Goal: Task Accomplishment & Management: Use online tool/utility

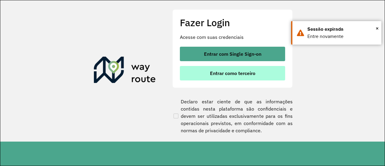
click at [242, 73] on span "Entrar como terceiro" at bounding box center [232, 73] width 45 height 5
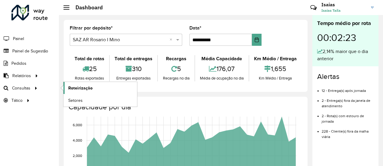
click at [78, 87] on span "Roteirização" at bounding box center [80, 88] width 24 height 6
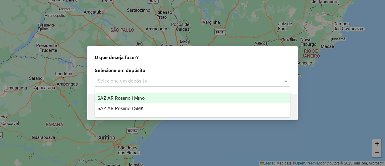
click at [286, 81] on span at bounding box center [287, 80] width 8 height 7
click at [139, 98] on span "SAZ AR Rosario I Mino" at bounding box center [120, 97] width 47 height 5
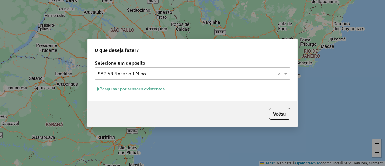
click at [157, 90] on button "Pesquisar por sessões existentes" at bounding box center [131, 88] width 73 height 9
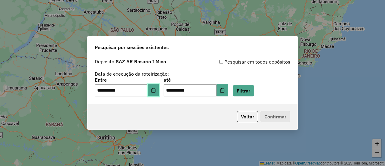
click at [156, 91] on icon "Choose Date" at bounding box center [153, 90] width 5 height 5
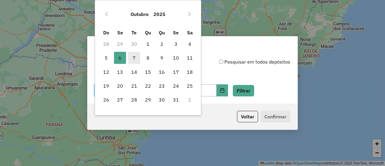
click at [134, 57] on span "7" at bounding box center [134, 58] width 12 height 12
type input "**********"
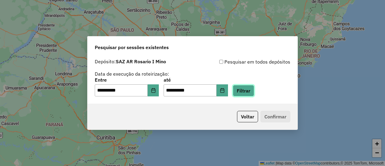
click at [252, 89] on button "Filtrar" at bounding box center [243, 90] width 21 height 11
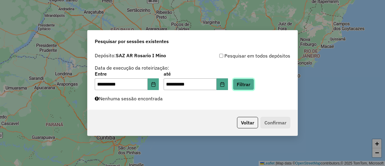
click at [249, 85] on button "Filtrar" at bounding box center [243, 84] width 21 height 11
click at [249, 82] on button "Filtrar" at bounding box center [243, 84] width 21 height 11
click at [250, 85] on button "Filtrar" at bounding box center [243, 84] width 21 height 11
click at [252, 86] on button "Filtrar" at bounding box center [243, 84] width 21 height 11
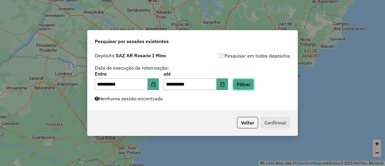
click at [251, 85] on button "Filtrar" at bounding box center [243, 84] width 21 height 11
click at [251, 86] on button "Filtrar" at bounding box center [243, 84] width 21 height 11
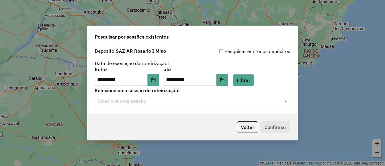
click at [286, 102] on span at bounding box center [287, 100] width 8 height 7
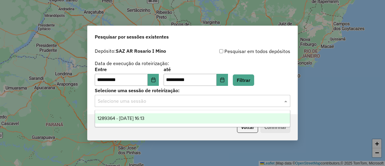
click at [144, 118] on span "1289364 - 07/10/2025 16:13" at bounding box center [120, 118] width 47 height 5
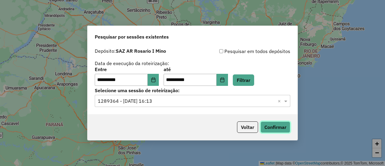
click at [271, 127] on button "Confirmar" at bounding box center [276, 126] width 30 height 11
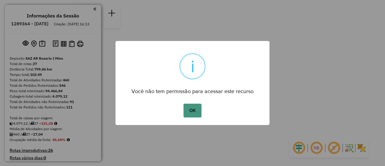
click at [192, 110] on button "OK" at bounding box center [193, 111] width 18 height 14
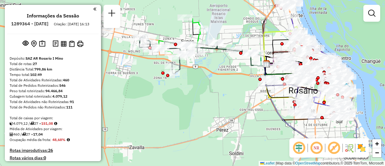
drag, startPoint x: 196, startPoint y: 89, endPoint x: 189, endPoint y: 129, distance: 40.6
click at [189, 129] on div "Janela de atendimento Grade de atendimento Capacidade Transportadoras Veículos …" at bounding box center [192, 83] width 385 height 166
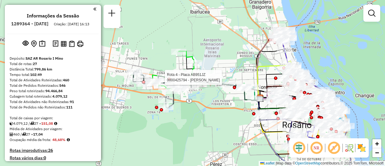
select select "**********"
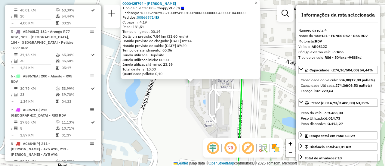
scroll to position [60, 0]
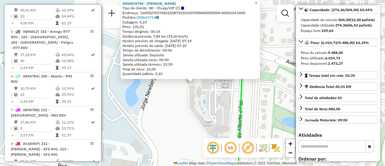
drag, startPoint x: 194, startPoint y: 115, endPoint x: 162, endPoint y: 100, distance: 36.1
click at [194, 115] on div "0000425794 - CICALA Tipo de cliente: 80 - Chopp/VIP (C) Endereço: 1600527027082…" at bounding box center [192, 83] width 385 height 166
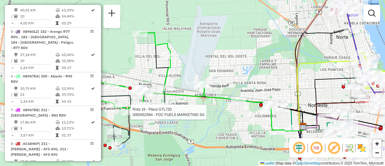
select select "**********"
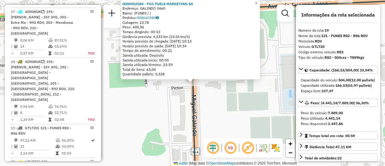
scroll to position [90, 0]
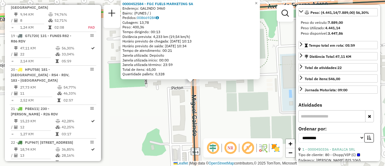
click at [235, 112] on div "0000452584 - FGC FUELS MARKETING SA Endereço: GALINDO 3460 Bairro: (FUNES / ) P…" at bounding box center [192, 83] width 385 height 166
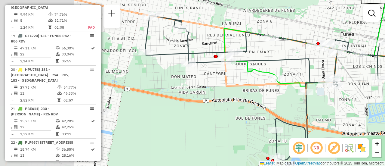
drag, startPoint x: 209, startPoint y: 74, endPoint x: 285, endPoint y: 59, distance: 77.9
click at [285, 59] on icon at bounding box center [302, 87] width 312 height 146
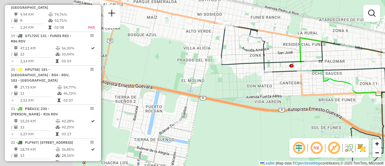
drag, startPoint x: 209, startPoint y: 89, endPoint x: 294, endPoint y: 98, distance: 86.3
click at [294, 99] on div "Janela de atendimento Grade de atendimento Capacidade Transportadoras Veículos …" at bounding box center [192, 83] width 385 height 166
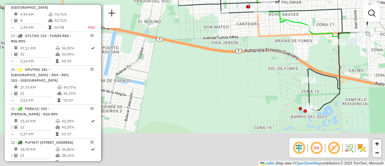
drag, startPoint x: 271, startPoint y: 95, endPoint x: 217, endPoint y: 36, distance: 79.9
click at [217, 36] on div "Janela de atendimento Grade de atendimento Capacidade Transportadoras Veículos …" at bounding box center [192, 83] width 385 height 166
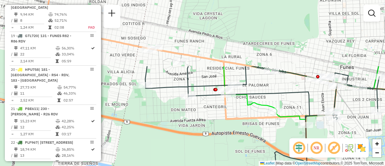
drag, startPoint x: 268, startPoint y: 36, endPoint x: 237, endPoint y: 119, distance: 89.0
click at [236, 119] on div "Janela de atendimento Grade de atendimento Capacidade Transportadoras Veículos …" at bounding box center [192, 83] width 385 height 166
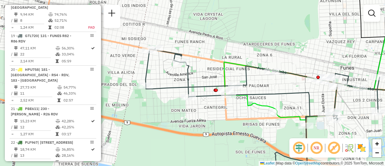
click at [253, 88] on div "Janela de atendimento Grade de atendimento Capacidade Transportadoras Veículos …" at bounding box center [192, 83] width 385 height 166
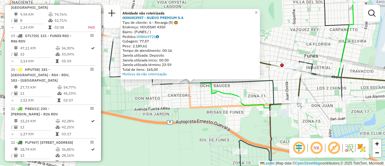
click at [190, 105] on div "Atividade não roteirizada 0000453957 - NUEVO PREMIUM S.A Tipo de cliente: 6 - R…" at bounding box center [192, 83] width 385 height 166
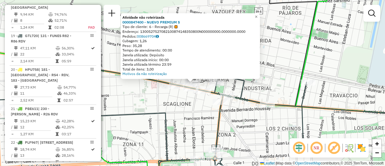
click at [188, 109] on div "Atividade não roteirizada 0000847400 - NUEVO PREMIUM S Tipo de cliente: 6 - Rec…" at bounding box center [192, 83] width 385 height 166
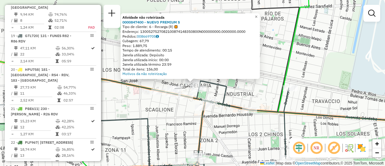
click at [147, 112] on div "Atividade não roteirizada 0000847400 - NUEVO PREMIUM S Tipo de cliente: 6 - Rec…" at bounding box center [192, 83] width 385 height 166
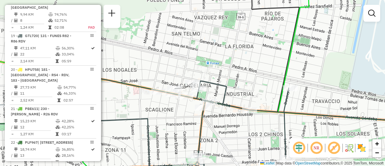
click at [244, 83] on div "Janela de atendimento Grade de atendimento Capacidade Transportadoras Veículos …" at bounding box center [192, 83] width 385 height 166
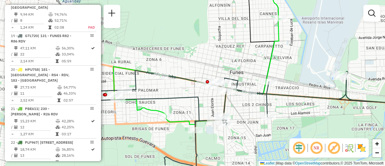
drag, startPoint x: 261, startPoint y: 87, endPoint x: 194, endPoint y: 65, distance: 70.5
click at [194, 65] on div "Janela de atendimento Grade de atendimento Capacidade Transportadoras Veículos …" at bounding box center [192, 83] width 385 height 166
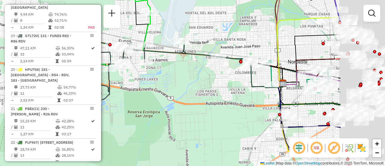
drag, startPoint x: 294, startPoint y: 63, endPoint x: 178, endPoint y: 46, distance: 117.0
click at [178, 37] on div "Janela de atendimento Grade de atendimento Capacidade Transportadoras Veículos …" at bounding box center [192, 83] width 385 height 166
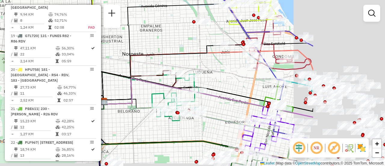
drag, startPoint x: 268, startPoint y: 38, endPoint x: 166, endPoint y: 38, distance: 101.7
click at [166, 38] on div "Janela de atendimento Grade de atendimento Capacidade Transportadoras Veículos …" at bounding box center [192, 83] width 385 height 166
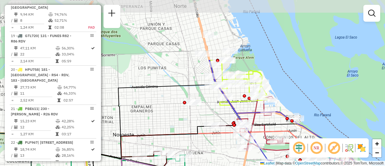
drag, startPoint x: 215, startPoint y: 35, endPoint x: 219, endPoint y: 112, distance: 76.5
click at [219, 112] on div "Janela de atendimento Grade de atendimento Capacidade Transportadoras Veículos …" at bounding box center [192, 83] width 385 height 166
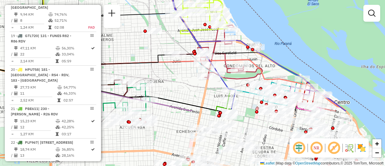
drag, startPoint x: 304, startPoint y: 91, endPoint x: 204, endPoint y: -36, distance: 162.0
click at [204, 0] on html "Aguarde... Pop-up bloqueado! Seu navegador bloqueou automáticamente a abertura …" at bounding box center [192, 83] width 385 height 166
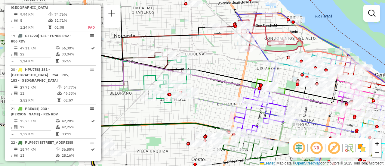
drag, startPoint x: 125, startPoint y: 56, endPoint x: 228, endPoint y: 85, distance: 107.0
click at [233, 86] on icon at bounding box center [243, 84] width 296 height 49
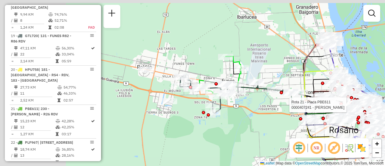
drag, startPoint x: 151, startPoint y: 105, endPoint x: 273, endPoint y: 125, distance: 123.4
click at [273, 125] on div "Rota 21 - Placa PBE611 0000407241 - ELIAS RAUL EUGE Janela de atendimento Grade…" at bounding box center [192, 83] width 385 height 166
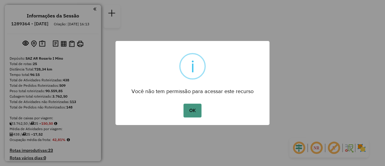
click at [191, 110] on button "OK" at bounding box center [193, 111] width 18 height 14
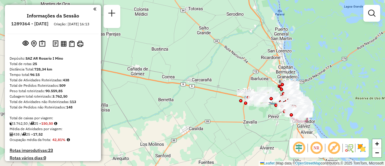
drag, startPoint x: 145, startPoint y: 83, endPoint x: 237, endPoint y: 102, distance: 94.2
click at [237, 102] on div "Janela de atendimento Grade de atendimento Capacidade Transportadoras Veículos …" at bounding box center [192, 83] width 385 height 166
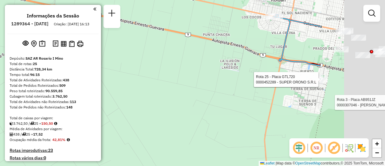
drag, startPoint x: 237, startPoint y: 72, endPoint x: 135, endPoint y: 91, distance: 102.9
click at [131, 91] on div "Rota 3 - Placa AB951JZ 0000307046 - MARTINO PABLO FABIAN Rota 25 - Placa GTL720…" at bounding box center [192, 83] width 385 height 166
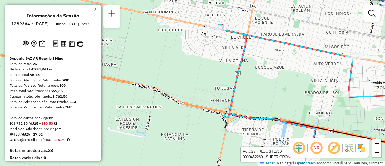
drag, startPoint x: 224, startPoint y: 28, endPoint x: 211, endPoint y: 58, distance: 32.5
click at [211, 57] on div "Rota 3 - Placa AB951JZ 0000307046 - MARTINO PABLO FABIAN Rota 25 - Placa GTL720…" at bounding box center [192, 83] width 385 height 166
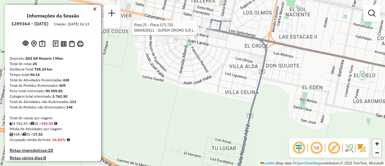
select select "**********"
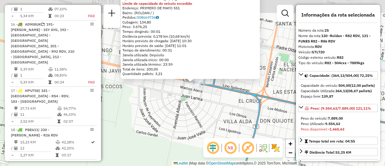
scroll to position [1119, 0]
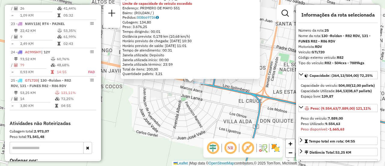
click at [211, 109] on div "0000428311 - SUPER ORO¥O S.R.L. Tipo de cliente: 6 - Recarga (R) Limite de capa…" at bounding box center [192, 83] width 385 height 166
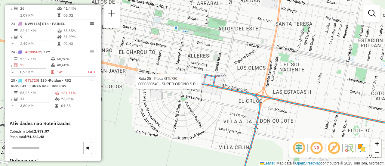
select select "**********"
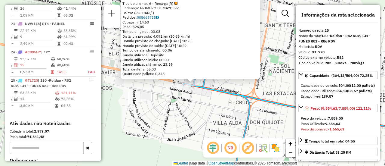
drag, startPoint x: 238, startPoint y: 86, endPoint x: 256, endPoint y: 92, distance: 19.1
click at [238, 86] on div "0000380640 - SUPER ORONO S.R.L Tipo de cliente: 6 - Recarga (R) Endereço: PRIME…" at bounding box center [192, 83] width 385 height 166
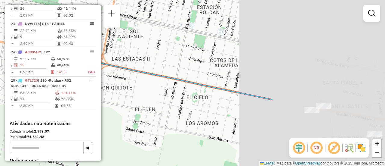
drag, startPoint x: 253, startPoint y: 87, endPoint x: 147, endPoint y: 69, distance: 107.7
click at [122, 63] on div "Janela de atendimento Grade de atendimento Capacidade Transportadoras Veículos …" at bounding box center [192, 83] width 385 height 166
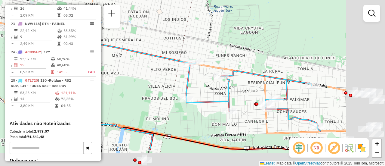
drag, startPoint x: 243, startPoint y: 81, endPoint x: 153, endPoint y: 53, distance: 94.2
click at [151, 52] on icon at bounding box center [184, 90] width 268 height 120
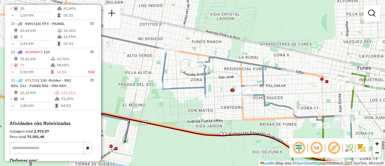
drag, startPoint x: 268, startPoint y: 73, endPoint x: 167, endPoint y: 32, distance: 108.4
click at [168, 32] on icon at bounding box center [160, 81] width 268 height 131
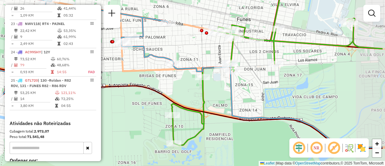
drag, startPoint x: 241, startPoint y: 72, endPoint x: 196, endPoint y: 50, distance: 50.3
click at [196, 50] on div "Janela de atendimento Grade de atendimento Capacidade Transportadoras Veículos …" at bounding box center [192, 83] width 385 height 166
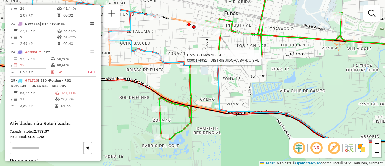
select select "**********"
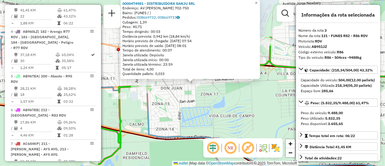
scroll to position [60, 0]
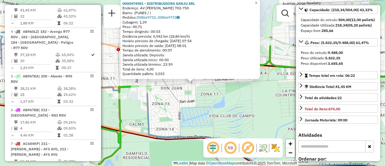
click at [230, 96] on div "0000474981 - DISTRIBUIDORA SANJU SRL Endereço: AV ARTURO ILLIA 702-750 Bairro: …" at bounding box center [192, 83] width 385 height 166
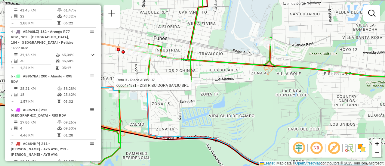
select select "**********"
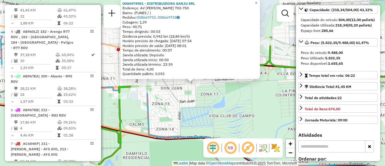
click at [241, 114] on div "0000474981 - DISTRIBUIDORA SANJU SRL Endereço: AV ARTURO ILLIA 702-750 Bairro: …" at bounding box center [192, 83] width 385 height 166
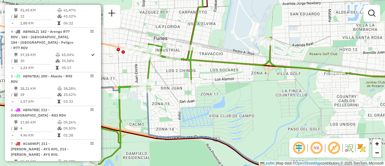
drag, startPoint x: 240, startPoint y: 104, endPoint x: 243, endPoint y: 110, distance: 6.7
click at [243, 110] on div "Janela de atendimento Grade de atendimento Capacidade Transportadoras Veículos …" at bounding box center [192, 83] width 385 height 166
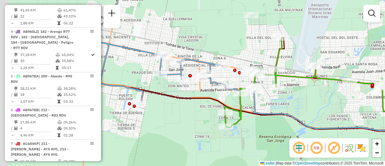
drag, startPoint x: 238, startPoint y: 107, endPoint x: 319, endPoint y: 87, distance: 83.7
click at [319, 87] on div "Janela de atendimento Grade de atendimento Capacidade Transportadoras Veículos …" at bounding box center [192, 83] width 385 height 166
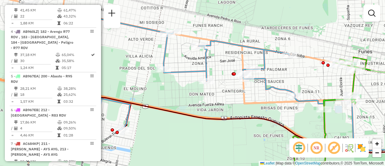
drag, startPoint x: 301, startPoint y: 85, endPoint x: 385, endPoint y: 119, distance: 90.7
click at [385, 119] on div "Janela de atendimento Grade de atendimento Capacidade Transportadoras Veículos …" at bounding box center [192, 83] width 385 height 166
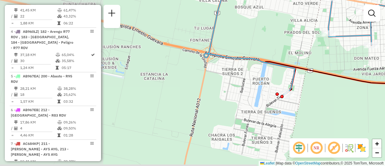
drag, startPoint x: 214, startPoint y: 84, endPoint x: 359, endPoint y: 62, distance: 146.5
click at [359, 62] on div "Janela de atendimento Grade de atendimento Capacidade Transportadoras Veículos …" at bounding box center [192, 83] width 385 height 166
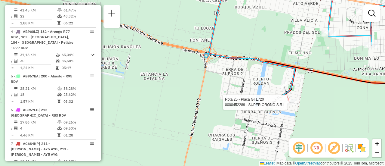
select select "**********"
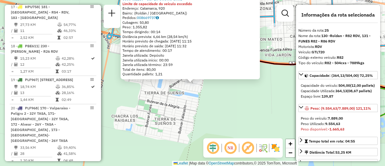
scroll to position [1119, 0]
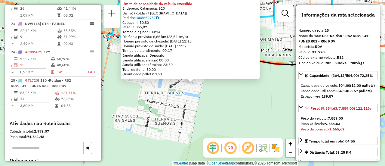
click at [221, 106] on div "0000452289 - SUPER ORONO S.R.L Limite de capacidade do veículo excedido Endereç…" at bounding box center [192, 83] width 385 height 166
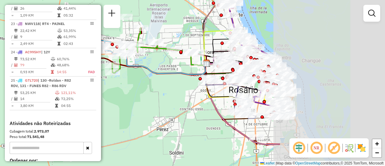
drag, startPoint x: 255, startPoint y: 51, endPoint x: 118, endPoint y: 21, distance: 140.7
click at [112, 19] on hb-router-mapa "Informações da Sessão 1289364 - 07/10/2025 Criação: 06/10/2025 16:13 Depósito: …" at bounding box center [192, 83] width 385 height 166
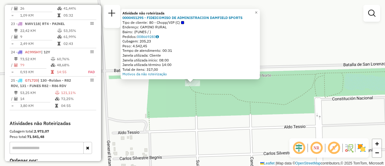
click at [215, 103] on div "Atividade não roteirizada 0000451295 - FIDEICOMISO DE ADMINISTRACION DAMFIELD S…" at bounding box center [192, 83] width 385 height 166
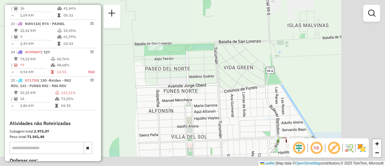
drag, startPoint x: 247, startPoint y: 109, endPoint x: 143, endPoint y: 63, distance: 113.6
click at [143, 63] on div "Janela de atendimento Grade de atendimento Capacidade Transportadoras Veículos …" at bounding box center [192, 83] width 385 height 166
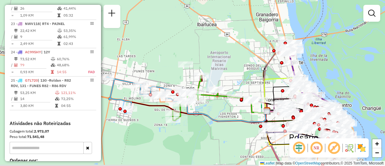
drag, startPoint x: 258, startPoint y: 93, endPoint x: 175, endPoint y: 59, distance: 89.6
click at [170, 58] on div "Janela de atendimento Grade de atendimento Capacidade Transportadoras Veículos …" at bounding box center [192, 83] width 385 height 166
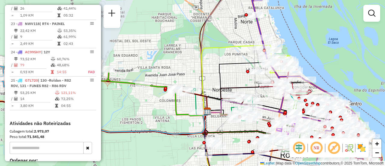
drag, startPoint x: 243, startPoint y: 68, endPoint x: 214, endPoint y: 51, distance: 34.0
click at [214, 62] on icon at bounding box center [236, 86] width 59 height 49
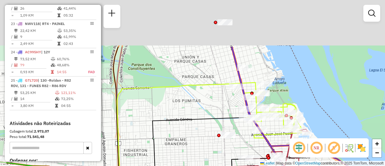
drag, startPoint x: 238, startPoint y: 37, endPoint x: 189, endPoint y: 112, distance: 89.4
click at [189, 112] on div "Janela de atendimento Grade de atendimento Capacidade Transportadoras Veículos …" at bounding box center [192, 83] width 385 height 166
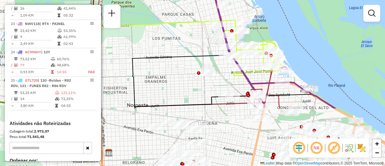
drag, startPoint x: 225, startPoint y: 155, endPoint x: 216, endPoint y: 81, distance: 74.5
click at [216, 81] on div "Janela de atendimento Grade de atendimento Capacidade Transportadoras Veículos …" at bounding box center [192, 83] width 385 height 166
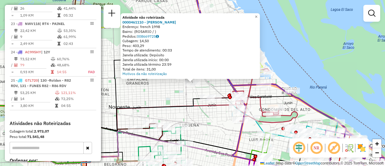
click at [160, 99] on div "Atividade não roteirizada 0000461110 - Gonzales Emanuel - RDV Endereço: french …" at bounding box center [192, 83] width 385 height 166
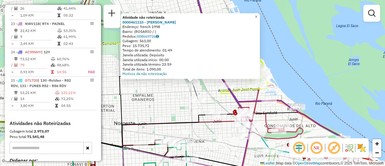
click at [168, 101] on div "Atividade não roteirizada 0000461110 - Gonzales Emanuel - RDV Endereço: french …" at bounding box center [192, 83] width 385 height 166
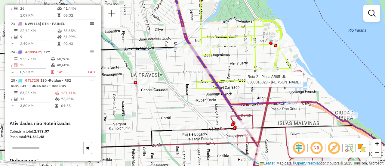
select select "**********"
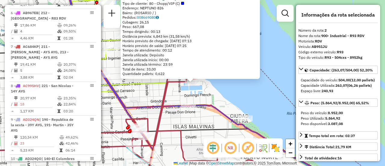
scroll to position [248, 0]
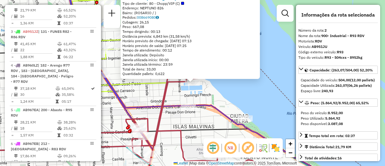
drag, startPoint x: 188, startPoint y: 125, endPoint x: 172, endPoint y: 122, distance: 15.8
click at [187, 125] on div "0000816828 - DANIEL GUE. Tipo de cliente: 80 - Chopp/VIP (C) Endereço: NEPTUNO …" at bounding box center [192, 83] width 385 height 166
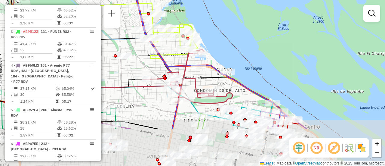
drag, startPoint x: 194, startPoint y: 132, endPoint x: 203, endPoint y: 79, distance: 54.3
click at [203, 79] on icon at bounding box center [166, 103] width 230 height 52
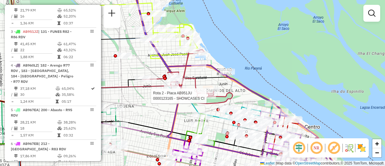
select select "**********"
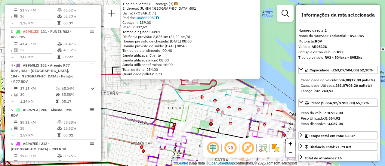
scroll to position [60, 0]
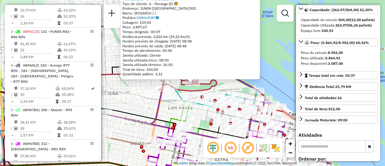
click at [135, 104] on div "0000123165 - SHOWCASES CI Tipo de cliente: 6 - Recarga (R) Endereço: JUNIN (ALT…" at bounding box center [192, 83] width 385 height 166
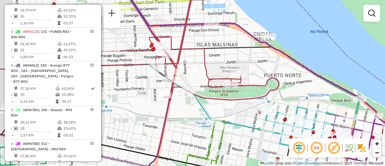
drag, startPoint x: 195, startPoint y: 81, endPoint x: 215, endPoint y: 60, distance: 29.0
click at [213, 61] on div "Janela de atendimento Grade de atendimento Capacidade Transportadoras Veículos …" at bounding box center [192, 83] width 385 height 166
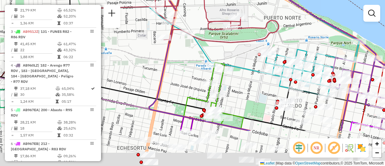
drag, startPoint x: 239, startPoint y: 108, endPoint x: 232, endPoint y: 55, distance: 53.7
click at [233, 55] on icon at bounding box center [114, 40] width 306 height 67
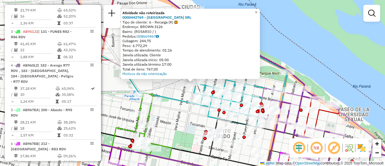
click at [172, 106] on div "Atividade não roteirizada 0000442769 - [GEOGRAPHIC_DATA] SRL Tipo de cliente: 6…" at bounding box center [192, 83] width 385 height 166
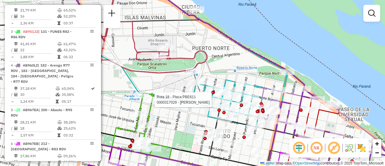
select select "**********"
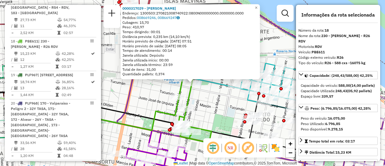
scroll to position [30, 0]
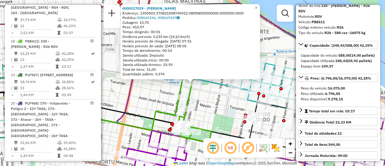
click at [206, 109] on div "0000317029 - BUSSO [PERSON_NAME]: 1300503:270821008740922:0800N000000000.000000…" at bounding box center [192, 83] width 385 height 166
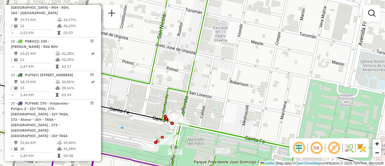
drag, startPoint x: 213, startPoint y: 106, endPoint x: 212, endPoint y: 67, distance: 39.1
click at [213, 67] on div "Janela de atendimento Grade de atendimento Capacidade Transportadoras Veículos …" at bounding box center [192, 83] width 385 height 166
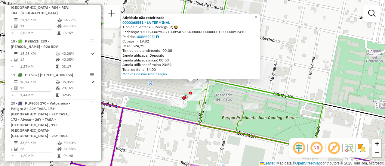
click at [166, 99] on div "Atividade não roteirizada 0000368551 - LA TERMINAL Tipo de cliente: 6 - Recarga…" at bounding box center [192, 83] width 385 height 166
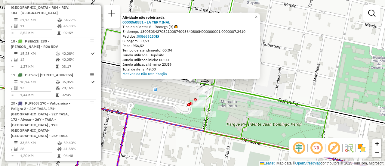
click at [147, 96] on div "Atividade não roteirizada 0000368551 - LA TERMINAL Tipo de cliente: 6 - Recarga…" at bounding box center [192, 83] width 385 height 166
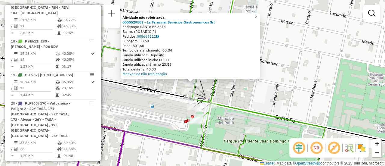
click at [154, 104] on div "Atividade não roteirizada 0000529583 - La Terminal Servicios Gastronomicos Srl …" at bounding box center [192, 83] width 385 height 166
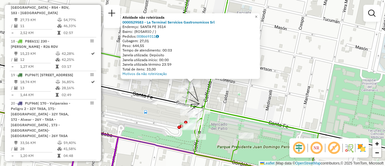
click at [149, 116] on div "Atividade não roteirizada 0000529583 - La Terminal Servicios Gastronomicos Srl …" at bounding box center [192, 83] width 385 height 166
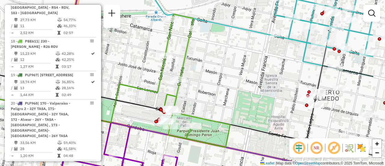
drag, startPoint x: 277, startPoint y: 76, endPoint x: 216, endPoint y: 92, distance: 63.6
click at [216, 92] on div "Janela de atendimento Grade de atendimento Capacidade Transportadoras Veículos …" at bounding box center [192, 83] width 385 height 166
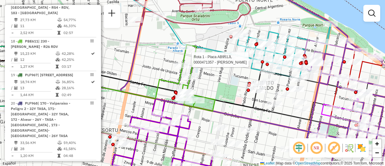
select select "**********"
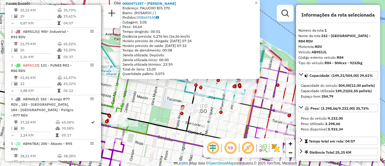
scroll to position [60, 0]
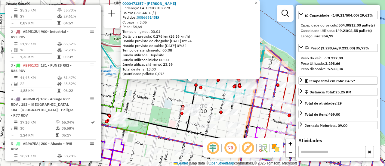
click at [163, 99] on div "0000471357 - MORAN DIAZ VANESA Endereço: FALUCHO BIS 270 Bairro: (ROSARIO / ) P…" at bounding box center [192, 83] width 385 height 166
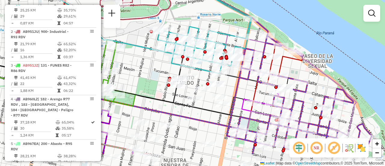
drag, startPoint x: 166, startPoint y: 96, endPoint x: 149, endPoint y: 57, distance: 42.5
click at [149, 57] on div "Janela de atendimento Grade de atendimento Capacidade Transportadoras Veículos …" at bounding box center [192, 83] width 385 height 166
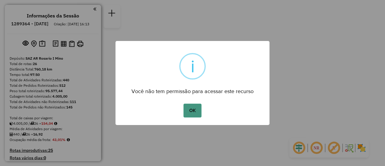
click at [193, 109] on button "OK" at bounding box center [193, 111] width 18 height 14
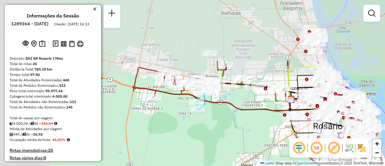
drag, startPoint x: 156, startPoint y: 54, endPoint x: 235, endPoint y: 136, distance: 114.5
click at [235, 136] on div "Janela de atendimento Grade de atendimento Capacidade Transportadoras Veículos …" at bounding box center [192, 83] width 385 height 166
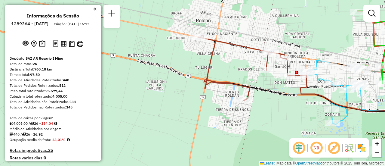
drag, startPoint x: 186, startPoint y: 80, endPoint x: 283, endPoint y: 97, distance: 98.0
click at [283, 97] on icon at bounding box center [360, 82] width 322 height 91
select select "**********"
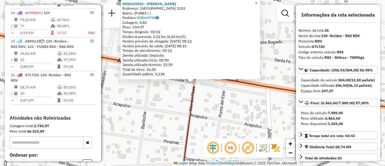
scroll to position [60, 0]
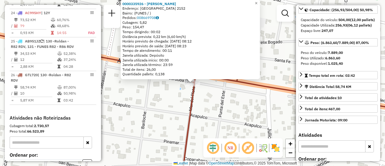
click at [219, 105] on div "0000335926 - [PERSON_NAME]: [GEOGRAPHIC_DATA] 2152 Bairro: (FUNES / ) Pedidos: …" at bounding box center [192, 83] width 385 height 166
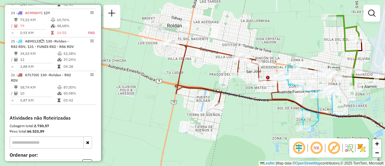
drag, startPoint x: 245, startPoint y: 73, endPoint x: 219, endPoint y: 71, distance: 26.0
click at [219, 71] on div "Janela de atendimento Grade de atendimento Capacidade Transportadoras Veículos …" at bounding box center [192, 83] width 385 height 166
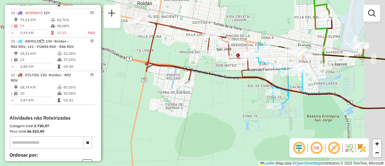
drag, startPoint x: 319, startPoint y: 47, endPoint x: 281, endPoint y: 23, distance: 44.9
click at [281, 23] on div "Janela de atendimento Grade de atendimento Capacidade Transportadoras Veículos …" at bounding box center [192, 83] width 385 height 166
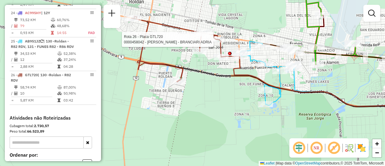
select select "**********"
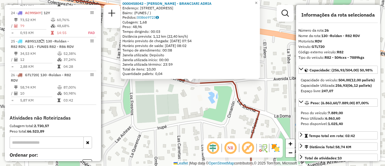
click at [206, 104] on div "0000458042 - CANELO HERNAN - BRANCIARI ADRIA Endereço: [STREET_ADDRESS] Bairro:…" at bounding box center [192, 83] width 385 height 166
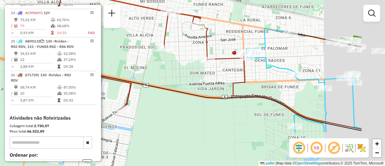
drag, startPoint x: 311, startPoint y: 73, endPoint x: 191, endPoint y: 14, distance: 133.9
click at [191, 14] on div "Janela de atendimento Grade de atendimento Capacidade Transportadoras Veículos …" at bounding box center [192, 83] width 385 height 166
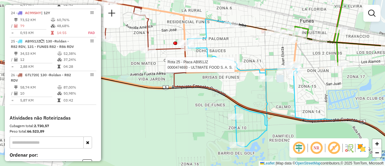
select select "**********"
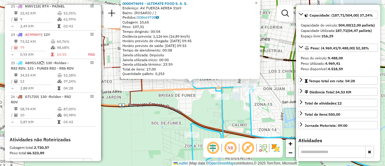
click at [261, 106] on div "0000474693 - ULTIMATE FOOD S. A. S. Endereço: AV. FUERZA AEREA 3169 Bairro: (RO…" at bounding box center [192, 83] width 385 height 166
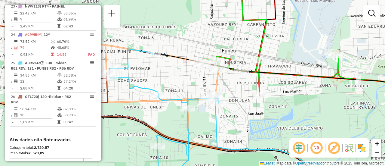
drag, startPoint x: 272, startPoint y: 76, endPoint x: 234, endPoint y: 90, distance: 41.1
click at [234, 90] on div "Janela de atendimento Grade de atendimento Capacidade Transportadoras Veículos …" at bounding box center [192, 83] width 385 height 166
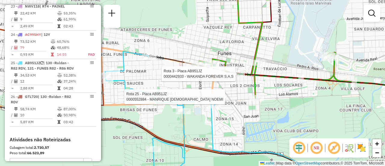
select select "**********"
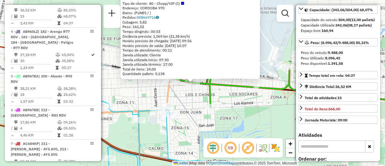
click at [231, 107] on div "0000442933 - WAKANDA FOREVER S.A.S Tipo de cliente: 80 - Chopp/VIP (C) Endereço…" at bounding box center [192, 83] width 385 height 166
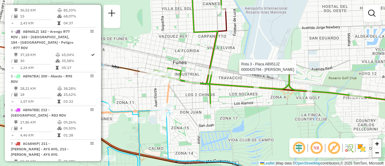
select select "**********"
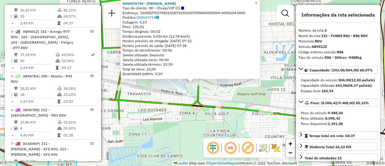
click at [246, 127] on div "0000425794 - CICALA Tipo de cliente: 80 - Chopp/VIP (C) Endereço: 1600527027082…" at bounding box center [192, 83] width 385 height 166
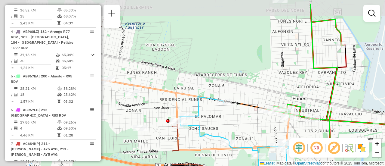
drag, startPoint x: 141, startPoint y: 67, endPoint x: 351, endPoint y: 87, distance: 211.9
click at [351, 87] on div "Janela de atendimento Grade de atendimento Capacidade Transportadoras Veículos …" at bounding box center [192, 83] width 385 height 166
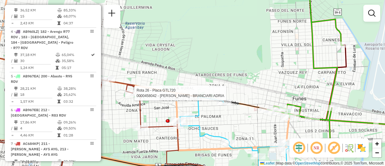
select select "**********"
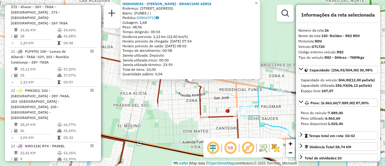
scroll to position [1159, 0]
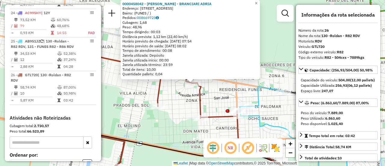
click at [242, 98] on div "0000458042 - CANELO HERNAN - BRANCIARI ADRIA Endereço: AVDA ARGENTINA 2196 Bair…" at bounding box center [192, 83] width 385 height 166
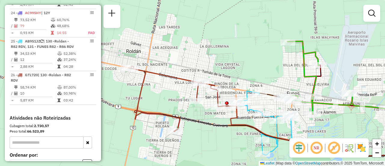
drag, startPoint x: 286, startPoint y: 84, endPoint x: 201, endPoint y: 63, distance: 88.0
click at [209, 67] on div "Janela de atendimento Grade de atendimento Capacidade Transportadoras Veículos …" at bounding box center [192, 83] width 385 height 166
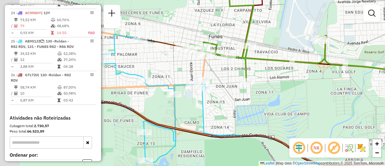
drag, startPoint x: 208, startPoint y: 101, endPoint x: 315, endPoint y: 105, distance: 106.6
click at [313, 106] on div "Janela de atendimento Grade de atendimento Capacidade Transportadoras Veículos …" at bounding box center [192, 83] width 385 height 166
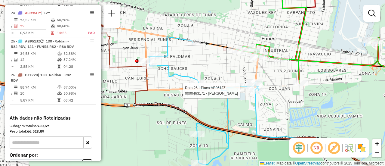
select select "**********"
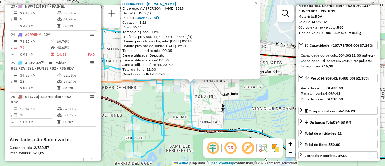
scroll to position [60, 0]
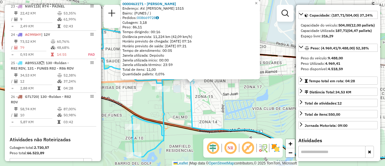
click at [213, 103] on div "0000463171 - Montefeltro Guillermo Javier Endereço: AV. ARTURO ILLIA 1515 Bairr…" at bounding box center [192, 83] width 385 height 166
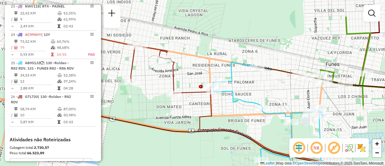
drag, startPoint x: 161, startPoint y: 67, endPoint x: 290, endPoint y: 100, distance: 133.0
click at [290, 100] on div "Janela de atendimento Grade de atendimento Capacidade Transportadoras Veículos …" at bounding box center [192, 83] width 385 height 166
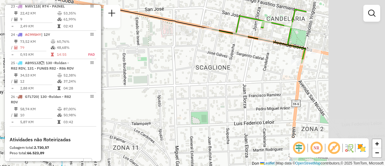
drag, startPoint x: 314, startPoint y: 52, endPoint x: 177, endPoint y: 99, distance: 144.8
click at [172, 102] on div "Janela de atendimento Grade de atendimento Capacidade Transportadoras Veículos …" at bounding box center [192, 83] width 385 height 166
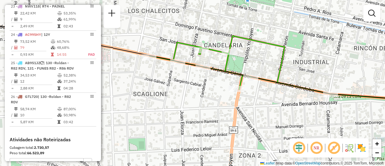
drag, startPoint x: 263, startPoint y: 48, endPoint x: 248, endPoint y: 80, distance: 35.0
click at [206, 90] on div "Janela de atendimento Grade de atendimento Capacidade Transportadoras Veículos …" at bounding box center [192, 83] width 385 height 166
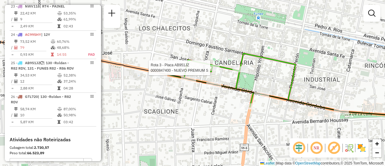
select select "**********"
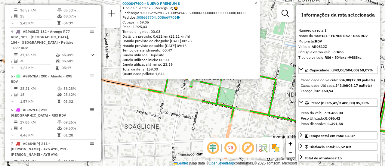
scroll to position [282, 0]
drag, startPoint x: 195, startPoint y: 120, endPoint x: 191, endPoint y: 111, distance: 10.1
click at [195, 119] on div "0000847400 - NUEVO PREMIUM S Tipo de cliente: 6 - Recarga (R) Endereço: 1300527…" at bounding box center [192, 83] width 385 height 166
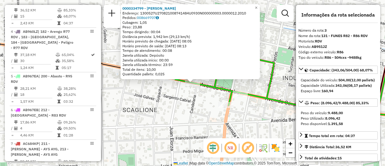
drag, startPoint x: 178, startPoint y: 110, endPoint x: 166, endPoint y: 96, distance: 18.2
click at [178, 110] on div "0000334799 - BOLOSIN HECTOR Endereço: 1300527U270821008741484U0930N000000003.00…" at bounding box center [192, 83] width 385 height 166
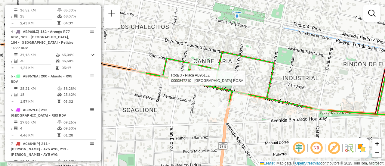
select select "**********"
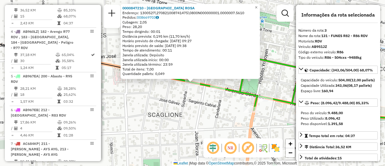
click at [159, 94] on div "0000847210 - MILANO ROSA Endereço: 1300527\270821008741475\0800N000000001.00000…" at bounding box center [192, 83] width 385 height 166
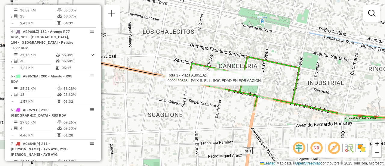
select select "**********"
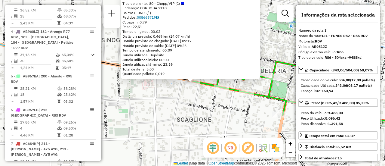
click at [195, 101] on div "0000450868 - PAIX S. R. L. SOCIEDAD EN FORMACION Tipo de cliente: 80 - Chopp/VI…" at bounding box center [192, 83] width 385 height 166
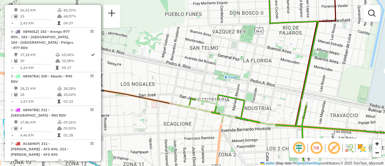
drag, startPoint x: 295, startPoint y: 79, endPoint x: 249, endPoint y: 121, distance: 62.4
click at [242, 128] on div "Janela de atendimento Grade de atendimento Capacidade Transportadoras Veículos …" at bounding box center [192, 83] width 385 height 166
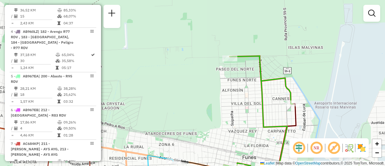
drag, startPoint x: 238, startPoint y: 93, endPoint x: 249, endPoint y: 137, distance: 45.4
click at [249, 137] on div "Janela de atendimento Grade de atendimento Capacidade Transportadoras Veículos …" at bounding box center [192, 83] width 385 height 166
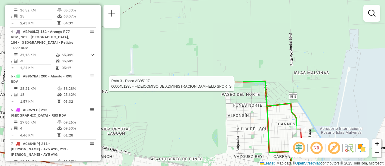
select select "**********"
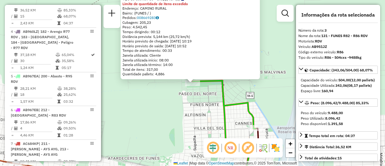
click at [194, 125] on div "0000451295 - FIDEICOMISO DE ADMINISTRACION DAMFIELD SPORTS Tipo de cliente: 80 …" at bounding box center [192, 83] width 385 height 166
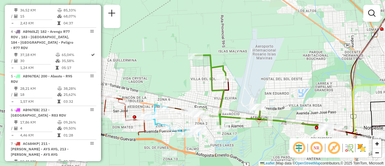
drag, startPoint x: 202, startPoint y: 130, endPoint x: 233, endPoint y: 56, distance: 80.0
click at [218, 60] on div "Janela de atendimento Grade de atendimento Capacidade Transportadoras Veículos …" at bounding box center [192, 83] width 385 height 166
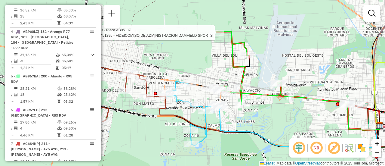
select select "**********"
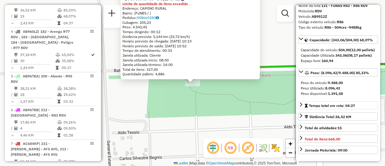
scroll to position [60, 0]
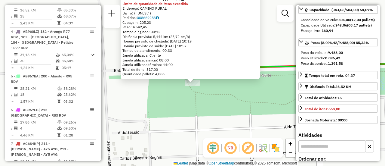
click at [222, 129] on div "0000451295 - FIDEICOMISO DE ADMINISTRACION DAMFIELD SPORTS Tipo de cliente: 80 …" at bounding box center [192, 83] width 385 height 166
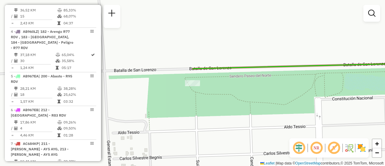
click at [230, 136] on div "Janela de atendimento Grade de atendimento Capacidade Transportadoras Veículos …" at bounding box center [192, 83] width 385 height 166
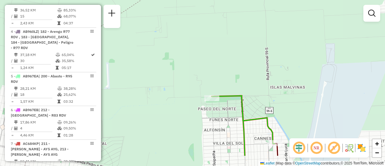
drag, startPoint x: 261, startPoint y: 120, endPoint x: 237, endPoint y: 76, distance: 50.4
click at [235, 71] on div "Janela de atendimento Grade de atendimento Capacidade Transportadoras Veículos …" at bounding box center [192, 83] width 385 height 166
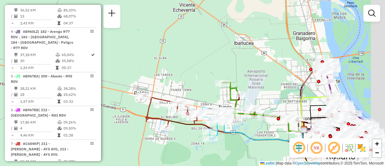
drag, startPoint x: 296, startPoint y: 95, endPoint x: 229, endPoint y: 98, distance: 66.6
click at [224, 95] on div "Janela de atendimento Grade de atendimento Capacidade Transportadoras Veículos …" at bounding box center [192, 83] width 385 height 166
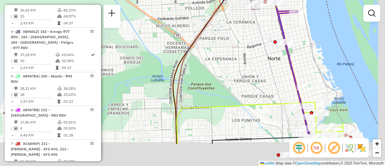
drag, startPoint x: 323, startPoint y: 89, endPoint x: 176, endPoint y: 46, distance: 153.0
click at [173, 46] on div "Janela de atendimento Grade de atendimento Capacidade Transportadoras Veículos …" at bounding box center [192, 83] width 385 height 166
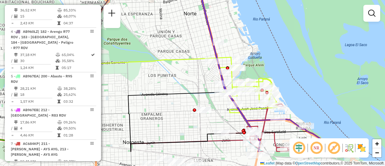
drag, startPoint x: 260, startPoint y: 89, endPoint x: 242, endPoint y: 39, distance: 53.3
click at [246, 37] on div "Janela de atendimento Grade de atendimento Capacidade Transportadoras Veículos …" at bounding box center [192, 83] width 385 height 166
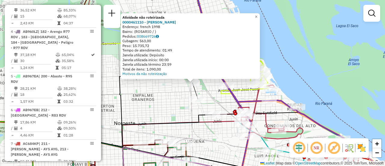
click at [185, 118] on div "Atividade não roteirizada 0000461110 - Gonzales Emanuel - RDV Endereço: french …" at bounding box center [192, 83] width 385 height 166
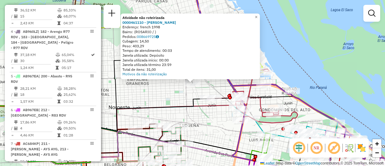
click at [227, 136] on div "Atividade não roteirizada 0000461110 - Gonzales Emanuel - RDV Endereço: french …" at bounding box center [192, 83] width 385 height 166
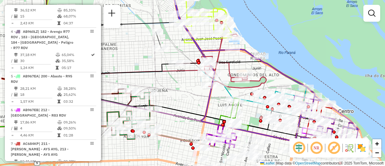
drag, startPoint x: 228, startPoint y: 136, endPoint x: 177, endPoint y: 70, distance: 82.8
click at [161, 55] on div "Janela de atendimento Grade de atendimento Capacidade Transportadoras Veículos …" at bounding box center [192, 83] width 385 height 166
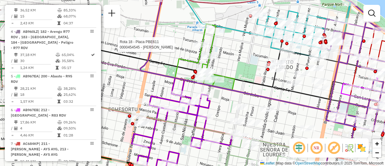
select select "**********"
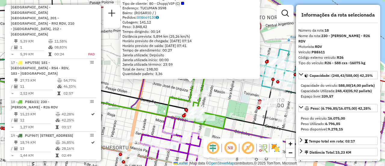
scroll to position [885, 0]
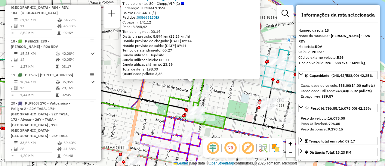
click at [154, 93] on div "0000454545 - [PERSON_NAME] Tipo de cliente: 80 - Chopp/VIP (C) Endereço: [STREE…" at bounding box center [192, 83] width 385 height 166
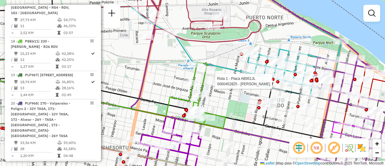
select select "**********"
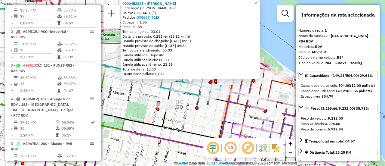
scroll to position [60, 0]
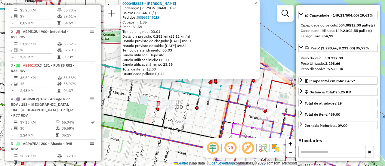
click at [144, 97] on div "0000452825 - DARIOLI CARLOS MARCELO Endereço: RODRIGUEZ 189 Bairro: (ROSARIO / …" at bounding box center [192, 83] width 385 height 166
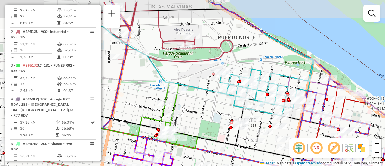
drag, startPoint x: 133, startPoint y: 86, endPoint x: 224, endPoint y: 106, distance: 92.9
click at [223, 106] on div "Janela de atendimento Grade de atendimento Capacidade Transportadoras Veículos …" at bounding box center [192, 83] width 385 height 166
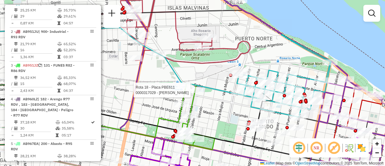
select select "**********"
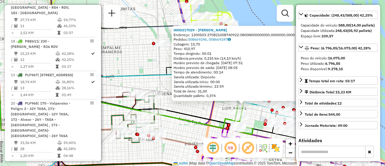
click at [203, 109] on div "0000317029 - BUSSO [PERSON_NAME]: 1300503:270821008740922:0800N000000000.000000…" at bounding box center [192, 83] width 385 height 166
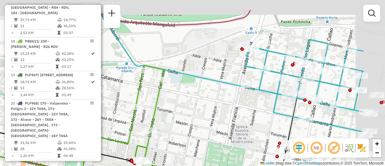
drag, startPoint x: 269, startPoint y: 93, endPoint x: 199, endPoint y: 124, distance: 76.7
click at [199, 125] on div "Janela de atendimento Grade de atendimento Capacidade Transportadoras Veículos …" at bounding box center [192, 83] width 385 height 166
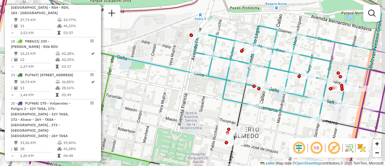
drag, startPoint x: 253, startPoint y: 107, endPoint x: 149, endPoint y: 74, distance: 109.7
click at [147, 75] on div "Janela de atendimento Grade de atendimento Capacidade Transportadoras Veículos …" at bounding box center [192, 83] width 385 height 166
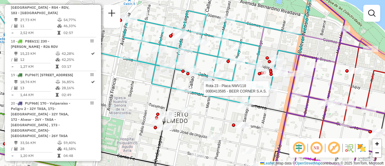
select select "**********"
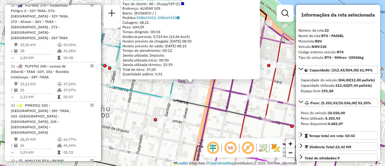
scroll to position [1080, 0]
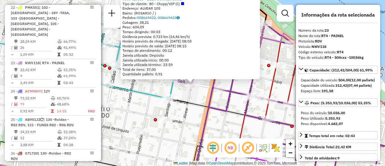
click at [189, 122] on div "0000413585 - BEER CORNER S.A.S. Tipo de cliente: 80 - Chopp/VIP (C) Endereço: A…" at bounding box center [192, 83] width 385 height 166
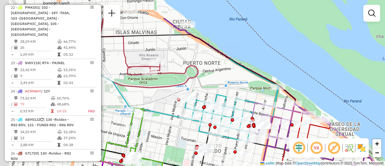
drag, startPoint x: 154, startPoint y: 102, endPoint x: 316, endPoint y: 161, distance: 172.5
click at [311, 161] on div "Janela de atendimento Grade de atendimento Capacidade Transportadoras Veículos …" at bounding box center [192, 83] width 385 height 166
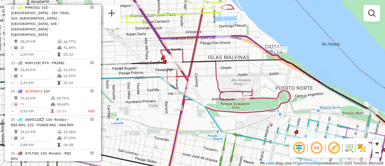
drag, startPoint x: 135, startPoint y: 117, endPoint x: 331, endPoint y: 159, distance: 200.1
click at [328, 159] on div "Janela de atendimento Grade de atendimento Capacidade Transportadoras Veículos …" at bounding box center [192, 83] width 385 height 166
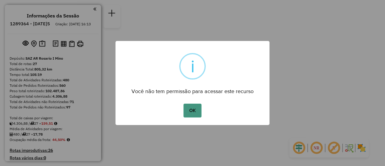
click at [194, 110] on button "OK" at bounding box center [193, 111] width 18 height 14
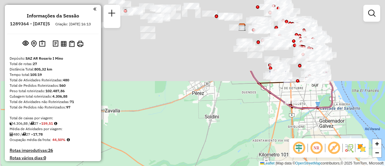
drag, startPoint x: 143, startPoint y: 43, endPoint x: 270, endPoint y: 176, distance: 183.7
click at [270, 166] on html "Aguarde... Pop-up bloqueado! Seu navegador bloqueou automáticamente a abertura …" at bounding box center [192, 83] width 385 height 166
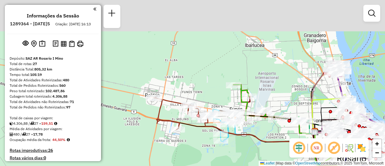
drag, startPoint x: 195, startPoint y: 95, endPoint x: 202, endPoint y: 172, distance: 77.0
click at [202, 166] on html "Aguarde... Pop-up bloqueado! Seu navegador bloqueou automáticamente a abertura …" at bounding box center [192, 83] width 385 height 166
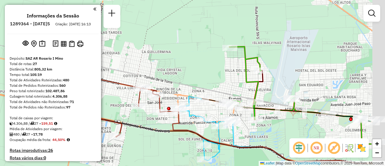
drag, startPoint x: 235, startPoint y: 81, endPoint x: 163, endPoint y: 68, distance: 73.6
click at [164, 68] on div "Janela de atendimento Grade de atendimento Capacidade Transportadoras Veículos …" at bounding box center [192, 83] width 385 height 166
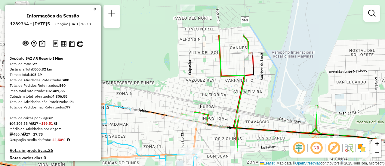
drag, startPoint x: 246, startPoint y: 109, endPoint x: 275, endPoint y: 161, distance: 59.3
click at [275, 161] on div "Janela de atendimento Grade de atendimento Capacidade Transportadoras Veículos …" at bounding box center [192, 83] width 385 height 166
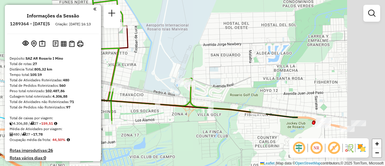
drag, startPoint x: 275, startPoint y: 116, endPoint x: 162, endPoint y: 98, distance: 114.8
click at [127, 87] on div "Janela de atendimento Grade de atendimento Capacidade Transportadoras Veículos …" at bounding box center [192, 83] width 385 height 166
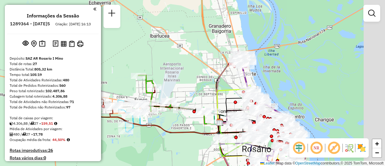
drag, startPoint x: 257, startPoint y: 109, endPoint x: 188, endPoint y: 109, distance: 68.9
click at [169, 102] on div "Janela de atendimento Grade de atendimento Capacidade Transportadoras Veículos …" at bounding box center [192, 83] width 385 height 166
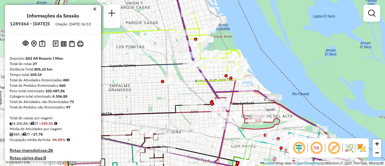
drag, startPoint x: 126, startPoint y: 122, endPoint x: 191, endPoint y: 131, distance: 66.0
click at [191, 131] on div "Janela de atendimento Grade de atendimento Capacidade Transportadoras Veículos …" at bounding box center [192, 83] width 385 height 166
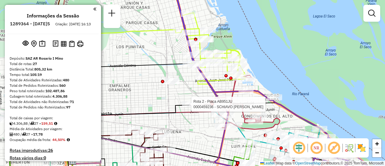
select select "**********"
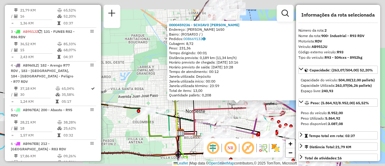
scroll to position [60, 0]
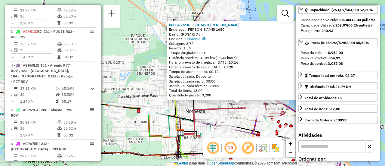
drag, startPoint x: 207, startPoint y: 104, endPoint x: 254, endPoint y: 125, distance: 51.7
click at [208, 104] on div "0000459236 - SCHIAVO FACUNDO SEBASTIAN Endereço: VELEZ SARSFIELD 1650 Bairro: (…" at bounding box center [192, 83] width 385 height 166
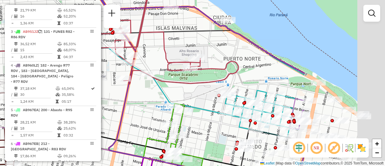
drag, startPoint x: 321, startPoint y: 109, endPoint x: 187, endPoint y: 99, distance: 134.5
click at [187, 100] on icon at bounding box center [34, 100] width 385 height 104
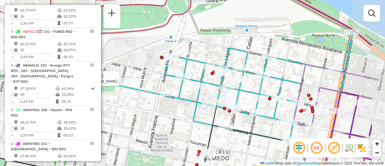
drag, startPoint x: 303, startPoint y: 124, endPoint x: 231, endPoint y: 129, distance: 72.4
click at [231, 129] on icon at bounding box center [141, 157] width 462 height 64
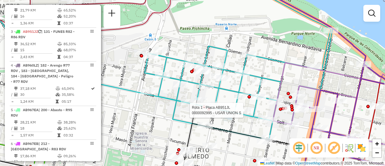
select select "**********"
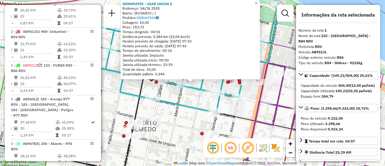
scroll to position [30, 0]
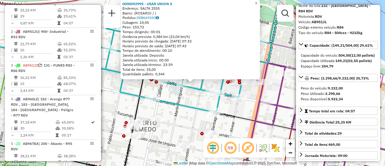
click at [192, 99] on div "0000092995 - USAR UNION S Endereço: SALTA 2555 Bairro: (ROSARIO / ) Pedidos: 00…" at bounding box center [192, 83] width 385 height 166
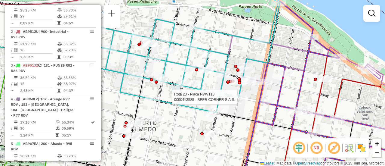
select select "**********"
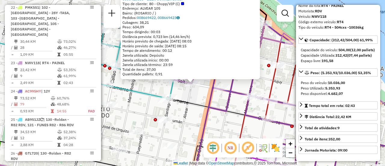
scroll to position [60, 0]
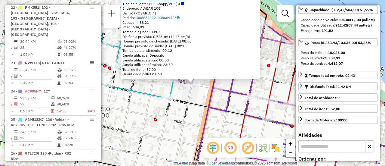
click at [218, 103] on div "0000413585 - BEER CORNER S.A.S. Tipo de cliente: 80 - Chopp/VIP (C) Endereço: A…" at bounding box center [192, 83] width 385 height 166
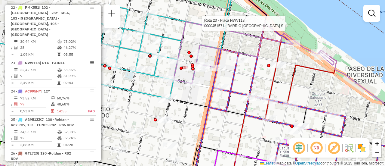
select select "**********"
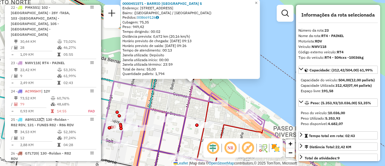
click at [165, 100] on div "0000451571 - BARRIO DAMALE S Endereço: Avenida Rivadavia, 1701 Bairro: (Rosario…" at bounding box center [192, 83] width 385 height 166
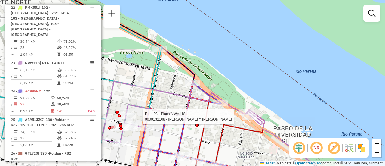
select select "**********"
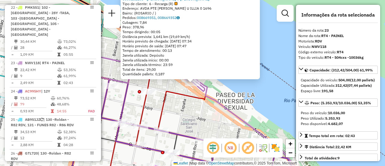
click at [182, 107] on div "0000132108 - RITAGLIATI PEDRO Y GONZALEZ SERGIO SH Tipo de cliente: 6 - Recarga…" at bounding box center [192, 83] width 385 height 166
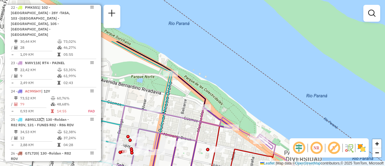
drag, startPoint x: 162, startPoint y: 95, endPoint x: 242, endPoint y: 159, distance: 102.4
click at [242, 159] on div "Janela de atendimento Grade de atendimento Capacidade Transportadoras Veículos …" at bounding box center [192, 83] width 385 height 166
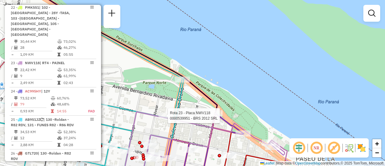
select select "**********"
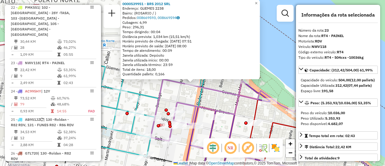
click at [146, 97] on icon at bounding box center [117, 73] width 188 height 165
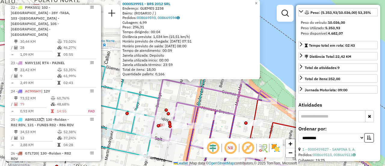
click at [171, 91] on div "0000539951 - BRS 2012 SRL Endereço: GUEMES 2238 Bairro: (ROSARIO / ) Pedidos: 0…" at bounding box center [192, 83] width 385 height 166
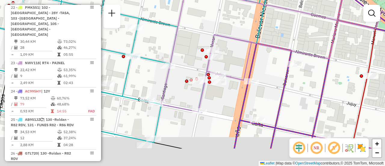
drag, startPoint x: 219, startPoint y: 124, endPoint x: 241, endPoint y: 74, distance: 54.3
click at [238, 77] on div "Janela de atendimento Grade de atendimento Capacidade Transportadoras Veículos …" at bounding box center [192, 83] width 385 height 166
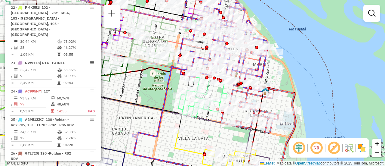
drag, startPoint x: 202, startPoint y: 139, endPoint x: 196, endPoint y: 76, distance: 63.2
click at [196, 82] on div "Janela de atendimento Grade de atendimento Capacidade Transportadoras Veículos …" at bounding box center [192, 83] width 385 height 166
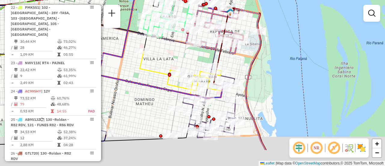
drag, startPoint x: 189, startPoint y: 113, endPoint x: 143, endPoint y: 67, distance: 65.1
click at [144, 67] on div "Janela de atendimento Grade de atendimento Capacidade Transportadoras Veículos …" at bounding box center [192, 83] width 385 height 166
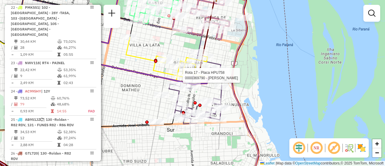
select select "**********"
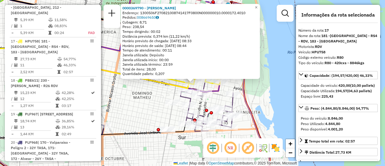
scroll to position [60, 0]
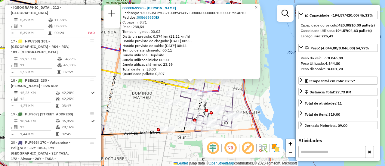
drag, startPoint x: 144, startPoint y: 107, endPoint x: 181, endPoint y: 104, distance: 36.5
click at [145, 107] on div "0000369790 - CHEN LIQIN Endereço: 1300506F270821008741417F0800N000000010.000017…" at bounding box center [192, 83] width 385 height 166
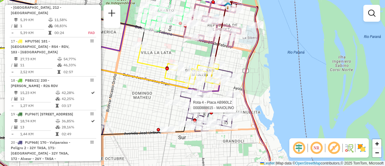
select select "**********"
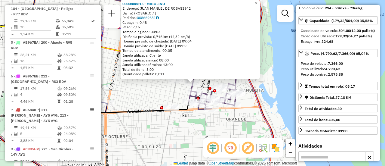
click at [181, 135] on div "0000888615 - MAIOLINO Endereço: JUAN MANUEL DE ROSAS3942 Bairro: (ROSARIO / ) P…" at bounding box center [192, 83] width 385 height 166
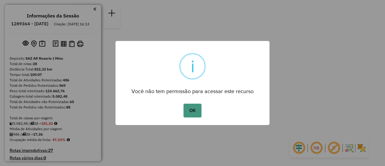
click at [195, 109] on button "OK" at bounding box center [193, 111] width 18 height 14
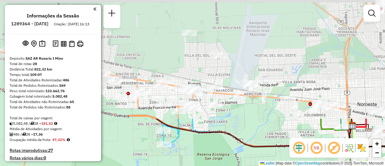
drag, startPoint x: 174, startPoint y: 49, endPoint x: 193, endPoint y: 180, distance: 132.5
click at [193, 166] on html "Aguarde... Pop-up bloqueado! Seu navegador bloqueou automáticamente a abertura …" at bounding box center [192, 83] width 385 height 166
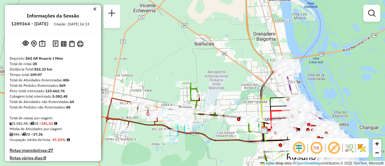
drag, startPoint x: 245, startPoint y: 126, endPoint x: 208, endPoint y: 131, distance: 37.9
click at [208, 131] on div "Janela de atendimento Grade de atendimento Capacidade Transportadoras Veículos …" at bounding box center [192, 83] width 385 height 166
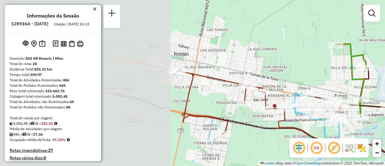
drag, startPoint x: 172, startPoint y: 125, endPoint x: 350, endPoint y: 135, distance: 178.4
click at [350, 135] on div "Janela de atendimento Grade de atendimento Capacidade Transportadoras Veículos …" at bounding box center [192, 83] width 385 height 166
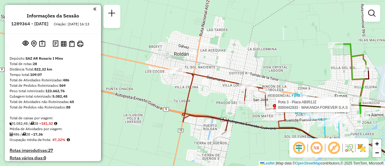
select select "**********"
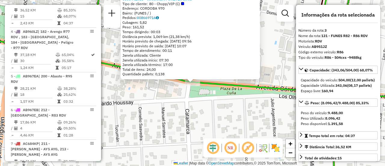
scroll to position [60, 0]
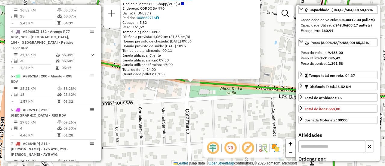
click at [215, 124] on div "0000442933 - WAKANDA FOREVER S.A.S Tipo de cliente: 80 - Chopp/VIP (C) Endereço…" at bounding box center [192, 83] width 385 height 166
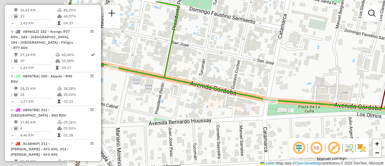
drag, startPoint x: 153, startPoint y: 95, endPoint x: 278, endPoint y: 124, distance: 127.7
click at [280, 125] on div "Janela de atendimento Grade de atendimento Capacidade Transportadoras Veículos …" at bounding box center [192, 83] width 385 height 166
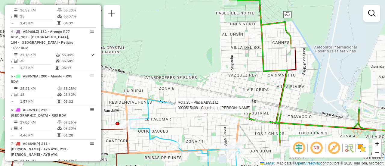
select select "**********"
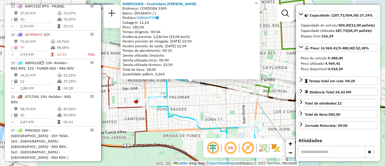
click at [214, 111] on div "0000515408 - Contristano [PERSON_NAME]: CORDOBA 3349 Bairro: ([GEOGRAPHIC_DATA]…" at bounding box center [192, 83] width 385 height 166
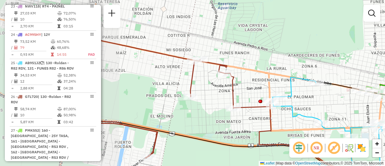
drag, startPoint x: 144, startPoint y: 128, endPoint x: 264, endPoint y: 130, distance: 119.8
click at [269, 129] on icon at bounding box center [356, 141] width 195 height 81
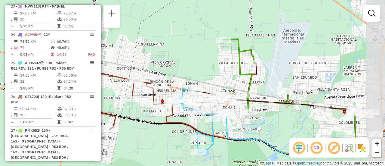
drag, startPoint x: 264, startPoint y: 111, endPoint x: 188, endPoint y: 103, distance: 76.0
click at [188, 103] on div "Janela de atendimento Grade de atendimento Capacidade Transportadoras Veículos …" at bounding box center [192, 83] width 385 height 166
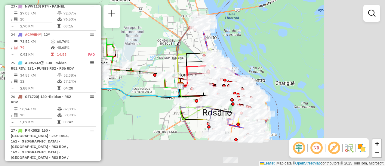
drag, startPoint x: 284, startPoint y: 132, endPoint x: 124, endPoint y: 87, distance: 166.5
click at [122, 86] on div "Janela de atendimento Grade de atendimento Capacidade Transportadoras Veículos …" at bounding box center [192, 83] width 385 height 166
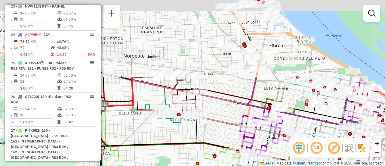
drag, startPoint x: 208, startPoint y: 54, endPoint x: 212, endPoint y: 129, distance: 75.9
click at [212, 129] on div "Janela de atendimento Grade de atendimento Capacidade Transportadoras Veículos …" at bounding box center [192, 83] width 385 height 166
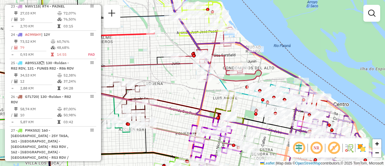
drag, startPoint x: 233, startPoint y: 97, endPoint x: 181, endPoint y: 103, distance: 52.7
click at [181, 103] on icon at bounding box center [140, 99] width 177 height 32
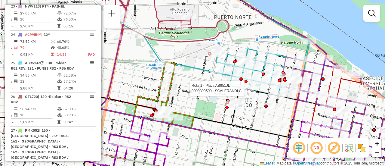
click at [195, 62] on div "Rota 1 - Placa AB951JL 0000899590 - SCALERANDI C. Janela de atendimento Grade d…" at bounding box center [192, 83] width 385 height 166
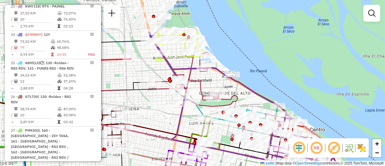
drag, startPoint x: 167, startPoint y: 59, endPoint x: 209, endPoint y: 93, distance: 54.1
click at [195, 108] on icon at bounding box center [131, 114] width 202 height 52
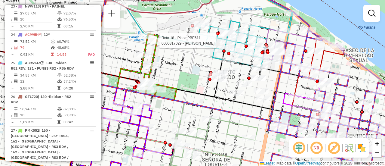
select select "**********"
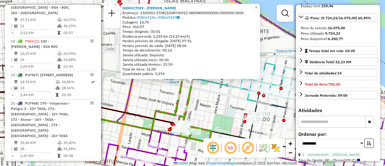
scroll to position [30, 0]
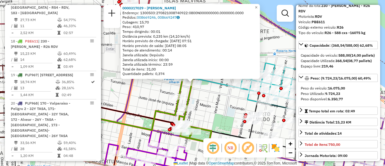
click at [214, 94] on div "0000317029 - BUSSO [PERSON_NAME]: 1300503:270821008740922:0800N000000000.000000…" at bounding box center [192, 83] width 385 height 166
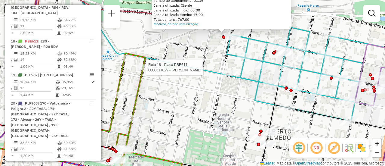
select select "**********"
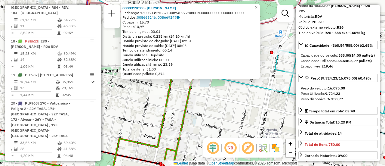
click at [203, 110] on div "0000317029 - BUSSO [PERSON_NAME]: 1300503:270821008740922:0800N000000000.000000…" at bounding box center [192, 83] width 385 height 166
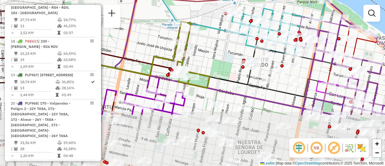
drag, startPoint x: 227, startPoint y: 117, endPoint x: 220, endPoint y: 49, distance: 68.1
click at [220, 49] on div "Janela de atendimento Grade de atendimento Capacidade Transportadoras Veículos …" at bounding box center [192, 83] width 385 height 166
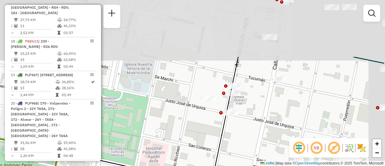
drag, startPoint x: 252, startPoint y: 40, endPoint x: 315, endPoint y: 90, distance: 80.7
click at [213, 113] on div "Janela de atendimento Grade de atendimento Capacidade Transportadoras Veículos …" at bounding box center [192, 83] width 385 height 166
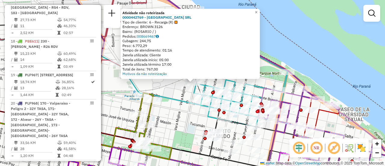
click at [177, 91] on div "Atividade não roteirizada 0000442769 - GARDEN ISLAND SRL Tipo de cliente: 6 - R…" at bounding box center [192, 83] width 385 height 166
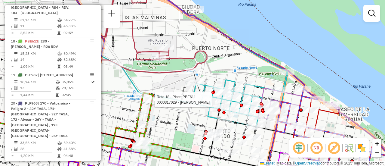
select select "**********"
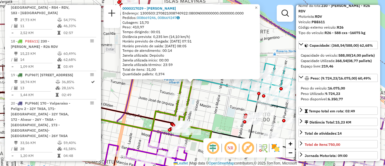
click at [230, 104] on div "0000317029 - BUSSO [PERSON_NAME]: 1300503:270821008740922:0800N000000000.000000…" at bounding box center [192, 83] width 385 height 166
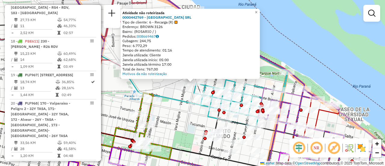
click at [175, 93] on div "Atividade não roteirizada 0000442769 - GARDEN ISLAND SRL Tipo de cliente: 6 - R…" at bounding box center [192, 83] width 385 height 166
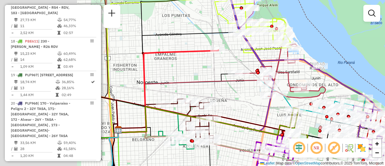
drag, startPoint x: 119, startPoint y: 86, endPoint x: 289, endPoint y: 101, distance: 171.0
click at [286, 102] on div "Janela de atendimento Grade de atendimento Capacidade Transportadoras Veículos …" at bounding box center [192, 83] width 385 height 166
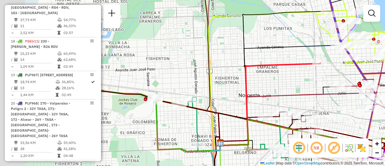
drag, startPoint x: 162, startPoint y: 80, endPoint x: 303, endPoint y: 89, distance: 142.0
click at [302, 90] on div "Janela de atendimento Grade de atendimento Capacidade Transportadoras Veículos …" at bounding box center [192, 83] width 385 height 166
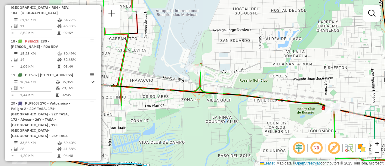
drag, startPoint x: 229, startPoint y: 79, endPoint x: 296, endPoint y: 90, distance: 67.6
click at [334, 91] on div "Janela de atendimento Grade de atendimento Capacidade Transportadoras Veículos …" at bounding box center [192, 83] width 385 height 166
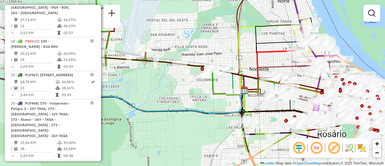
drag, startPoint x: 317, startPoint y: 114, endPoint x: 116, endPoint y: 85, distance: 202.5
click at [116, 85] on div "Janela de atendimento Grade de atendimento Capacidade Transportadoras Veículos …" at bounding box center [192, 83] width 385 height 166
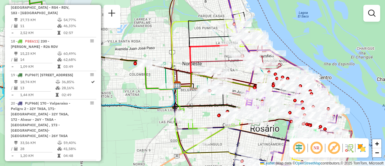
drag, startPoint x: 193, startPoint y: 92, endPoint x: 126, endPoint y: 86, distance: 67.3
click at [126, 86] on div "Janela de atendimento Grade de atendimento Capacidade Transportadoras Veículos …" at bounding box center [192, 83] width 385 height 166
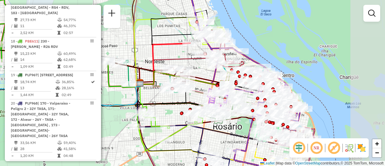
drag, startPoint x: 217, startPoint y: 57, endPoint x: 180, endPoint y: 55, distance: 37.4
click at [180, 55] on div "Janela de atendimento Grade de atendimento Capacidade Transportadoras Veículos …" at bounding box center [192, 83] width 385 height 166
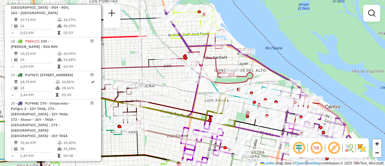
drag, startPoint x: 201, startPoint y: 69, endPoint x: 175, endPoint y: 95, distance: 37.0
click at [175, 95] on div "Janela de atendimento Grade de atendimento Capacidade Transportadoras Veículos …" at bounding box center [192, 83] width 385 height 166
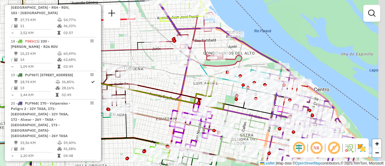
drag, startPoint x: 239, startPoint y: 107, endPoint x: 180, endPoint y: 37, distance: 91.6
click at [176, 35] on div "Janela de atendimento Grade de atendimento Capacidade Transportadoras Veículos …" at bounding box center [192, 83] width 385 height 166
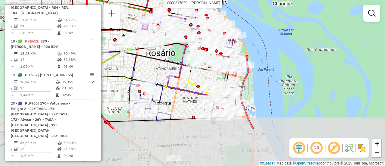
drag, startPoint x: 190, startPoint y: 119, endPoint x: 171, endPoint y: 65, distance: 57.3
click at [171, 65] on icon at bounding box center [130, 41] width 121 height 68
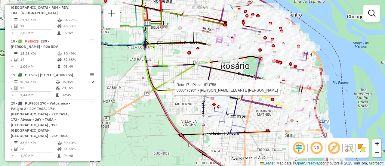
select select "**********"
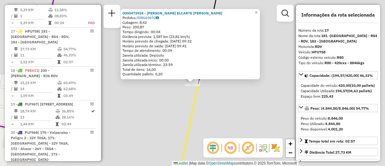
scroll to position [60, 0]
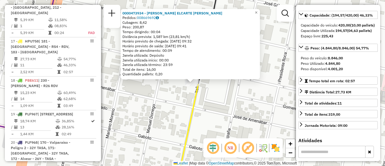
click at [241, 108] on div "0000473934 - ALVAREZ ELCARTE JUAN IGNACIO Pedidos: 008669692 Cubagem: 8,42 Peso…" at bounding box center [192, 83] width 385 height 166
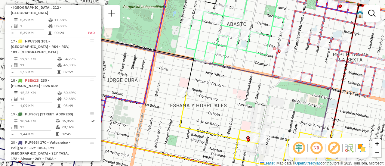
drag, startPoint x: 269, startPoint y: 110, endPoint x: 126, endPoint y: 36, distance: 160.7
click at [126, 36] on div "Janela de atendimento Grade de atendimento Capacidade Transportadoras Veículos …" at bounding box center [192, 83] width 385 height 166
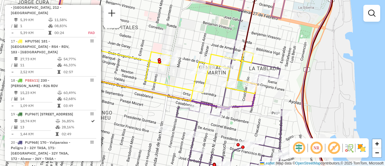
drag, startPoint x: 143, startPoint y: 56, endPoint x: 195, endPoint y: 50, distance: 52.1
click at [195, 50] on div "Janela de atendimento Grade de atendimento Capacidade Transportadoras Veículos …" at bounding box center [192, 83] width 385 height 166
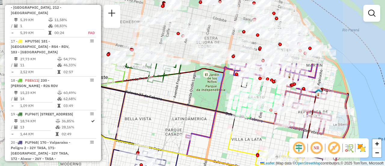
drag, startPoint x: 170, startPoint y: 63, endPoint x: 263, endPoint y: 143, distance: 122.9
click at [263, 143] on div "Rota 17 - Placa HPU758 0000524938 - Batacazo Gastronomia S. R. L. Janela de ate…" at bounding box center [192, 83] width 385 height 166
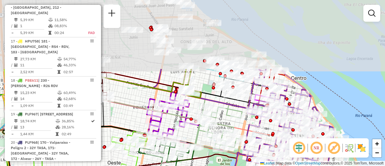
drag, startPoint x: 197, startPoint y: 94, endPoint x: 210, endPoint y: 180, distance: 86.4
click at [210, 166] on html "Aguarde... Pop-up bloqueado! Seu navegador bloqueou automáticamente a abertura …" at bounding box center [192, 83] width 385 height 166
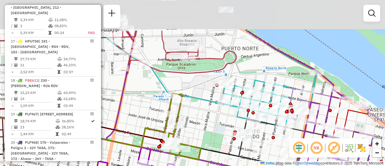
drag, startPoint x: 190, startPoint y: 43, endPoint x: 190, endPoint y: 91, distance: 47.2
click at [190, 91] on div "Rota 17 - Placa HPU758 0000488442 - YASSOGNA CESAR ALBERTO Rota 17 - Placa HPU7…" at bounding box center [192, 83] width 385 height 166
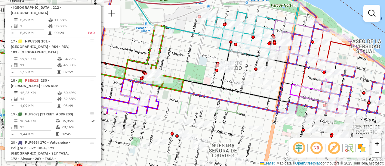
drag, startPoint x: 201, startPoint y: 107, endPoint x: 176, endPoint y: 21, distance: 89.7
click at [176, 21] on div "Rota 17 - Placa HPU758 0000488442 - YASSOGNA CESAR ALBERTO Rota 17 - Placa HPU7…" at bounding box center [192, 83] width 385 height 166
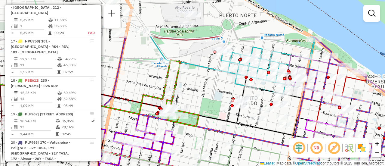
drag, startPoint x: 185, startPoint y: 43, endPoint x: 208, endPoint y: 92, distance: 53.9
click at [209, 95] on div "Rota 17 - Placa HPU758 0000488442 - YASSOGNA CESAR ALBERTO Rota 17 - Placa HPU7…" at bounding box center [192, 83] width 385 height 166
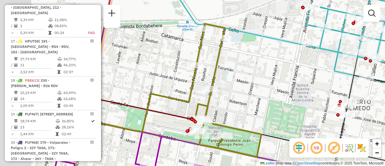
drag, startPoint x: 175, startPoint y: 93, endPoint x: 246, endPoint y: 91, distance: 71.0
click at [246, 91] on div "Rota 17 - Placa HPU758 0000488442 - YASSOGNA CESAR ALBERTO Rota 17 - Placa HPU7…" at bounding box center [192, 83] width 385 height 166
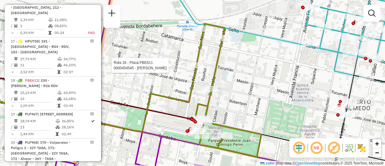
select select "**********"
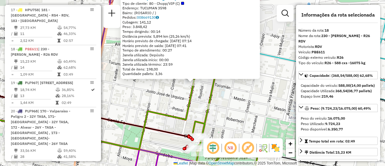
scroll to position [885, 0]
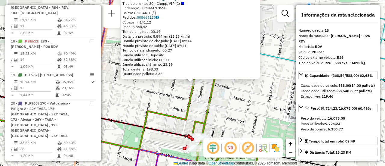
click at [168, 97] on div "0000454545 - GONZALEZ MAXIMILIANO JOSE Tipo de cliente: 80 - Chopp/VIP (C) Ende…" at bounding box center [192, 83] width 385 height 166
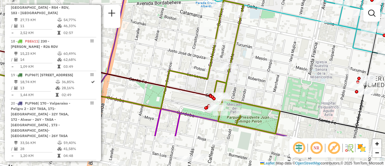
drag, startPoint x: 198, startPoint y: 105, endPoint x: 190, endPoint y: 54, distance: 51.5
click at [176, 53] on div "Janela de atendimento Grade de atendimento Capacidade Transportadoras Veículos …" at bounding box center [192, 83] width 385 height 166
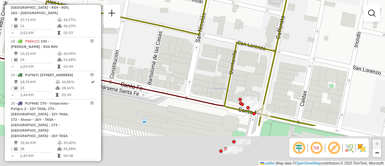
drag, startPoint x: 227, startPoint y: 115, endPoint x: 224, endPoint y: 34, distance: 81.0
click at [213, 33] on div "Janela de atendimento Grade de atendimento Capacidade Transportadoras Veículos …" at bounding box center [192, 83] width 385 height 166
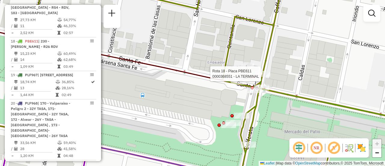
select select "**********"
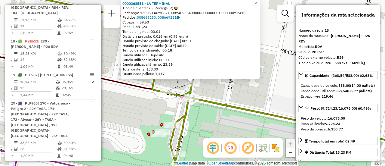
click at [237, 96] on div "0000368551 - LA TERMINAL Tipo de cliente: 6 - Recarga (R) Endereço: 13005034270…" at bounding box center [192, 83] width 385 height 166
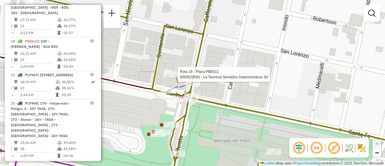
select select "**********"
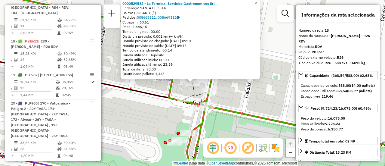
drag, startPoint x: 259, startPoint y: 100, endPoint x: 230, endPoint y: 96, distance: 29.7
click at [258, 99] on div "0000529583 - La Terminal Servicios Gastronomicos Srl Endereço: SANTA FE 3514 Ba…" at bounding box center [192, 83] width 385 height 166
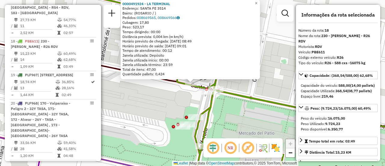
click at [227, 118] on div "0000491924 - LA TERMINAL Endereço: SANTA FE 3514 Bairro: (ROSARIO / ) Pedidos: …" at bounding box center [192, 83] width 385 height 166
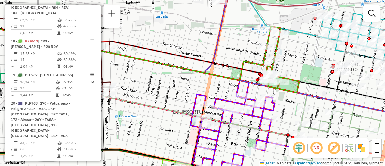
click at [304, 62] on div "Janela de atendimento Grade de atendimento Capacidade Transportadoras Veículos …" at bounding box center [192, 83] width 385 height 166
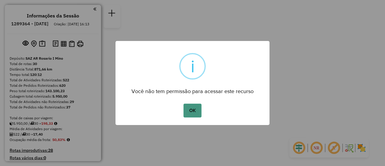
click at [194, 106] on button "OK" at bounding box center [193, 111] width 18 height 14
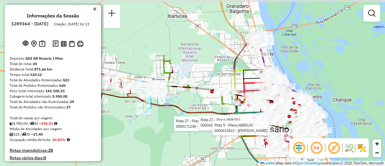
drag, startPoint x: 311, startPoint y: 82, endPoint x: 217, endPoint y: 96, distance: 94.9
click at [192, 106] on div "Rota 27 - Placa PMK552 0000171246 - CABRERA MARIA ANGELICA Rota 27 - Placa PMK5…" at bounding box center [192, 83] width 385 height 166
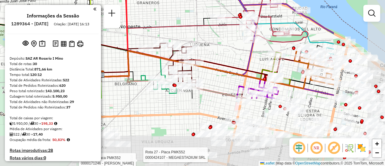
drag, startPoint x: 312, startPoint y: 130, endPoint x: 216, endPoint y: 38, distance: 132.4
click at [217, 39] on div "Rota 27 - Placa PMK552 0000171246 - CABRERA MARIA ANGELICA Rota 27 - Placa PMK5…" at bounding box center [192, 83] width 385 height 166
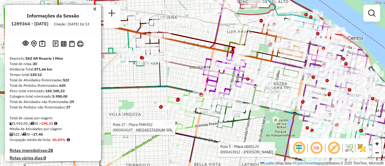
drag, startPoint x: 237, startPoint y: 49, endPoint x: 213, endPoint y: 29, distance: 30.8
click at [213, 29] on div "Rota 27 - Placa PMK552 0000171246 - CABRERA MARIA ANGELICA Rota 27 - Placa PMK5…" at bounding box center [192, 83] width 385 height 166
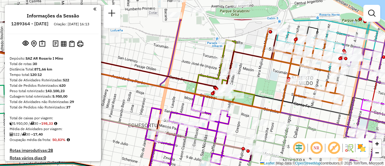
drag, startPoint x: 323, startPoint y: 36, endPoint x: 321, endPoint y: 76, distance: 40.1
click at [321, 80] on icon at bounding box center [303, 66] width 82 height 77
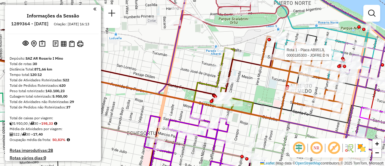
select select "**********"
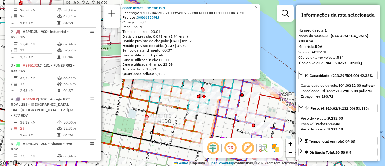
scroll to position [30, 0]
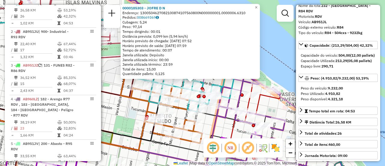
drag, startPoint x: 122, startPoint y: 104, endPoint x: 153, endPoint y: 104, distance: 31.9
click at [122, 104] on div "0000185303 - JOFRE D N Endereço: 1300504627082100874107560800N000000001.0000006…" at bounding box center [192, 83] width 385 height 166
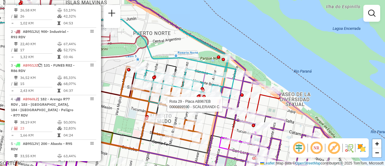
select select "**********"
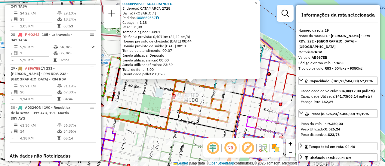
scroll to position [60, 0]
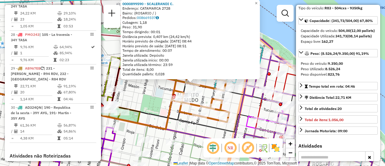
click at [150, 92] on div "0000899590 - SCALERANDI C. Endereço: CATAMARCA 2728 Bairro: (ROSARIO / ) Pedido…" at bounding box center [192, 83] width 385 height 166
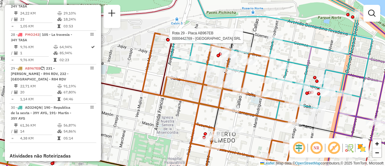
select select "**********"
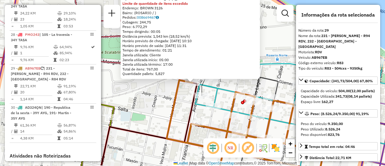
click at [156, 106] on div "0000442769 - [GEOGRAPHIC_DATA] SRL Tipo de cliente: 6 - Recarga (R) Limite de q…" at bounding box center [192, 83] width 385 height 166
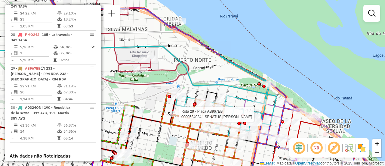
select select "**********"
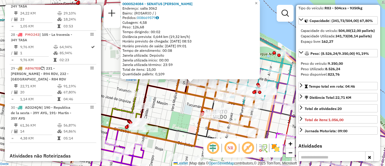
click at [178, 113] on div "0000524084 - SENATUS WALLY Endereço: salta 3062 Bairro: (ROSARIO / ) Pedidos: 0…" at bounding box center [192, 83] width 385 height 166
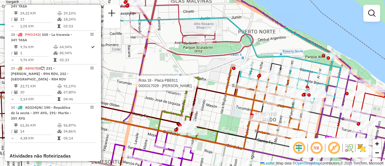
select select "**********"
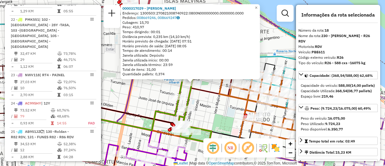
scroll to position [885, 0]
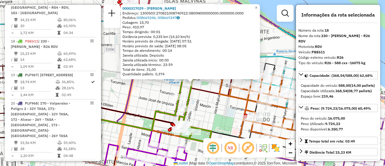
click at [149, 97] on div "0000317029 - BUSSO [PERSON_NAME]: 1300503:270821008740922:0800N000000000.000000…" at bounding box center [192, 83] width 385 height 166
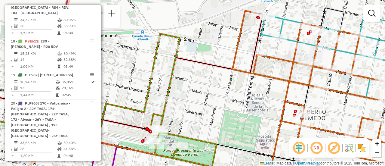
click at [200, 96] on div "Janela de atendimento Grade de atendimento Capacidade Transportadoras Veículos …" at bounding box center [192, 83] width 385 height 166
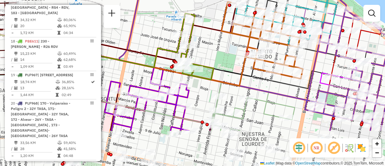
drag, startPoint x: 200, startPoint y: 108, endPoint x: 206, endPoint y: 56, distance: 52.7
click at [205, 56] on div "Janela de atendimento Grade de atendimento Capacidade Transportadoras Veículos …" at bounding box center [192, 83] width 385 height 166
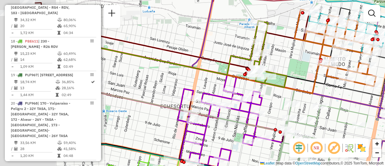
drag, startPoint x: 210, startPoint y: 81, endPoint x: 317, endPoint y: 92, distance: 107.4
click at [287, 87] on icon at bounding box center [270, 54] width 33 height 67
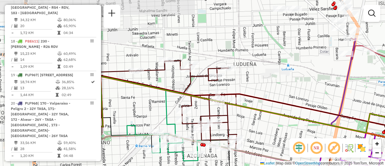
drag, startPoint x: 191, startPoint y: 60, endPoint x: 296, endPoint y: 114, distance: 118.6
click at [296, 114] on icon at bounding box center [230, 104] width 326 height 57
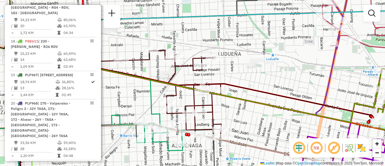
drag, startPoint x: 302, startPoint y: 114, endPoint x: 287, endPoint y: 104, distance: 18.4
click at [287, 104] on div "Janela de atendimento Grade de atendimento Capacidade Transportadoras Veículos …" at bounding box center [192, 83] width 385 height 166
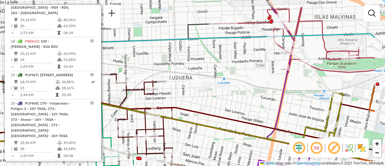
drag, startPoint x: 283, startPoint y: 72, endPoint x: 245, endPoint y: 93, distance: 43.8
click at [236, 96] on div "Janela de atendimento Grade de atendimento Capacidade Transportadoras Veículos …" at bounding box center [192, 83] width 385 height 166
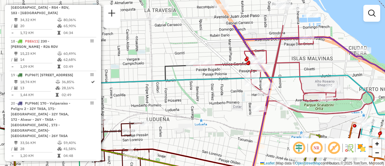
drag, startPoint x: 242, startPoint y: 69, endPoint x: 217, endPoint y: 110, distance: 48.3
click at [217, 110] on div "Janela de atendimento Grade de atendimento Capacidade Transportadoras Veículos …" at bounding box center [192, 83] width 385 height 166
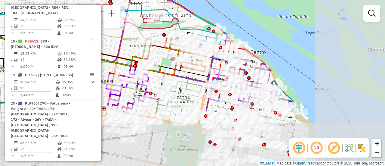
drag, startPoint x: 268, startPoint y: 106, endPoint x: 165, endPoint y: 45, distance: 119.3
click at [144, 30] on div "Janela de atendimento Grade de atendimento Capacidade Transportadoras Veículos …" at bounding box center [192, 83] width 385 height 166
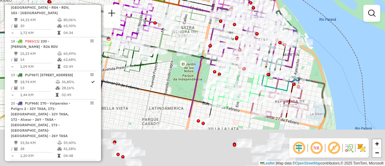
drag, startPoint x: 222, startPoint y: 92, endPoint x: 234, endPoint y: 21, distance: 72.2
click at [234, 21] on div "Rota 2 - Placa AB951JU 0000896003 - UNCOS FRANCI Janela de atendimento Grade de…" at bounding box center [192, 83] width 385 height 166
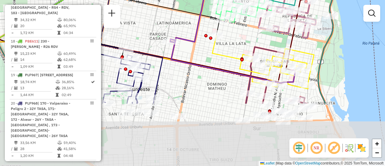
drag, startPoint x: 248, startPoint y: 107, endPoint x: 255, endPoint y: 30, distance: 78.0
click at [255, 30] on div "Rota 2 - Placa AB951JU 0000896003 - UNCOS FRANCI Rota 24 - Placa AC995HY 000045…" at bounding box center [192, 83] width 385 height 166
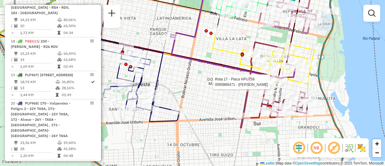
select select "**********"
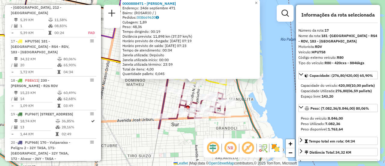
scroll to position [60, 0]
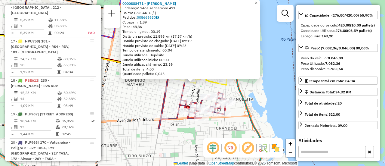
click at [212, 128] on div "0000888471 - ARISTIDES ANIBAL Endereço: 24de septiembre 471 Bairro: (ROSARIO / …" at bounding box center [192, 83] width 385 height 166
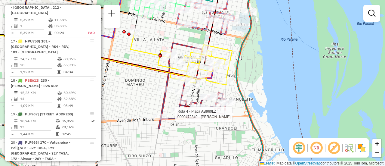
select select "**********"
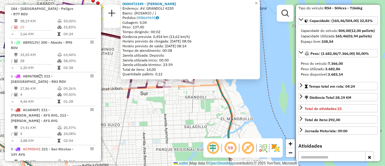
click at [196, 116] on div "0000472349 - galeno rosa Endereço: AV. GRANDOLI 4230 Bairro: (ROSARIO / ) Pedid…" at bounding box center [192, 83] width 385 height 166
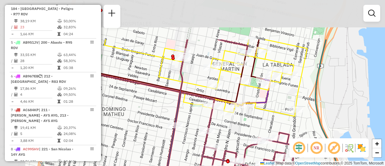
drag, startPoint x: 183, startPoint y: 58, endPoint x: 252, endPoint y: 114, distance: 88.8
click at [252, 114] on div "Janela de atendimento Grade de atendimento Capacidade Transportadoras Veículos …" at bounding box center [192, 83] width 385 height 166
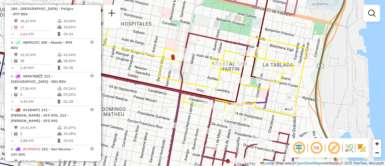
click at [250, 36] on icon at bounding box center [205, 64] width 203 height 106
select select "**********"
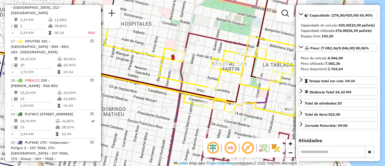
click at [248, 119] on div "Janela de atendimento Grade de atendimento Capacidade Transportadoras Veículos …" at bounding box center [192, 83] width 385 height 166
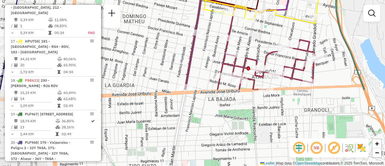
drag, startPoint x: 242, startPoint y: 125, endPoint x: 262, endPoint y: 32, distance: 94.9
click at [262, 32] on div "Janela de atendimento Grade de atendimento Capacidade Transportadoras Veículos …" at bounding box center [192, 83] width 385 height 166
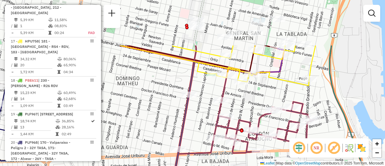
drag, startPoint x: 256, startPoint y: 35, endPoint x: 251, endPoint y: 87, distance: 52.6
click at [249, 98] on div "Janela de atendimento Grade de atendimento Capacidade Transportadoras Veículos …" at bounding box center [192, 83] width 385 height 166
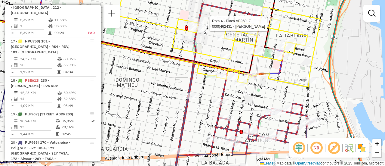
select select "**********"
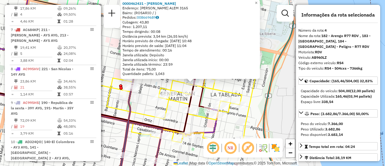
scroll to position [315, 0]
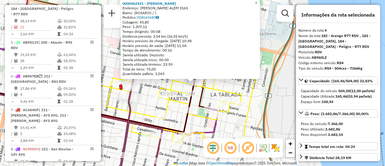
click at [233, 122] on div "0000462431 - REN PENG Endereço: LEANDRO N. ALEM 3165 Bairro: (ROSARIO / ) Pedid…" at bounding box center [192, 83] width 385 height 166
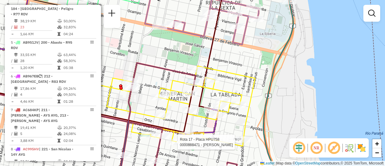
select select "**********"
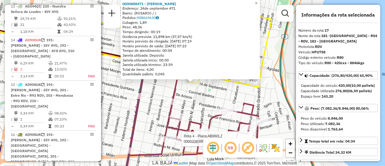
scroll to position [846, 0]
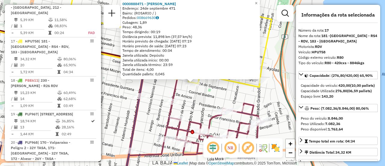
click at [149, 125] on div "0000888471 - ARISTIDES ANIBAL Endereço: 24de septiembre 471 Bairro: (ROSARIO / …" at bounding box center [192, 83] width 385 height 166
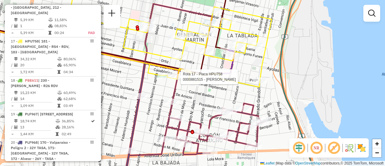
select select "**********"
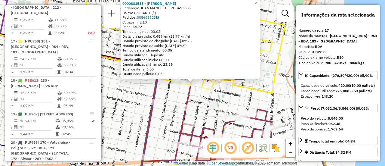
click at [167, 108] on div "0000881515 - RAMIREZ CELS Endereço: JUAN MANUEL DE ROSAS3685 Bairro: (ROSARIO /…" at bounding box center [192, 83] width 385 height 166
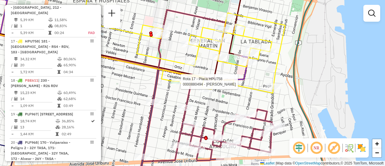
select select "**********"
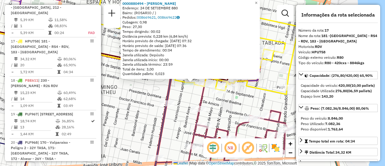
click at [180, 107] on div "0000880494 - CRISTOFARO ANGI Endereço: 24 DE SETIEMBRE 880 Bairro: (ROSARIO / )…" at bounding box center [192, 83] width 385 height 166
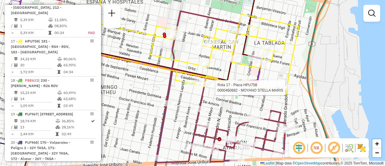
select select "**********"
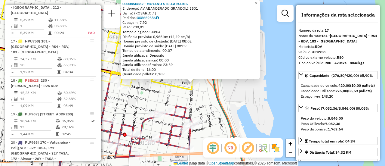
click at [205, 108] on div "0000450682 - MOYANO STELLA MARIS Endereço: AV ABANDERADO GRANDOLI 3501 Bairro: …" at bounding box center [192, 83] width 385 height 166
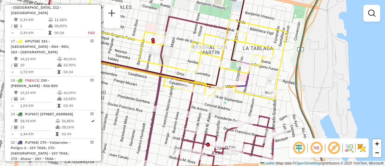
drag, startPoint x: 176, startPoint y: 92, endPoint x: 260, endPoint y: 102, distance: 83.9
click at [260, 102] on div "Janela de atendimento Grade de atendimento Capacidade Transportadoras Veículos …" at bounding box center [192, 83] width 385 height 166
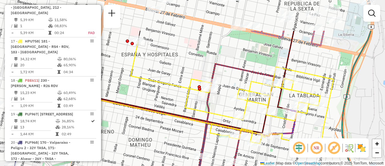
drag, startPoint x: 216, startPoint y: 100, endPoint x: 262, endPoint y: 144, distance: 63.7
click at [262, 148] on div "Janela de atendimento Grade de atendimento Capacidade Transportadoras Veículos …" at bounding box center [192, 83] width 385 height 166
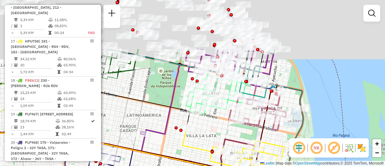
drag, startPoint x: 217, startPoint y: 75, endPoint x: 226, endPoint y: 144, distance: 69.7
click at [229, 156] on div "Janela de atendimento Grade de atendimento Capacidade Transportadoras Veículos …" at bounding box center [192, 83] width 385 height 166
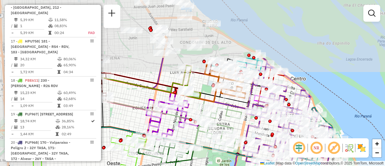
drag, startPoint x: 177, startPoint y: 106, endPoint x: 228, endPoint y: 180, distance: 89.7
click at [228, 166] on html "Aguarde... Pop-up bloqueado! Seu navegador bloqueou automáticamente a abertura …" at bounding box center [192, 83] width 385 height 166
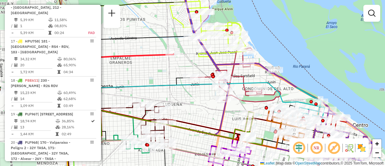
drag, startPoint x: 159, startPoint y: 112, endPoint x: 295, endPoint y: 119, distance: 136.8
click at [295, 119] on div "Rota 17 - Placa HPU758 0000422171 - CABALLERO ANDREA MARIA DE LOS ANGELES Rota …" at bounding box center [192, 83] width 385 height 166
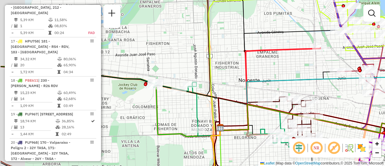
drag, startPoint x: 199, startPoint y: 117, endPoint x: 360, endPoint y: 102, distance: 161.7
click at [360, 102] on div "Rota 17 - Placa HPU758 0000422171 - CABALLERO ANDREA MARIA DE LOS ANGELES Rota …" at bounding box center [192, 83] width 385 height 166
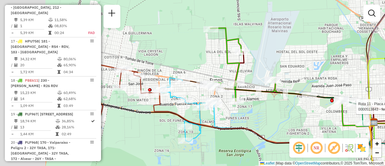
drag, startPoint x: 179, startPoint y: 106, endPoint x: 302, endPoint y: 114, distance: 122.8
click at [300, 114] on div "Rota 17 - Placa HPU758 0000422171 - CABALLERO ANDREA MARIA DE LOS ANGELES Rota …" at bounding box center [192, 83] width 385 height 166
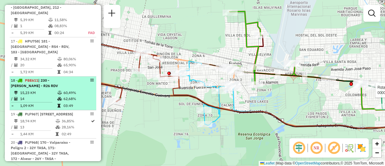
drag, startPoint x: 131, startPoint y: 80, endPoint x: 53, endPoint y: 52, distance: 83.2
click at [53, 52] on hb-router-mapa "Informações da Sessão 1289364 - 07/10/2025 Criação: 06/10/2025 16:13 Depósito: …" at bounding box center [192, 83] width 385 height 166
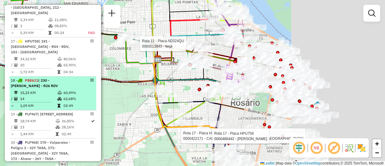
drag, startPoint x: 279, startPoint y: 101, endPoint x: 70, endPoint y: 58, distance: 212.9
click at [74, 60] on hb-router-mapa "Informações da Sessão 1289364 - 07/10/2025 Criação: 06/10/2025 16:13 Depósito: …" at bounding box center [192, 83] width 385 height 166
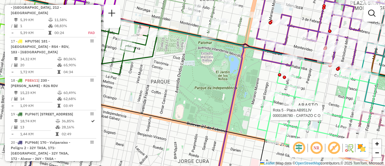
select select "**********"
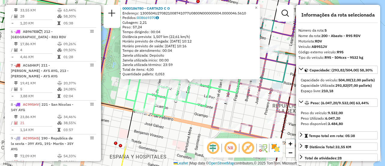
scroll to position [30, 0]
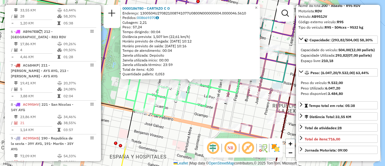
click at [187, 117] on div "0000186780 - CARTAZO C O Endereço: 1300504U270821008741077U0800N000000004.00000…" at bounding box center [192, 83] width 385 height 166
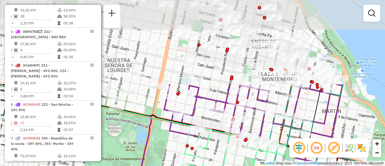
drag, startPoint x: 201, startPoint y: 91, endPoint x: 236, endPoint y: 153, distance: 71.6
click at [236, 162] on div "Janela de atendimento Grade de atendimento Capacidade Transportadoras Veículos …" at bounding box center [192, 83] width 385 height 166
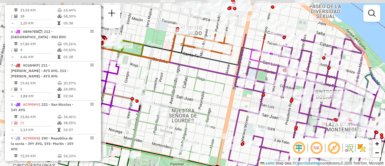
drag, startPoint x: 208, startPoint y: 88, endPoint x: 272, endPoint y: 139, distance: 81.2
click at [272, 139] on div "Janela de atendimento Grade de atendimento Capacidade Transportadoras Veículos …" at bounding box center [192, 83] width 385 height 166
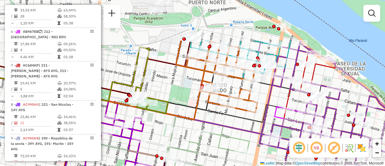
drag, startPoint x: 202, startPoint y: 77, endPoint x: 227, endPoint y: 134, distance: 62.3
click at [227, 134] on icon at bounding box center [201, 169] width 97 height 107
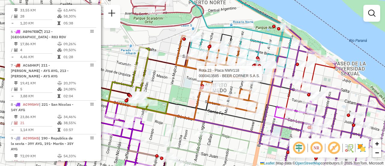
select select "**********"
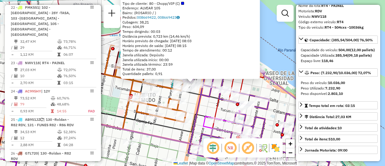
scroll to position [60, 0]
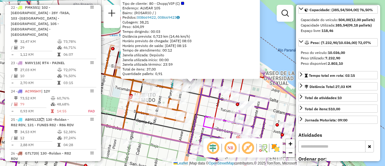
click at [168, 130] on icon at bounding box center [87, 107] width 253 height 49
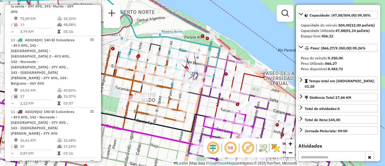
scroll to position [394, 0]
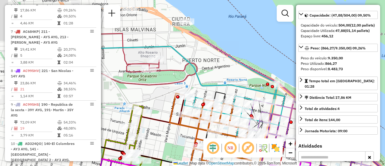
drag, startPoint x: 164, startPoint y: 88, endPoint x: 243, endPoint y: 129, distance: 89.4
click at [245, 138] on icon at bounding box center [211, 131] width 82 height 77
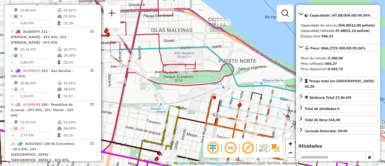
drag, startPoint x: 172, startPoint y: 87, endPoint x: 198, endPoint y: 85, distance: 26.3
click at [198, 85] on icon at bounding box center [143, 34] width 181 height 103
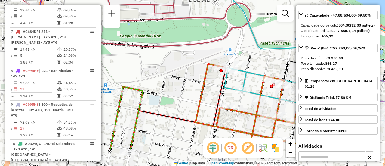
drag, startPoint x: 255, startPoint y: 127, endPoint x: 217, endPoint y: 86, distance: 56.0
click at [217, 86] on icon at bounding box center [77, 108] width 297 height 82
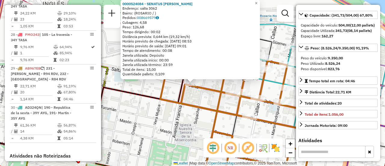
scroll to position [96, 0]
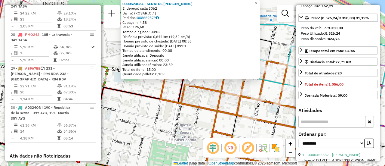
click at [167, 118] on div "0000524084 - SENATUS WALLY Endereço: salta 3062 Bairro: (ROSARIO / ) Pedidos: 0…" at bounding box center [192, 83] width 385 height 166
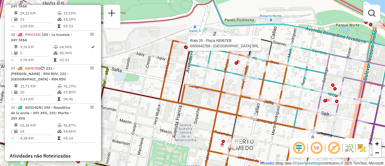
select select "**********"
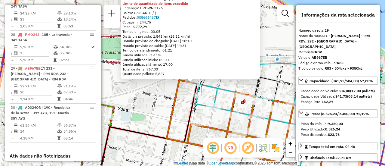
click at [162, 112] on div "0000442769 - GARDEN ISLAND SRL Tipo de cliente: 6 - Recarga (R) Limite de quant…" at bounding box center [192, 83] width 385 height 166
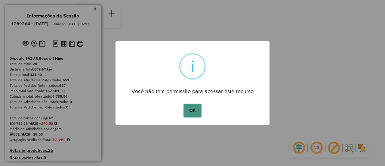
click at [197, 110] on button "OK" at bounding box center [193, 111] width 18 height 14
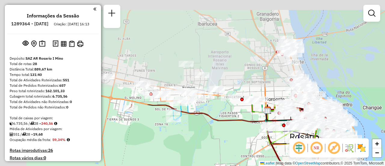
drag, startPoint x: 146, startPoint y: 51, endPoint x: 234, endPoint y: 173, distance: 150.0
click at [234, 166] on html "Aguarde... Pop-up bloqueado! Seu navegador bloqueou automáticamente a abertura …" at bounding box center [192, 83] width 385 height 166
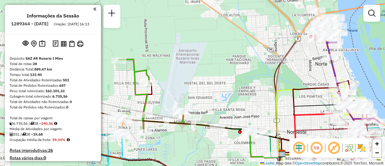
drag, startPoint x: 223, startPoint y: 90, endPoint x: 174, endPoint y: 151, distance: 78.6
click at [174, 154] on div "Janela de atendimento Grade de atendimento Capacidade Transportadoras Veículos …" at bounding box center [192, 83] width 385 height 166
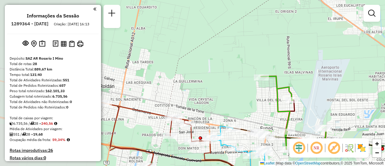
drag, startPoint x: 237, startPoint y: 107, endPoint x: 385, endPoint y: 109, distance: 148.4
click at [385, 110] on div "Janela de atendimento Grade de atendimento Capacidade Transportadoras Veículos …" at bounding box center [192, 83] width 385 height 166
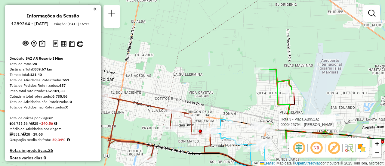
select select "**********"
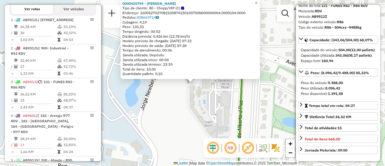
scroll to position [282, 0]
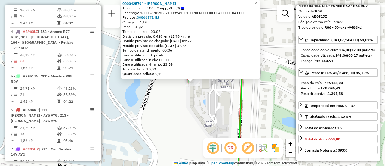
click at [190, 111] on div "0000425794 - CICALA Tipo de cliente: 80 - Chopp/VIP (C) Endereço: 1600527027082…" at bounding box center [192, 83] width 385 height 166
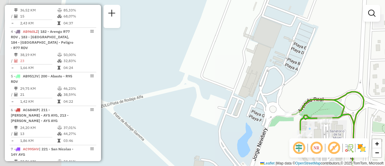
drag, startPoint x: 140, startPoint y: 86, endPoint x: 252, endPoint y: 137, distance: 122.8
click at [252, 137] on div "Janela de atendimento Grade de atendimento Capacidade Transportadoras Veículos …" at bounding box center [192, 83] width 385 height 166
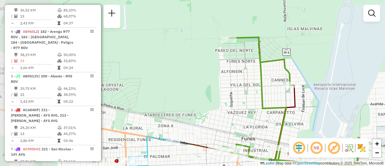
drag, startPoint x: 172, startPoint y: 90, endPoint x: 305, endPoint y: 125, distance: 137.9
click at [305, 125] on div "Janela de atendimento Grade de atendimento Capacidade Transportadoras Veículos …" at bounding box center [192, 83] width 385 height 166
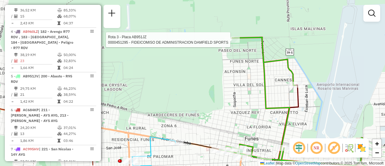
select select "**********"
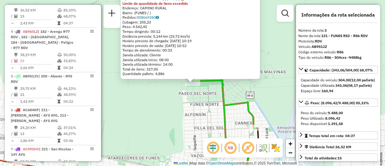
click at [234, 116] on div "0000451295 - FIDEICOMISO DE ADMINISTRACION DAMFIELD SPORTS Tipo de cliente: 80 …" at bounding box center [192, 83] width 385 height 166
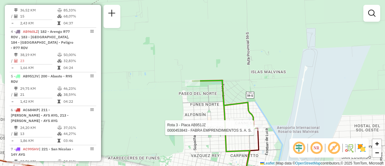
select select "**********"
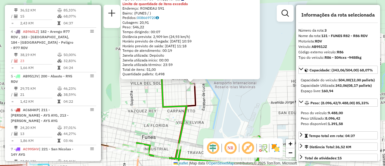
click at [219, 114] on div "0000453843 - FABRA EMPRENDIMIENTOS S. A. S. Tipo de cliente: 80 - Chopp/VIP (C)…" at bounding box center [192, 83] width 385 height 166
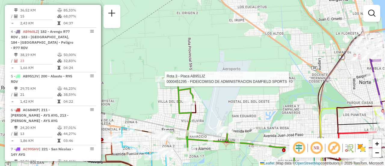
select select "**********"
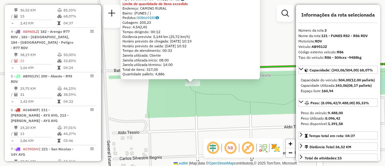
click at [191, 118] on div "0000451295 - FIDEICOMISO DE ADMINISTRACION DAMFIELD SPORTS Tipo de cliente: 80 …" at bounding box center [192, 83] width 385 height 166
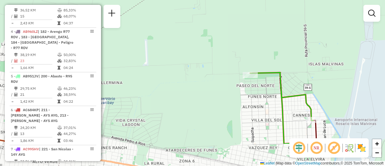
drag, startPoint x: 204, startPoint y: 139, endPoint x: 233, endPoint y: 102, distance: 46.8
click at [234, 99] on div "Janela de atendimento Grade de atendimento Capacidade Transportadoras Veículos …" at bounding box center [192, 83] width 385 height 166
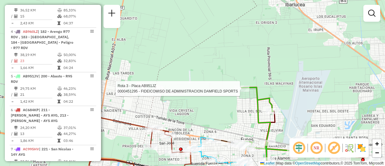
select select "**********"
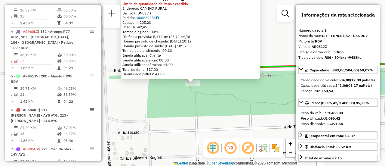
click at [206, 117] on div "0000451295 - FIDEICOMISO DE ADMINISTRACION DAMFIELD SPORTS Tipo de cliente: 80 …" at bounding box center [192, 83] width 385 height 166
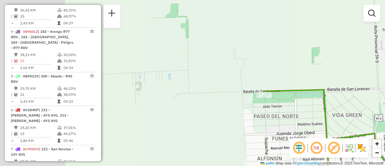
drag, startPoint x: 179, startPoint y: 126, endPoint x: 256, endPoint y: 108, distance: 78.5
click at [256, 108] on div "Janela de atendimento Grade de atendimento Capacidade Transportadoras Veículos …" at bounding box center [192, 83] width 385 height 166
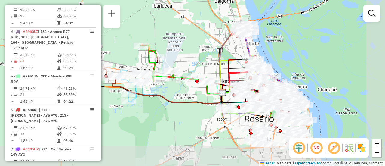
drag, startPoint x: 226, startPoint y: 119, endPoint x: 122, endPoint y: 54, distance: 122.5
click at [122, 54] on div "Janela de atendimento Grade de atendimento Capacidade Transportadoras Veículos …" at bounding box center [192, 83] width 385 height 166
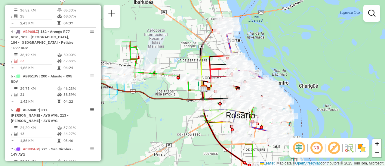
drag, startPoint x: 205, startPoint y: 67, endPoint x: 174, endPoint y: 68, distance: 31.0
click at [165, 65] on div "Janela de atendimento Grade de atendimento Capacidade Transportadoras Veículos …" at bounding box center [192, 83] width 385 height 166
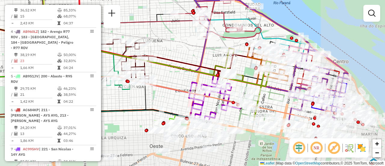
drag, startPoint x: 267, startPoint y: 105, endPoint x: 194, endPoint y: 49, distance: 91.7
click at [194, 49] on div "Janela de atendimento Grade de atendimento Capacidade Transportadoras Veículos …" at bounding box center [192, 83] width 385 height 166
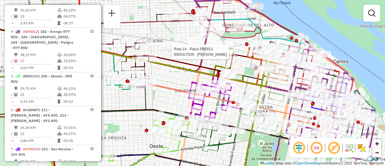
select select "**********"
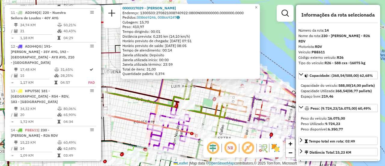
scroll to position [723, 0]
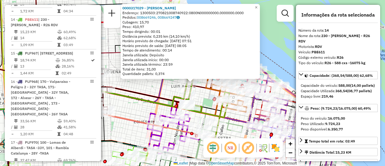
click at [148, 87] on div "0000317029 - BUSSO GABRIEL G Endereço: 1300503:270821008740922:0800N000000000.0…" at bounding box center [192, 83] width 385 height 166
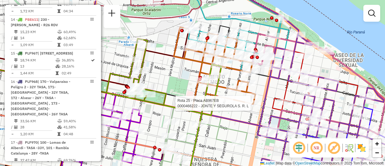
select select "**********"
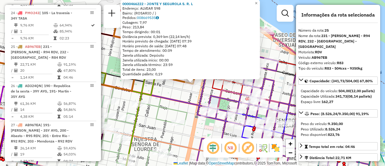
scroll to position [30, 0]
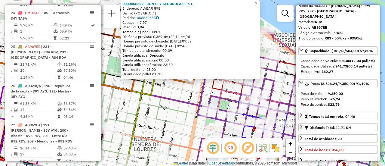
click at [187, 94] on div "0000466222 - JONTE Y SEGUROLA S. R. L Endereço: ALVEAR 598 Bairro: (ROSARIO / )…" at bounding box center [192, 83] width 385 height 166
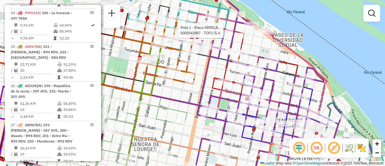
select select "**********"
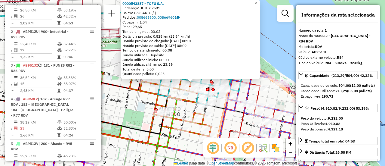
scroll to position [60, 0]
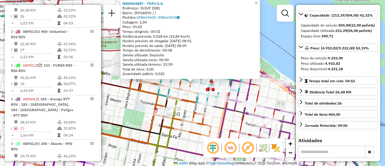
click at [144, 99] on div "0000543887 - TOFU S.A. Endereço: JUJUY 2581 Bairro: (ROSARIO / ) Pedidos: 00866…" at bounding box center [192, 83] width 385 height 166
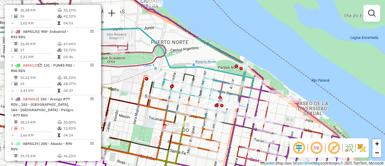
drag, startPoint x: 126, startPoint y: 68, endPoint x: 141, endPoint y: 89, distance: 25.9
click at [140, 89] on div "Janela de atendimento Grade de atendimento Capacidade Transportadoras Veículos …" at bounding box center [192, 83] width 385 height 166
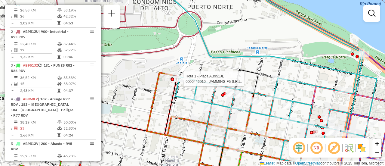
click at [171, 77] on div at bounding box center [172, 78] width 3 height 3
select select "**********"
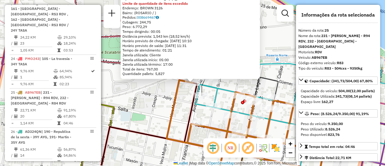
scroll to position [1131, 0]
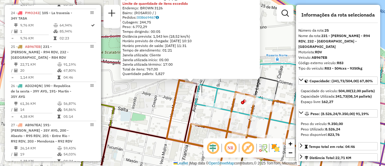
click at [181, 110] on div "0000442769 - GARDEN ISLAND SRL Tipo de cliente: 6 - Recarga (R) Limite de quant…" at bounding box center [192, 83] width 385 height 166
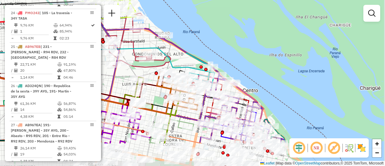
drag, startPoint x: 250, startPoint y: 101, endPoint x: 165, endPoint y: 55, distance: 96.8
click at [165, 55] on div "Janela de atendimento Grade de atendimento Capacidade Transportadoras Veículos …" at bounding box center [192, 83] width 385 height 166
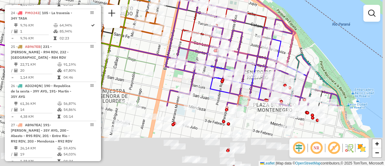
drag, startPoint x: 178, startPoint y: 112, endPoint x: 172, endPoint y: 10, distance: 102.2
click at [171, 13] on icon at bounding box center [160, 6] width 360 height 199
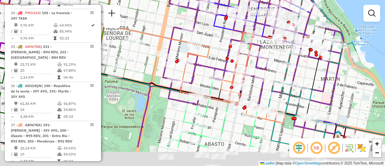
drag, startPoint x: 213, startPoint y: 123, endPoint x: 224, endPoint y: 33, distance: 91.3
click at [224, 33] on div "Rota 20 - Placa AC995HY 0000553967 - Juani Barrionuevo Janela de atendimento Gr…" at bounding box center [192, 83] width 385 height 166
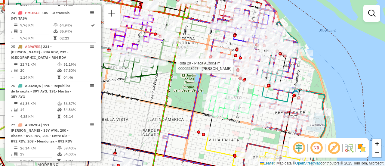
drag, startPoint x: 241, startPoint y: 123, endPoint x: 240, endPoint y: 127, distance: 3.8
click at [240, 138] on div "Rota 20 - Placa AC995HY 0000553967 - Juani Barrionuevo Janela de atendimento Gr…" at bounding box center [192, 83] width 385 height 166
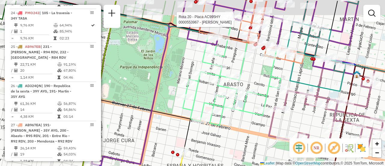
drag, startPoint x: 238, startPoint y: 54, endPoint x: 250, endPoint y: 94, distance: 40.8
click at [250, 94] on icon at bounding box center [232, 69] width 98 height 111
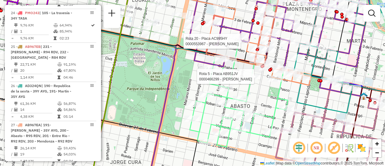
select select "**********"
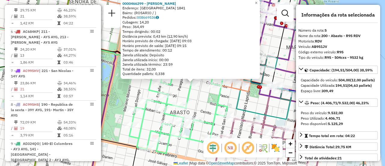
scroll to position [30, 0]
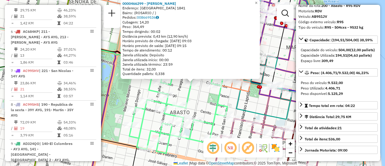
click at [197, 93] on div "0000466299 - CHEN JIANHUA Endereço: CORRIENTES 1841 Bairro: (ROSARIO / ) Pedido…" at bounding box center [192, 83] width 385 height 166
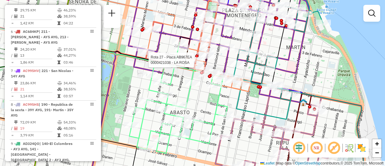
select select "**********"
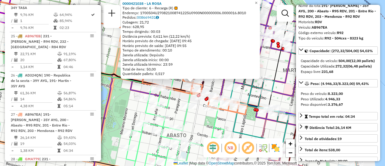
scroll to position [60, 0]
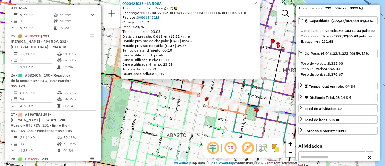
click at [193, 119] on div "0000421038 - LA ROSA Tipo de cliente: 6 - Recarga (R) Endereço: 1700504U2708210…" at bounding box center [192, 83] width 385 height 166
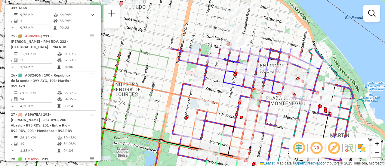
drag, startPoint x: 164, startPoint y: 71, endPoint x: 211, endPoint y: 136, distance: 80.4
click at [211, 136] on div "Janela de atendimento Grade de atendimento Capacidade Transportadoras Veículos …" at bounding box center [192, 83] width 385 height 166
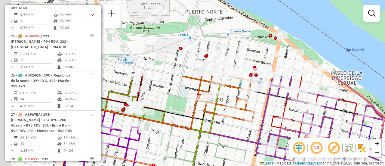
drag, startPoint x: 218, startPoint y: 88, endPoint x: 301, endPoint y: 180, distance: 123.2
click at [301, 166] on html "Aguarde... Pop-up bloqueado! Seu navegador bloqueou automáticamente a abertura …" at bounding box center [192, 83] width 385 height 166
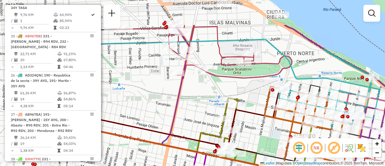
drag, startPoint x: 167, startPoint y: 89, endPoint x: 254, endPoint y: 131, distance: 96.4
click at [254, 131] on div "Janela de atendimento Grade de atendimento Capacidade Transportadoras Veículos …" at bounding box center [192, 83] width 385 height 166
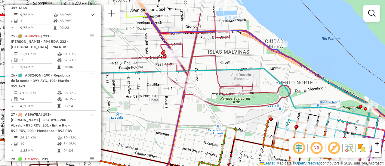
drag, startPoint x: 205, startPoint y: 98, endPoint x: 206, endPoint y: 130, distance: 32.5
click at [205, 132] on div "Janela de atendimento Grade de atendimento Capacidade Transportadoras Veículos …" at bounding box center [192, 83] width 385 height 166
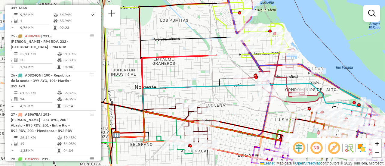
drag, startPoint x: 167, startPoint y: 129, endPoint x: 299, endPoint y: 105, distance: 134.1
click at [299, 105] on div "Janela de atendimento Grade de atendimento Capacidade Transportadoras Veículos …" at bounding box center [192, 83] width 385 height 166
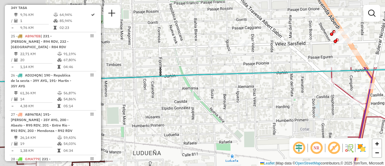
drag, startPoint x: 364, startPoint y: 88, endPoint x: 375, endPoint y: 164, distance: 76.9
click at [385, 166] on html "Aguarde... Pop-up bloqueado! Seu navegador bloqueou automáticamente a abertura …" at bounding box center [192, 83] width 385 height 166
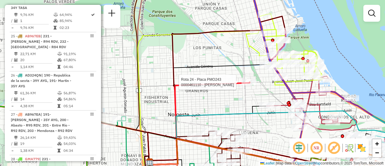
select select "**********"
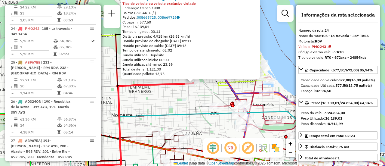
scroll to position [1098, 0]
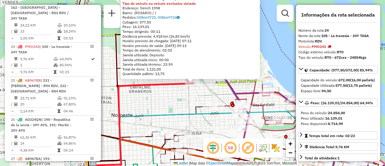
click at [181, 102] on div "0000461110 - [PERSON_NAME] - RDV Tipo do veículo ou veículo exclusivo violado E…" at bounding box center [192, 83] width 385 height 166
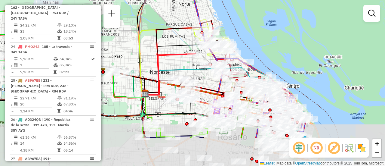
drag, startPoint x: 192, startPoint y: 124, endPoint x: 206, endPoint y: 81, distance: 45.0
click at [202, 79] on div "Janela de atendimento Grade de atendimento Capacidade Transportadoras Veículos …" at bounding box center [192, 83] width 385 height 166
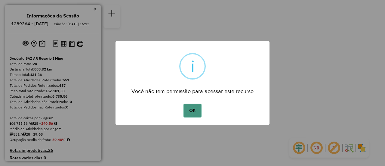
click at [194, 111] on button "OK" at bounding box center [193, 111] width 18 height 14
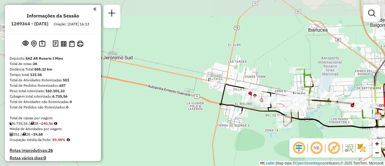
drag, startPoint x: 188, startPoint y: 103, endPoint x: 285, endPoint y: 148, distance: 106.7
click at [284, 149] on div "Janela de atendimento Grade de atendimento Capacidade Transportadoras Veículos …" at bounding box center [192, 83] width 385 height 166
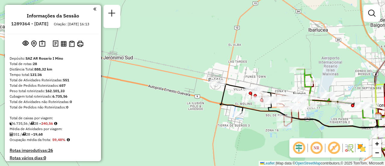
click at [278, 74] on div "Janela de atendimento Grade de atendimento Capacidade Transportadoras Veículos …" at bounding box center [192, 83] width 385 height 166
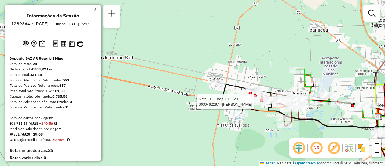
select select "**********"
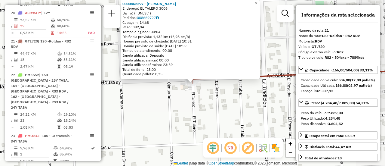
scroll to position [30, 0]
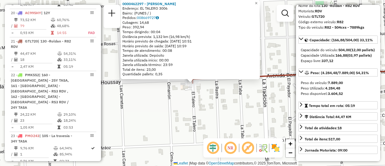
click at [236, 102] on div "0000462297 - [PERSON_NAME]: EL TALERO 3006 Bairro: (FUNES / ) Pedidos: 00866972…" at bounding box center [192, 83] width 385 height 166
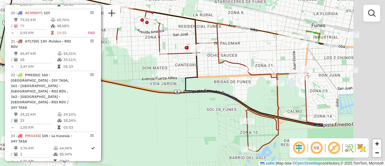
drag, startPoint x: 333, startPoint y: 63, endPoint x: 234, endPoint y: 54, distance: 99.9
click at [217, 53] on div "Janela de atendimento Grade de atendimento Capacidade Transportadoras Veículos …" at bounding box center [192, 83] width 385 height 166
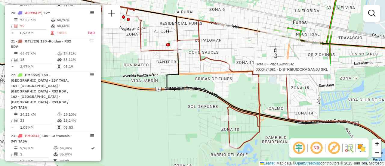
select select "**********"
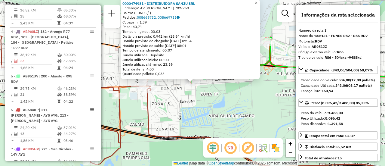
scroll to position [60, 0]
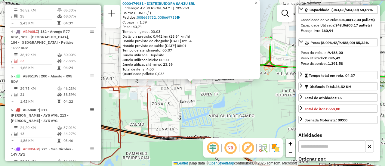
click at [245, 117] on div "Rota 3 - Placa AB951JZ 0000474981 - DISTRIBUIDORA SANJU SRL 0000474981 - DISTRI…" at bounding box center [192, 83] width 385 height 166
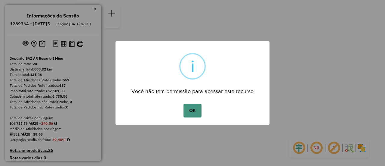
click at [191, 107] on button "OK" at bounding box center [193, 111] width 18 height 14
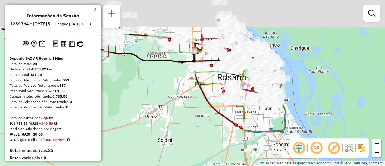
drag, startPoint x: 175, startPoint y: 74, endPoint x: 229, endPoint y: 136, distance: 81.7
click at [222, 141] on div "Janela de atendimento Grade de atendimento Capacidade Transportadoras Veículos …" at bounding box center [192, 83] width 385 height 166
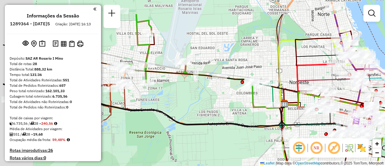
drag, startPoint x: 194, startPoint y: 76, endPoint x: 244, endPoint y: 88, distance: 51.4
click at [240, 99] on div "Janela de atendimento Grade de atendimento Capacidade Transportadoras Veículos …" at bounding box center [192, 83] width 385 height 166
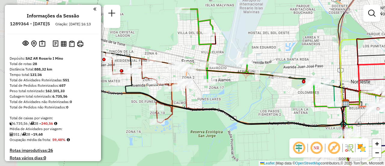
drag, startPoint x: 278, startPoint y: 55, endPoint x: 311, endPoint y: 54, distance: 32.5
click at [311, 54] on div "Janela de atendimento Grade de atendimento Capacidade Transportadoras Veículos …" at bounding box center [192, 83] width 385 height 166
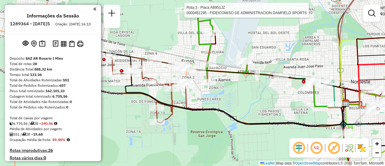
select select "**********"
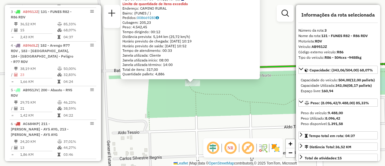
scroll to position [282, 0]
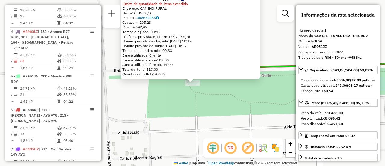
click at [237, 114] on div "0000451295 - FIDEICOMISO DE ADMINISTRACION DAMFIELD SPORTS Tipo de cliente: 80 …" at bounding box center [192, 83] width 385 height 166
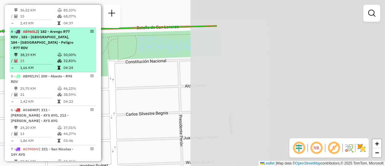
drag, startPoint x: 265, startPoint y: 96, endPoint x: 74, endPoint y: 59, distance: 194.3
click at [57, 58] on hb-router-mapa "Informações da Sessão 1289364 - 07/10/2025 Criação: 06/10/2025 16:13 Depósito: …" at bounding box center [192, 83] width 385 height 166
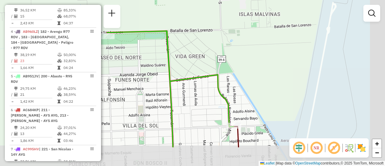
drag, startPoint x: 260, startPoint y: 93, endPoint x: 142, endPoint y: 37, distance: 130.8
click at [150, 39] on div "Janela de atendimento Grade de atendimento Capacidade Transportadoras Veículos …" at bounding box center [192, 83] width 385 height 166
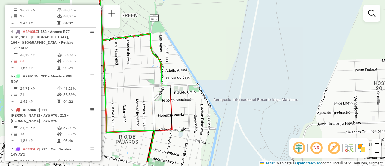
drag, startPoint x: 227, startPoint y: 92, endPoint x: 233, endPoint y: 11, distance: 81.5
click at [235, 8] on div "Janela de atendimento Grade de atendimento Capacidade Transportadoras Veículos …" at bounding box center [192, 83] width 385 height 166
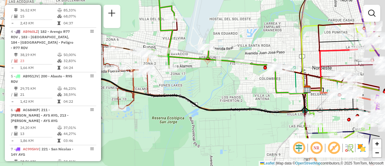
drag, startPoint x: 294, startPoint y: 76, endPoint x: 184, endPoint y: 20, distance: 123.8
click at [173, 15] on div "Janela de atendimento Grade de atendimento Capacidade Transportadoras Veículos …" at bounding box center [192, 83] width 385 height 166
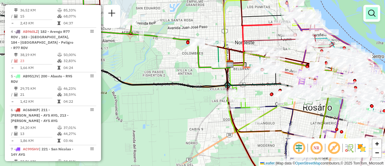
click at [372, 13] on em at bounding box center [371, 13] width 7 height 7
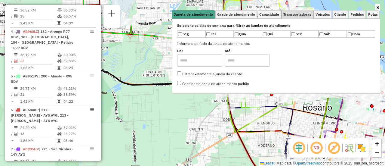
click at [308, 14] on span "Transportadoras" at bounding box center [297, 15] width 28 height 4
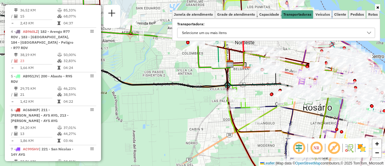
click at [369, 33] on icon at bounding box center [369, 33] width 4 height 2
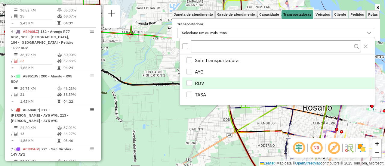
click at [189, 82] on div "RDV" at bounding box center [190, 83] width 6 height 6
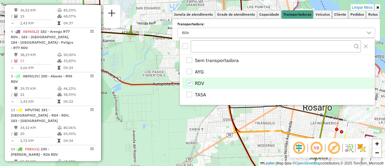
click at [252, 110] on icon at bounding box center [287, 95] width 121 height 68
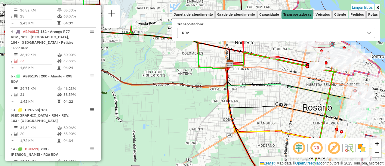
select select "**********"
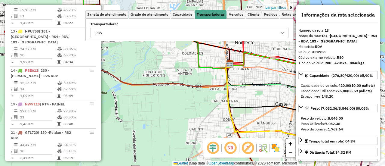
scroll to position [394, 0]
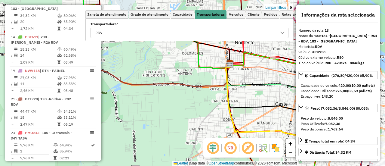
click at [188, 67] on div "Limpar filtros Janela de atendimento Grade de atendimento Capacidade Transporta…" at bounding box center [192, 83] width 385 height 166
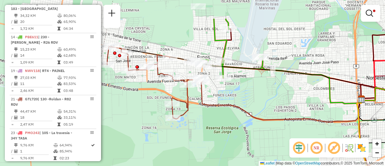
drag, startPoint x: 178, startPoint y: 63, endPoint x: 331, endPoint y: 96, distance: 156.4
click at [323, 98] on div "Limpar filtros Janela de atendimento Grade de atendimento Capacidade Transporta…" at bounding box center [192, 83] width 385 height 166
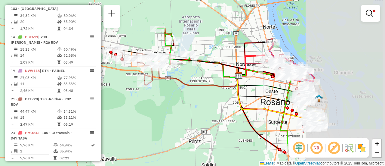
drag, startPoint x: 295, startPoint y: 68, endPoint x: 217, endPoint y: 63, distance: 78.4
click at [210, 55] on div "Limpar filtros Janela de atendimento Grade de atendimento Capacidade Transporta…" at bounding box center [192, 83] width 385 height 166
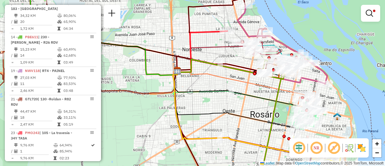
drag, startPoint x: 290, startPoint y: 65, endPoint x: 179, endPoint y: 48, distance: 112.1
click at [179, 48] on div "Limpar filtros Janela de atendimento Grade de atendimento Capacidade Transporta…" at bounding box center [192, 83] width 385 height 166
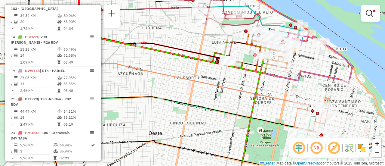
drag, startPoint x: 235, startPoint y: 73, endPoint x: 224, endPoint y: 107, distance: 35.3
click at [224, 108] on div "Limpar filtros Janela de atendimento Grade de atendimento Capacidade Transporta…" at bounding box center [192, 83] width 385 height 166
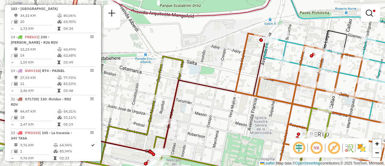
drag, startPoint x: 264, startPoint y: 90, endPoint x: 227, endPoint y: 99, distance: 38.2
click at [227, 101] on div "Limpar filtros Janela de atendimento Grade de atendimento Capacidade Transporta…" at bounding box center [192, 83] width 385 height 166
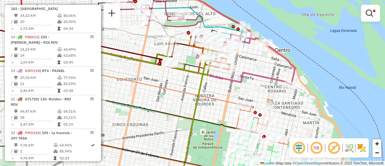
drag, startPoint x: 261, startPoint y: 62, endPoint x: 219, endPoint y: 41, distance: 46.7
click at [219, 41] on div "Limpar filtros Janela de atendimento Grade de atendimento Capacidade Transporta…" at bounding box center [192, 83] width 385 height 166
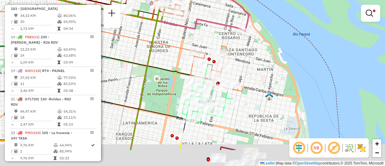
drag, startPoint x: 256, startPoint y: 91, endPoint x: 261, endPoint y: 3, distance: 88.3
click at [261, 4] on div "Limpar filtros Janela de atendimento Grade de atendimento Capacidade Transporta…" at bounding box center [192, 83] width 385 height 166
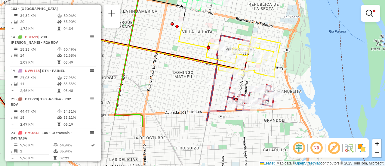
drag, startPoint x: 250, startPoint y: 66, endPoint x: 241, endPoint y: 7, distance: 59.6
click at [241, 9] on div "Limpar filtros Janela de atendimento Grade de atendimento Capacidade Transporta…" at bounding box center [192, 83] width 385 height 166
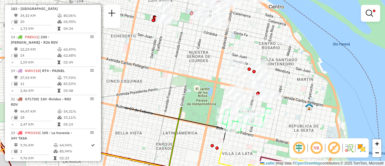
drag, startPoint x: 196, startPoint y: 38, endPoint x: 245, endPoint y: 174, distance: 144.5
click at [245, 166] on html "Aplicando filtros Pop-up bloqueado! Seu navegador bloqueou automáticamente a ab…" at bounding box center [192, 83] width 385 height 166
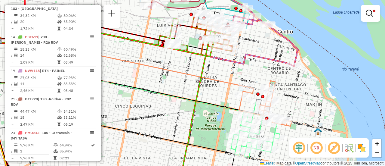
drag, startPoint x: 194, startPoint y: 62, endPoint x: 225, endPoint y: 148, distance: 91.7
click at [224, 87] on icon at bounding box center [122, 63] width 249 height 46
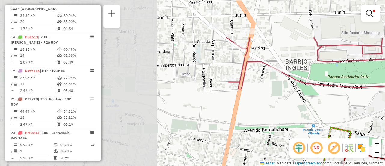
drag, startPoint x: 206, startPoint y: 71, endPoint x: 376, endPoint y: 125, distance: 178.1
click at [376, 125] on div "Limpar filtros Janela de atendimento Grade de atendimento Capacidade Transporta…" at bounding box center [192, 83] width 385 height 166
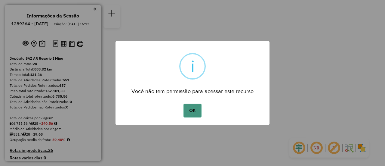
click at [193, 105] on button "OK" at bounding box center [193, 111] width 18 height 14
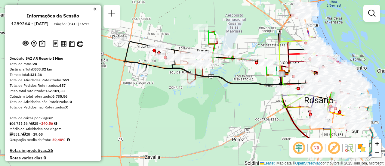
drag, startPoint x: 149, startPoint y: 63, endPoint x: 185, endPoint y: 104, distance: 54.4
click at [183, 104] on div "Janela de atendimento Grade de atendimento Capacidade Transportadoras Veículos …" at bounding box center [192, 83] width 385 height 166
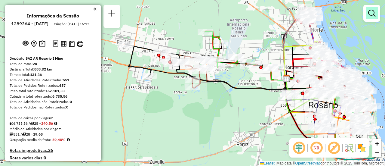
click at [371, 11] on em at bounding box center [371, 13] width 7 height 7
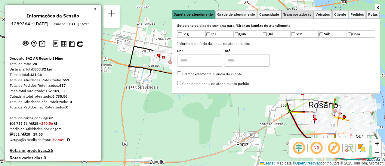
drag, startPoint x: 302, startPoint y: 13, endPoint x: 338, endPoint y: 22, distance: 37.4
click at [302, 13] on span "Transportadoras" at bounding box center [297, 15] width 28 height 4
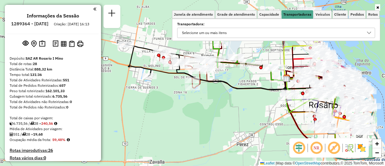
click at [369, 33] on icon at bounding box center [369, 33] width 4 height 2
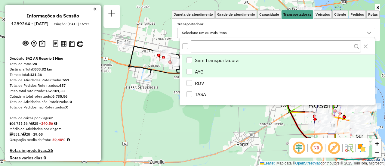
scroll to position [4, 21]
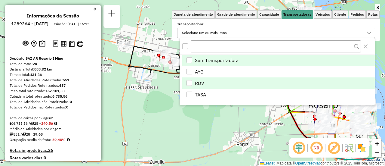
click at [188, 82] on div "RDV" at bounding box center [190, 83] width 6 height 6
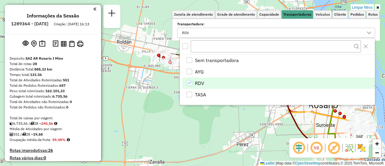
click at [225, 124] on div "Limpar filtros Janela de atendimento Grade de atendimento Capacidade Transporta…" at bounding box center [192, 83] width 385 height 166
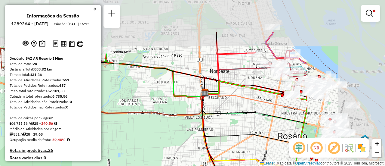
drag, startPoint x: 268, startPoint y: 66, endPoint x: 149, endPoint y: 134, distance: 137.6
click at [135, 136] on div "Limpar filtros Janela de atendimento Grade de atendimento Capacidade Transporta…" at bounding box center [192, 83] width 385 height 166
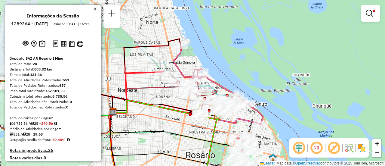
drag, startPoint x: 225, startPoint y: 116, endPoint x: 165, endPoint y: 106, distance: 60.7
click at [165, 106] on icon at bounding box center [167, 110] width 108 height 20
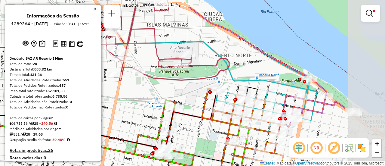
drag, startPoint x: 261, startPoint y: 71, endPoint x: 178, endPoint y: 101, distance: 88.6
click at [176, 101] on div "Limpar filtros Janela de atendimento Grade de atendimento Capacidade Transporta…" at bounding box center [192, 83] width 385 height 166
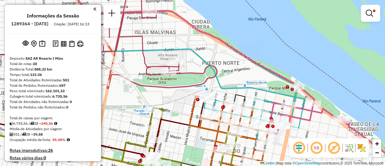
click at [369, 11] on em at bounding box center [369, 13] width 7 height 7
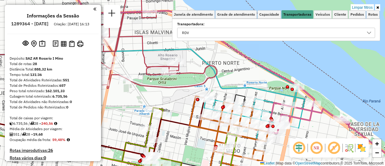
click at [368, 32] on icon at bounding box center [369, 32] width 5 height 5
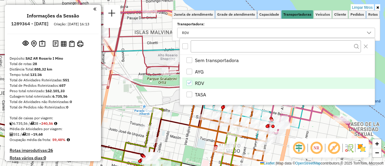
click at [189, 83] on icon "RDV" at bounding box center [189, 83] width 4 height 4
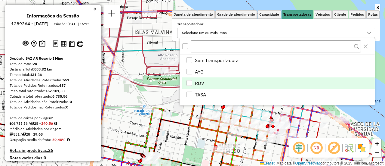
click at [308, 115] on icon at bounding box center [233, 82] width 334 height 199
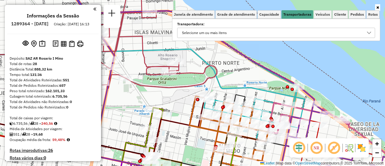
select select "**********"
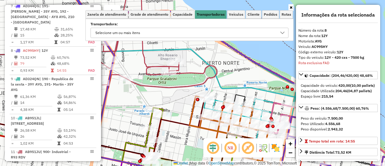
scroll to position [500, 0]
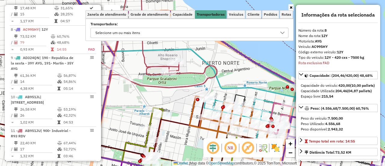
click at [284, 33] on icon at bounding box center [282, 32] width 5 height 5
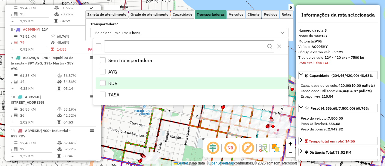
click at [105, 82] on div "RDV" at bounding box center [103, 83] width 6 height 6
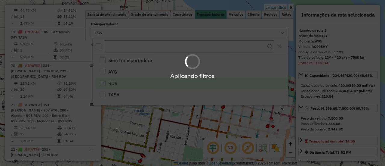
scroll to position [148, 0]
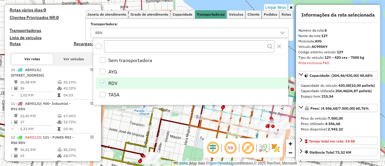
click at [187, 116] on div "Limpar filtros Janela de atendimento Grade de atendimento Capacidade Transporta…" at bounding box center [192, 83] width 385 height 166
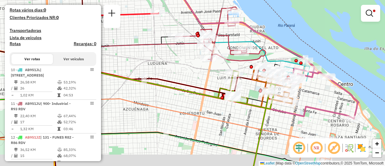
drag, startPoint x: 322, startPoint y: 108, endPoint x: 307, endPoint y: 44, distance: 66.5
click at [307, 44] on div "Limpar filtros Janela de atendimento Grade de atendimento Capacidade Transporta…" at bounding box center [192, 83] width 385 height 166
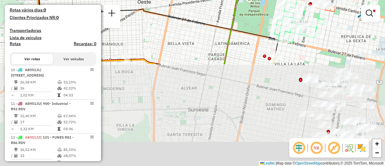
drag, startPoint x: 249, startPoint y: 129, endPoint x: 244, endPoint y: 11, distance: 118.4
click at [244, 11] on div "Limpar filtros Janela de atendimento Grade de atendimento Capacidade Transporta…" at bounding box center [192, 83] width 385 height 166
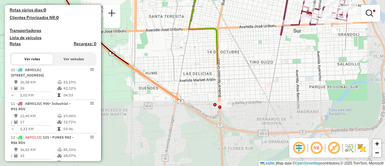
drag, startPoint x: 284, startPoint y: 106, endPoint x: 270, endPoint y: 4, distance: 103.1
click at [270, 4] on div "Limpar filtros Janela de atendimento Grade de atendimento Capacidade Transporta…" at bounding box center [192, 83] width 385 height 166
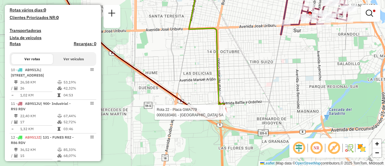
select select "**********"
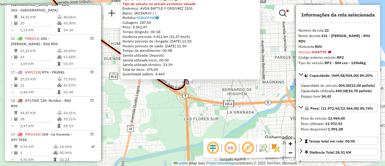
scroll to position [534, 0]
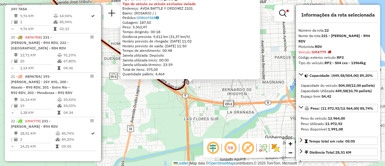
click at [232, 87] on div "0000183491 - CASINO DE ROSARIO SA Tipo de cliente: 6 - Recarga (R) Tipo do veíc…" at bounding box center [192, 83] width 385 height 166
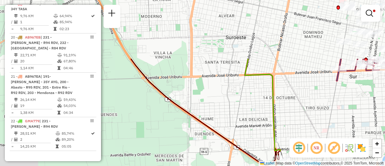
drag, startPoint x: 198, startPoint y: 54, endPoint x: 266, endPoint y: 115, distance: 92.0
click at [290, 130] on div "Limpar filtros Janela de atendimento Grade de atendimento Capacidade Transporta…" at bounding box center [192, 83] width 385 height 166
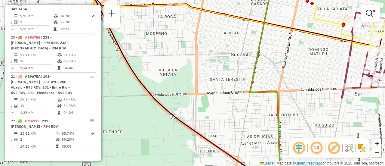
drag, startPoint x: 190, startPoint y: 68, endPoint x: 246, endPoint y: 156, distance: 104.2
click at [246, 156] on div "Limpar filtros Janela de atendimento Grade de atendimento Capacidade Transporta…" at bounding box center [192, 83] width 385 height 166
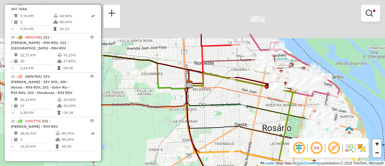
drag, startPoint x: 203, startPoint y: 77, endPoint x: 230, endPoint y: 133, distance: 62.3
click at [226, 138] on icon at bounding box center [247, 116] width 121 height 68
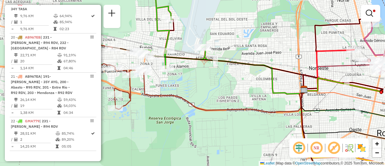
drag, startPoint x: 220, startPoint y: 109, endPoint x: 311, endPoint y: 100, distance: 90.8
click at [318, 101] on div "Limpar filtros Janela de atendimento Grade de atendimento Capacidade Transporta…" at bounding box center [192, 83] width 385 height 166
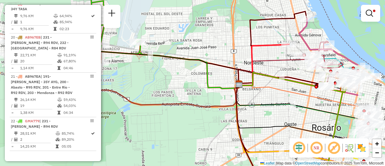
drag, startPoint x: 235, startPoint y: 91, endPoint x: 170, endPoint y: 86, distance: 65.5
click at [170, 86] on div "Limpar filtros Janela de atendimento Grade de atendimento Capacidade Transporta…" at bounding box center [192, 83] width 385 height 166
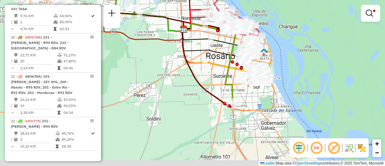
drag, startPoint x: 269, startPoint y: 108, endPoint x: 212, endPoint y: 42, distance: 87.5
click at [213, 42] on icon at bounding box center [213, 45] width 60 height 34
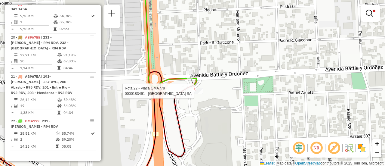
select select "**********"
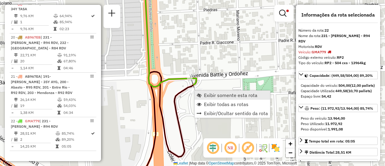
click at [242, 94] on span "Exibir somente esta rota" at bounding box center [231, 95] width 54 height 5
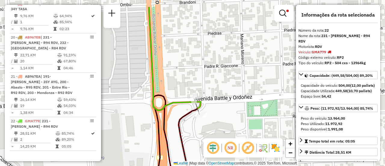
drag, startPoint x: 212, startPoint y: 58, endPoint x: 218, endPoint y: 85, distance: 27.9
click at [217, 85] on div "Limpar filtros Janela de atendimento Grade de atendimento Capacidade Transporta…" at bounding box center [192, 83] width 385 height 166
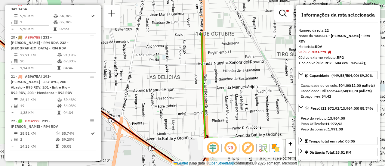
drag, startPoint x: 187, startPoint y: 64, endPoint x: 201, endPoint y: 128, distance: 64.6
click at [198, 127] on div "Limpar filtros Janela de atendimento Grade de atendimento Capacidade Transporta…" at bounding box center [192, 83] width 385 height 166
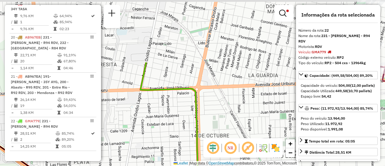
drag, startPoint x: 199, startPoint y: 57, endPoint x: 221, endPoint y: 150, distance: 96.0
click at [214, 166] on html "Aplicando filtros Pop-up bloqueado! Seu navegador bloqueou automáticamente a ab…" at bounding box center [192, 83] width 385 height 166
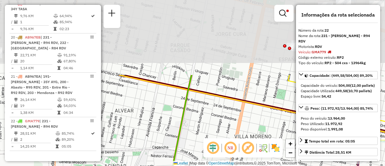
drag, startPoint x: 209, startPoint y: 87, endPoint x: 208, endPoint y: 180, distance: 92.7
click at [208, 166] on html "Aplicando filtros Pop-up bloqueado! Seu navegador bloqueou automáticamente a ab…" at bounding box center [192, 83] width 385 height 166
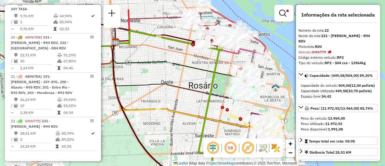
drag, startPoint x: 196, startPoint y: 69, endPoint x: 204, endPoint y: 86, distance: 19.2
click at [195, 87] on div "Limpar filtros Janela de atendimento Grade de atendimento Capacidade Transporta…" at bounding box center [192, 83] width 385 height 166
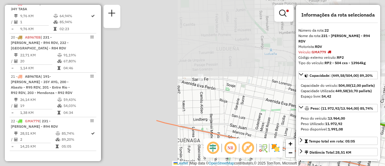
drag, startPoint x: 188, startPoint y: 34, endPoint x: 385, endPoint y: 162, distance: 235.1
click at [385, 162] on div "Limpar filtros Janela de atendimento Grade de atendimento Capacidade Transporta…" at bounding box center [192, 83] width 385 height 166
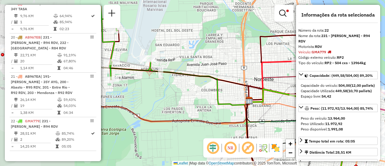
drag, startPoint x: 152, startPoint y: 98, endPoint x: 274, endPoint y: 102, distance: 121.9
click at [262, 102] on icon at bounding box center [254, 139] width 16 height 82
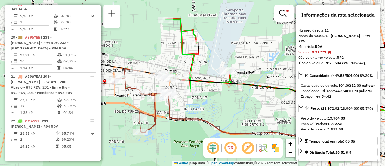
drag, startPoint x: 182, startPoint y: 96, endPoint x: 244, endPoint y: 103, distance: 62.0
click at [244, 103] on div "Limpar filtros Janela de atendimento Grade de atendimento Capacidade Transporta…" at bounding box center [192, 83] width 385 height 166
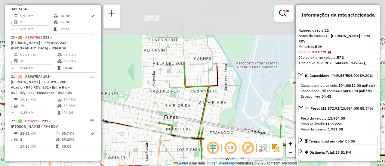
drag, startPoint x: 174, startPoint y: 22, endPoint x: 205, endPoint y: 90, distance: 74.6
click at [213, 105] on div "Limpar filtros Janela de atendimento Grade de atendimento Capacidade Transporta…" at bounding box center [192, 83] width 385 height 166
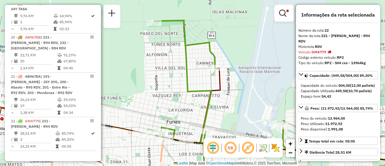
drag, startPoint x: 187, startPoint y: 115, endPoint x: 204, endPoint y: 93, distance: 27.4
click at [205, 93] on div "Limpar filtros Janela de atendimento Grade de atendimento Capacidade Transporta…" at bounding box center [192, 83] width 385 height 166
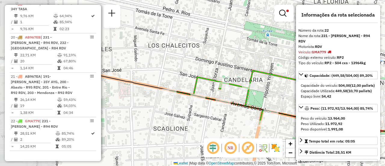
drag, startPoint x: 189, startPoint y: 91, endPoint x: 294, endPoint y: 56, distance: 110.7
click at [294, 56] on div "Limpar filtros Janela de atendimento Grade de atendimento Capacidade Transporta…" at bounding box center [192, 83] width 385 height 166
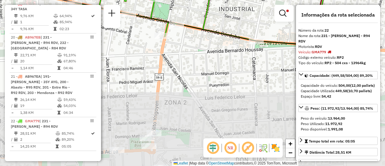
drag, startPoint x: 221, startPoint y: 125, endPoint x: 113, endPoint y: 33, distance: 141.7
click at [111, 33] on div "Limpar filtros Janela de atendimento Grade de atendimento Capacidade Transporta…" at bounding box center [192, 83] width 385 height 166
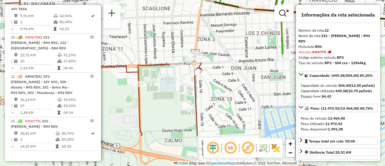
drag, startPoint x: 210, startPoint y: 101, endPoint x: 247, endPoint y: 45, distance: 66.9
click at [247, 45] on div "Limpar filtros Janela de atendimento Grade de atendimento Capacidade Transporta…" at bounding box center [192, 83] width 385 height 166
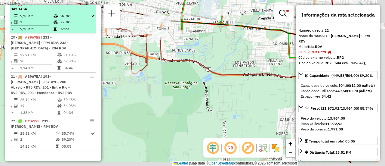
drag, startPoint x: 221, startPoint y: 69, endPoint x: 40, endPoint y: 28, distance: 185.4
click at [41, 28] on hb-router-mapa "Informações da Sessão 1289364 - 07/10/2025 Criação: 06/10/2025 16:13 Depósito: …" at bounding box center [192, 83] width 385 height 166
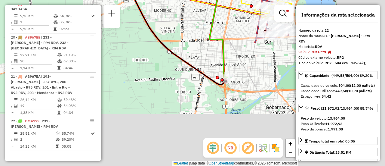
drag, startPoint x: 216, startPoint y: 101, endPoint x: 153, endPoint y: -1, distance: 119.3
click at [153, 0] on html "Aplicando filtros Pop-up bloqueado! Seu navegador bloqueou automáticamente a ab…" at bounding box center [192, 83] width 385 height 166
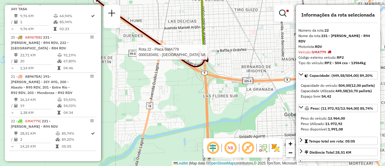
click at [204, 53] on div at bounding box center [204, 54] width 3 height 3
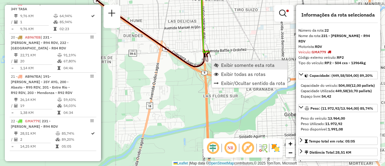
click at [255, 66] on span "Exibir somente esta rota" at bounding box center [248, 65] width 54 height 5
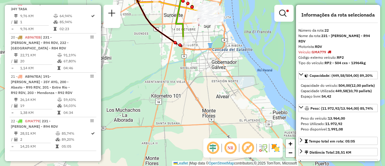
click at [281, 11] on em at bounding box center [282, 13] width 7 height 7
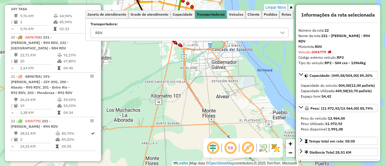
click at [273, 70] on div "Limpar filtros Janela de atendimento Grade de atendimento Capacidade Transporta…" at bounding box center [192, 83] width 385 height 166
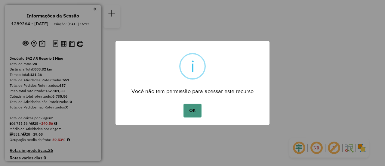
click at [195, 112] on button "OK" at bounding box center [193, 111] width 18 height 14
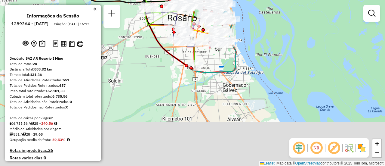
drag, startPoint x: 211, startPoint y: 125, endPoint x: 213, endPoint y: 73, distance: 52.7
click at [218, 54] on div "Rota 13 - Placa AB960LZ 0000076735 - ZAPATA [PERSON_NAME] de atendimento Grade …" at bounding box center [192, 83] width 385 height 166
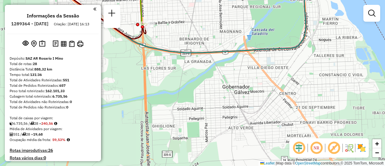
drag, startPoint x: 167, startPoint y: 23, endPoint x: 207, endPoint y: 61, distance: 56.0
click at [214, 65] on div "Rota 15 - Placa HPU758 0000369790 - CHEN LIQIN Rota 13 - Placa AB960LZ 00000767…" at bounding box center [192, 83] width 385 height 166
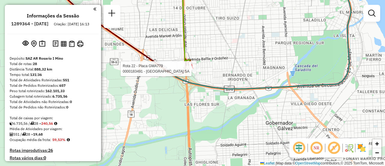
select select "**********"
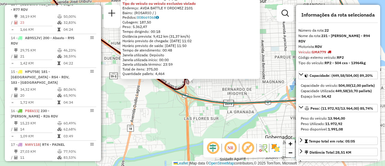
scroll to position [998, 0]
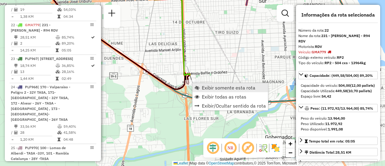
click at [220, 87] on span "Exibir somente esta rota" at bounding box center [229, 87] width 54 height 5
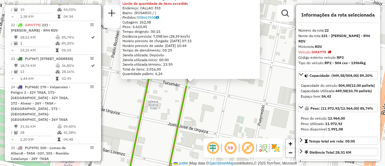
click at [207, 104] on div "0000475127 - [PERSON_NAME] Limite de quantidade de itens excedido Endereço: CAL…" at bounding box center [192, 83] width 385 height 166
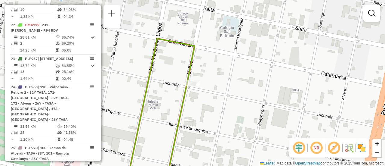
click at [206, 99] on div "Janela de atendimento Grade de atendimento Capacidade Transportadoras Veículos …" at bounding box center [192, 83] width 385 height 166
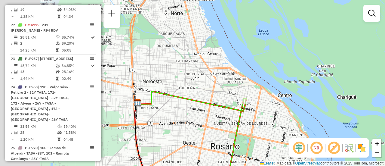
drag, startPoint x: 192, startPoint y: 79, endPoint x: 242, endPoint y: 79, distance: 50.6
click at [243, 82] on div "Janela de atendimento Grade de atendimento Capacidade Transportadoras Veículos …" at bounding box center [192, 83] width 385 height 166
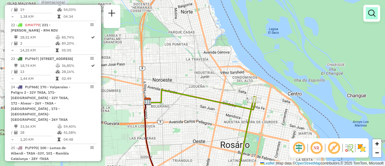
click at [373, 14] on em at bounding box center [371, 13] width 7 height 7
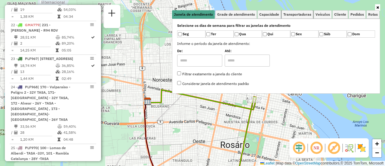
drag, startPoint x: 296, startPoint y: 12, endPoint x: 332, endPoint y: 25, distance: 38.0
click at [296, 13] on span "Transportadoras" at bounding box center [297, 15] width 28 height 4
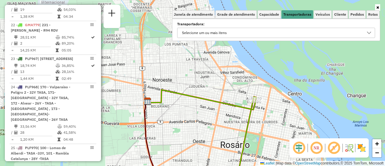
click at [369, 32] on icon at bounding box center [369, 32] width 5 height 5
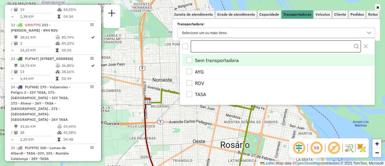
scroll to position [4, 21]
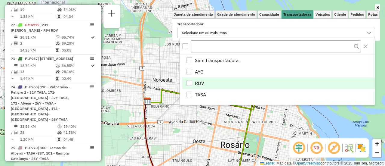
click at [189, 82] on div "RDV" at bounding box center [190, 83] width 6 height 6
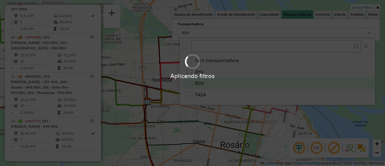
scroll to position [534, 0]
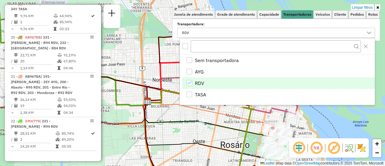
click at [175, 110] on div "Limpar filtros Janela de atendimento Grade de atendimento Capacidade Transporta…" at bounding box center [192, 83] width 385 height 166
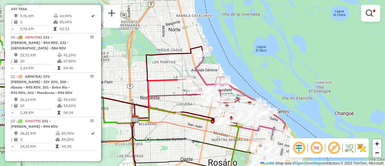
drag, startPoint x: 195, startPoint y: 84, endPoint x: 183, endPoint y: 102, distance: 21.4
click at [183, 102] on div "Limpar filtros Janela de atendimento Grade de atendimento Capacidade Transporta…" at bounding box center [192, 83] width 385 height 166
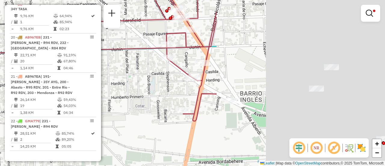
drag, startPoint x: 264, startPoint y: 80, endPoint x: 124, endPoint y: 76, distance: 139.7
click at [56, 81] on hb-router-mapa "Informações da Sessão 1289364 - 07/10/2025 Criação: 06/10/2025 16:13 Depósito: …" at bounding box center [192, 83] width 385 height 166
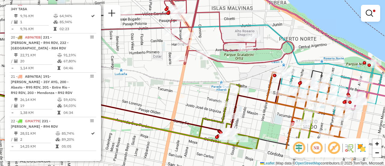
drag, startPoint x: 292, startPoint y: 112, endPoint x: 255, endPoint y: 21, distance: 98.0
click at [267, 72] on icon at bounding box center [308, 110] width 82 height 77
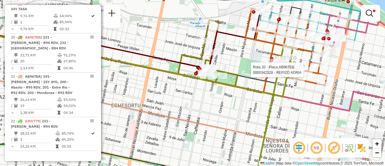
select select "**********"
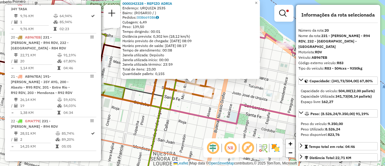
scroll to position [60, 0]
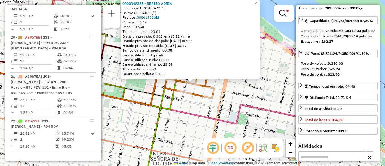
click at [242, 97] on div "0000342328 - REPIZO ADRIA Endereço: URQUIZA 2535 Bairro: (ROSARIO / ) Pedidos: …" at bounding box center [192, 83] width 385 height 166
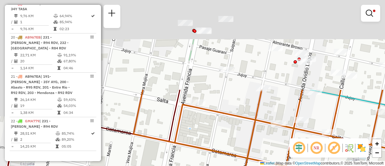
drag, startPoint x: 150, startPoint y: 28, endPoint x: 212, endPoint y: 155, distance: 142.1
click at [212, 158] on div "Limpar filtros Janela de atendimento Grade de atendimento Capacidade Transporta…" at bounding box center [192, 83] width 385 height 166
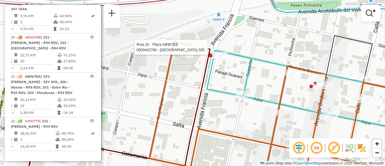
select select "**********"
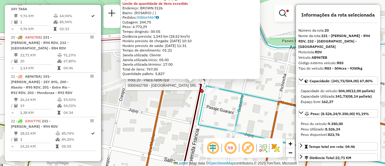
click at [262, 94] on icon at bounding box center [310, 134] width 225 height 97
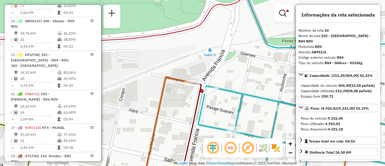
scroll to position [214, 0]
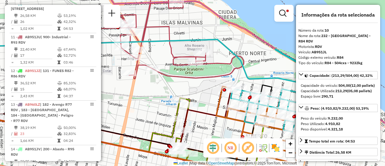
drag, startPoint x: 203, startPoint y: 120, endPoint x: 216, endPoint y: 67, distance: 54.6
click at [217, 67] on div "Limpar filtros Janela de atendimento Grade de atendimento Capacidade Transporta…" at bounding box center [192, 83] width 385 height 166
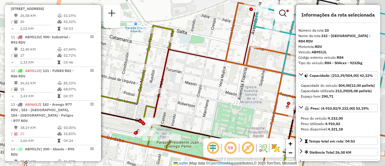
drag, startPoint x: 218, startPoint y: 58, endPoint x: 148, endPoint y: 72, distance: 71.1
click at [137, 71] on div "Limpar filtros Janela de atendimento Grade de atendimento Capacidade Transporta…" at bounding box center [192, 83] width 385 height 166
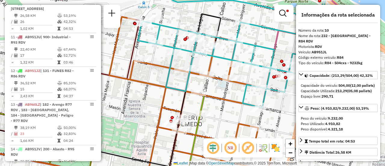
drag, startPoint x: 221, startPoint y: 67, endPoint x: 172, endPoint y: 75, distance: 50.5
click at [164, 72] on div "Limpar filtros Janela de atendimento Grade de atendimento Capacidade Transporta…" at bounding box center [192, 83] width 385 height 166
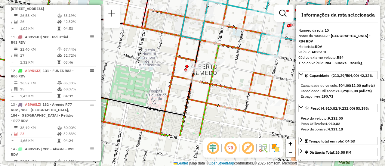
drag, startPoint x: 220, startPoint y: 115, endPoint x: 232, endPoint y: 66, distance: 50.9
click at [232, 66] on div "Limpar filtros Janela de atendimento Grade de atendimento Capacidade Transporta…" at bounding box center [192, 83] width 385 height 166
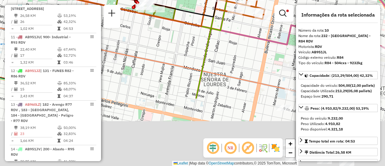
drag, startPoint x: 223, startPoint y: 109, endPoint x: 240, endPoint y: 9, distance: 101.4
click at [239, 10] on div "Rota 20 - Placa AB967EB 0000465278 - Dominguez Cintiia Liliana Limpar filtros J…" at bounding box center [192, 83] width 385 height 166
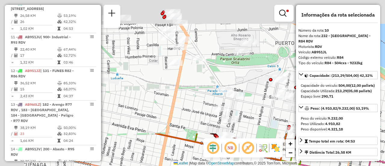
drag, startPoint x: 169, startPoint y: 30, endPoint x: 237, endPoint y: 156, distance: 142.6
click at [247, 166] on html "Aplicando filtros Pop-up bloqueado! Seu navegador bloqueou automáticamente a ab…" at bounding box center [192, 83] width 385 height 166
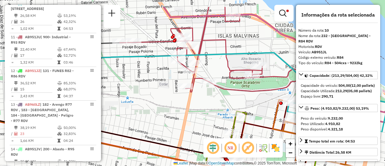
drag, startPoint x: 145, startPoint y: 83, endPoint x: 265, endPoint y: 180, distance: 154.3
click at [265, 166] on html "Aplicando filtros Pop-up bloqueado! Seu navegador bloqueou automáticamente a ab…" at bounding box center [192, 83] width 385 height 166
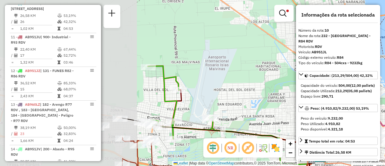
drag, startPoint x: 139, startPoint y: 82, endPoint x: 314, endPoint y: 112, distance: 178.2
click at [307, 112] on hb-router-mapa "Informações da Sessão 1289364 - 07/10/2025 Criação: 06/10/2025 16:13 Depósito: …" at bounding box center [192, 83] width 385 height 166
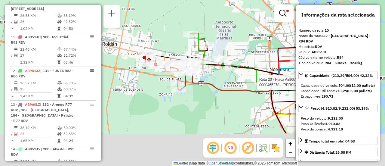
drag, startPoint x: 234, startPoint y: 99, endPoint x: 228, endPoint y: 39, distance: 60.5
click at [228, 39] on div "Rota 20 - Placa AB967EB 0000465278 - Dominguez Cintiia Liliana Limpar filtros J…" at bounding box center [192, 83] width 385 height 166
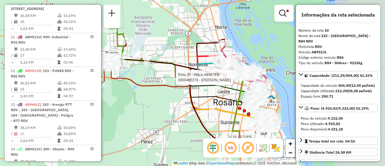
drag, startPoint x: 231, startPoint y: 70, endPoint x: 152, endPoint y: 76, distance: 78.5
click at [148, 76] on div "Rota 20 - Placa AB967EB 0000465278 - Dominguez Cintiia Liliana Limpar filtros J…" at bounding box center [192, 83] width 385 height 166
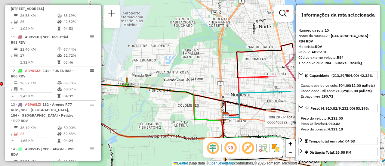
drag, startPoint x: 127, startPoint y: 39, endPoint x: 317, endPoint y: 119, distance: 206.2
click at [315, 120] on hb-router-mapa "Informações da Sessão 1289364 - 07/10/2025 Criação: 06/10/2025 16:13 Depósito: …" at bounding box center [192, 83] width 385 height 166
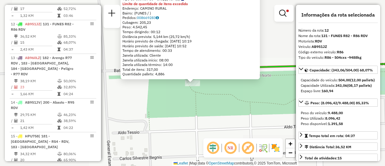
scroll to position [282, 0]
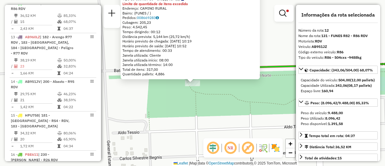
click at [194, 126] on div "0000451295 - FIDEICOMISO DE ADMINISTRACION DAMFIELD SPORTS Tipo de cliente: 80 …" at bounding box center [192, 83] width 385 height 166
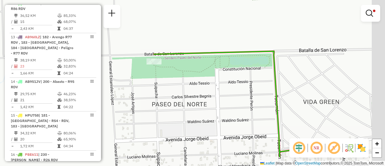
drag, startPoint x: 247, startPoint y: 93, endPoint x: 96, endPoint y: 48, distance: 157.9
click at [96, 48] on hb-router-mapa "Informações da Sessão 1289364 - 07/10/2025 Criação: 06/10/2025 16:13 Depósito: …" at bounding box center [192, 83] width 385 height 166
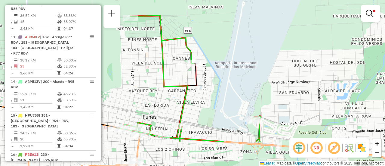
drag, startPoint x: 287, startPoint y: 87, endPoint x: 241, endPoint y: 43, distance: 63.8
click at [241, 43] on div "Limpar filtros Janela de atendimento Grade de atendimento Capacidade Transporta…" at bounding box center [192, 83] width 385 height 166
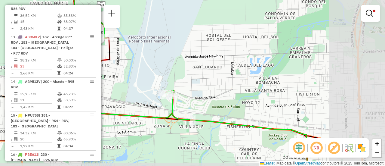
drag, startPoint x: 247, startPoint y: 82, endPoint x: 167, endPoint y: 60, distance: 82.4
click at [167, 60] on div "Limpar filtros Janela de atendimento Grade de atendimento Capacidade Transporta…" at bounding box center [192, 83] width 385 height 166
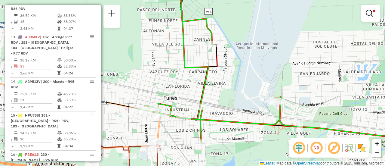
drag, startPoint x: 166, startPoint y: 59, endPoint x: 288, endPoint y: 68, distance: 123.1
click at [288, 68] on div "Limpar filtros Janela de atendimento Grade de atendimento Capacidade Transporta…" at bounding box center [192, 83] width 385 height 166
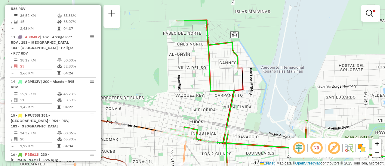
drag, startPoint x: 264, startPoint y: 70, endPoint x: 275, endPoint y: 91, distance: 23.8
click at [275, 91] on div "Limpar filtros Janela de atendimento Grade de atendimento Capacidade Transporta…" at bounding box center [192, 83] width 385 height 166
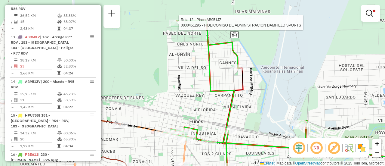
select select "**********"
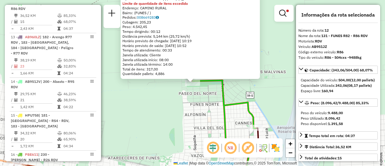
click at [186, 102] on div "0000451295 - FIDEICOMISO DE ADMINISTRACION DAMFIELD SPORTS Tipo de cliente: 80 …" at bounding box center [192, 83] width 385 height 166
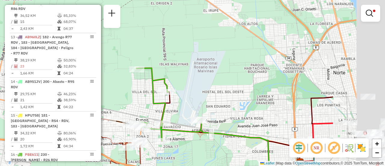
drag, startPoint x: 260, startPoint y: 82, endPoint x: 135, endPoint y: 65, distance: 126.1
click at [126, 64] on div "Limpar filtros Janela de atendimento Grade de atendimento Capacidade Transporta…" at bounding box center [192, 83] width 385 height 166
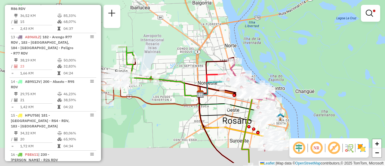
drag, startPoint x: 220, startPoint y: 79, endPoint x: 194, endPoint y: 52, distance: 37.4
click at [188, 47] on div "Limpar filtros Janela de atendimento Grade de atendimento Capacidade Transporta…" at bounding box center [192, 83] width 385 height 166
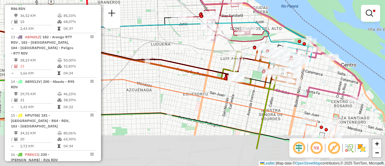
drag, startPoint x: 244, startPoint y: 91, endPoint x: 144, endPoint y: 28, distance: 118.1
click at [144, 28] on div "Limpar filtros Janela de atendimento Grade de atendimento Capacidade Transporta…" at bounding box center [192, 83] width 385 height 166
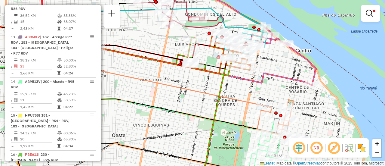
drag, startPoint x: 231, startPoint y: 77, endPoint x: 241, endPoint y: 93, distance: 18.3
click at [241, 93] on div "Limpar filtros Janela de atendimento Grade de atendimento Capacidade Transporta…" at bounding box center [192, 83] width 385 height 166
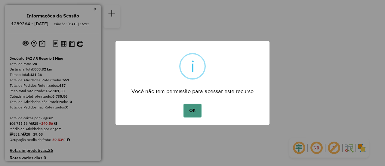
click at [193, 111] on button "OK" at bounding box center [193, 111] width 18 height 14
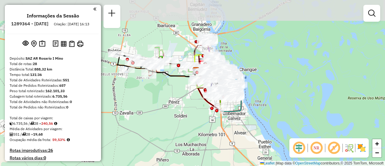
drag, startPoint x: 173, startPoint y: 88, endPoint x: 199, endPoint y: 116, distance: 38.1
click at [198, 116] on div "Janela de atendimento Grade de atendimento Capacidade Transportadoras Veículos …" at bounding box center [192, 83] width 385 height 166
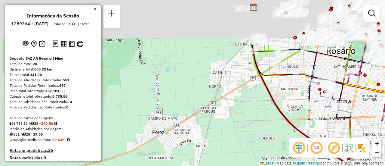
drag, startPoint x: 180, startPoint y: 69, endPoint x: 256, endPoint y: 155, distance: 114.7
click at [261, 163] on div "Janela de atendimento Grade de atendimento Capacidade Transportadoras Veículos …" at bounding box center [192, 83] width 385 height 166
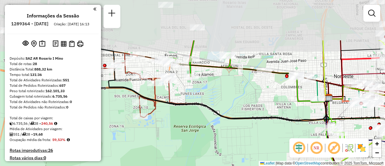
drag, startPoint x: 209, startPoint y: 88, endPoint x: 246, endPoint y: 139, distance: 63.0
click at [246, 143] on div "Janela de atendimento Grade de atendimento Capacidade Transportadoras Veículos …" at bounding box center [192, 83] width 385 height 166
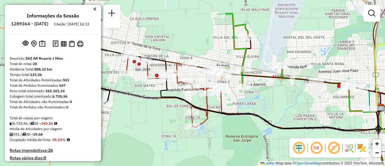
drag, startPoint x: 232, startPoint y: 102, endPoint x: 288, endPoint y: 113, distance: 57.3
click at [288, 113] on div "Janela de atendimento Grade de atendimento Capacidade Transportadoras Veículos …" at bounding box center [192, 83] width 385 height 166
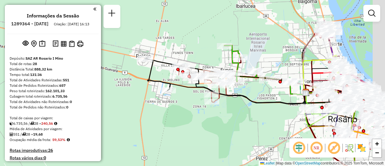
drag, startPoint x: 305, startPoint y: 76, endPoint x: 233, endPoint y: 60, distance: 74.2
click at [233, 60] on div "Janela de atendimento Grade de atendimento Capacidade Transportadoras Veículos …" at bounding box center [192, 83] width 385 height 166
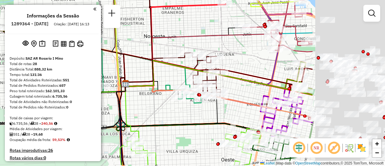
drag, startPoint x: 320, startPoint y: 61, endPoint x: 229, endPoint y: 52, distance: 91.4
click at [229, 52] on div "Janela de atendimento Grade de atendimento Capacidade Transportadoras Veículos …" at bounding box center [192, 83] width 385 height 166
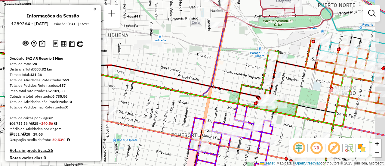
drag, startPoint x: 308, startPoint y: 51, endPoint x: 289, endPoint y: 46, distance: 18.7
click at [305, 45] on icon at bounding box center [346, 76] width 82 height 77
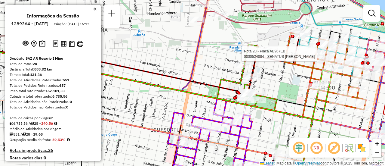
select select "**********"
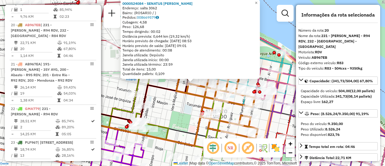
scroll to position [30, 0]
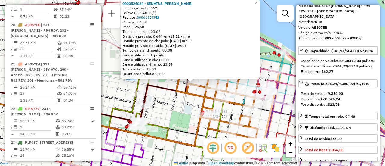
click at [186, 110] on div "0000524084 - SENATUS WALLY Endereço: salta 3062 Bairro: (ROSARIO / ) Pedidos: 0…" at bounding box center [192, 83] width 385 height 166
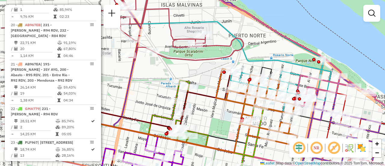
drag, startPoint x: 149, startPoint y: 55, endPoint x: 188, endPoint y: 62, distance: 40.3
click at [188, 61] on icon at bounding box center [153, 25] width 181 height 71
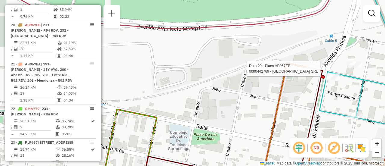
select select "**********"
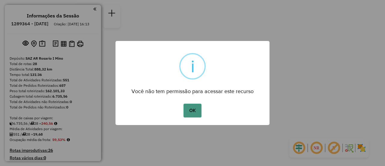
click at [194, 111] on button "OK" at bounding box center [193, 111] width 18 height 14
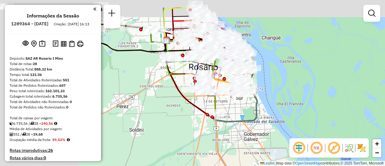
drag, startPoint x: 198, startPoint y: 73, endPoint x: 286, endPoint y: 95, distance: 90.4
click at [289, 97] on div "Janela de atendimento Grade de atendimento Capacidade Transportadoras Veículos …" at bounding box center [192, 83] width 385 height 166
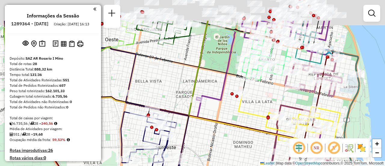
drag, startPoint x: 201, startPoint y: 33, endPoint x: 304, endPoint y: 127, distance: 139.1
click at [246, 94] on icon at bounding box center [125, 57] width 240 height 73
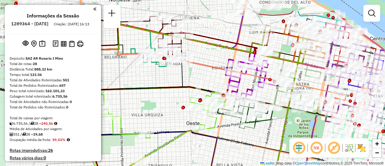
drag, startPoint x: 286, startPoint y: 23, endPoint x: 297, endPoint y: 96, distance: 73.7
click at [295, 57] on icon at bounding box center [200, 36] width 223 height 39
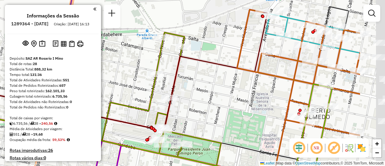
drag, startPoint x: 312, startPoint y: 42, endPoint x: 245, endPoint y: 33, distance: 67.6
click at [247, 41] on div "Rota 6 - Placa AD344QI 0000180238 - LIN XINFENG Janela de atendimento Grade de …" at bounding box center [192, 83] width 385 height 166
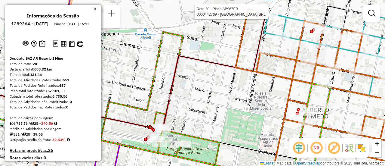
select select "**********"
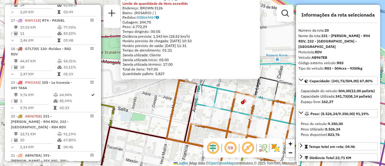
scroll to position [914, 0]
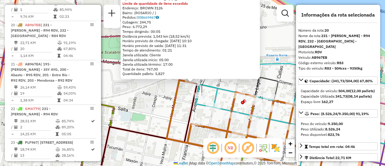
click at [181, 103] on div "0000442769 - GARDEN ISLAND SRL Tipo de cliente: 6 - Recarga (R) Limite de quant…" at bounding box center [192, 83] width 385 height 166
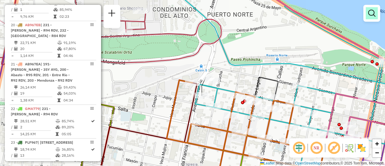
click at [374, 12] on em at bounding box center [371, 13] width 7 height 7
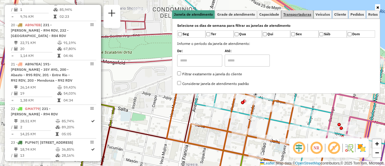
click at [304, 14] on span "Transportadoras" at bounding box center [297, 15] width 28 height 4
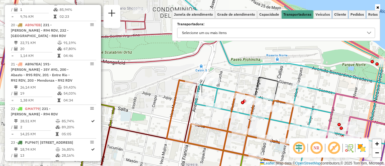
click at [368, 32] on icon at bounding box center [369, 33] width 4 height 2
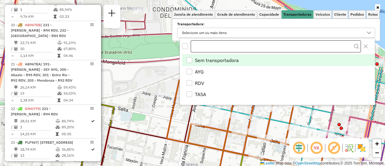
scroll to position [4, 21]
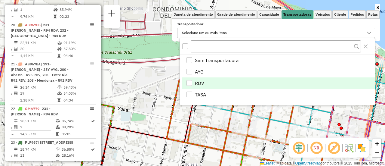
click at [190, 83] on div "RDV" at bounding box center [190, 83] width 6 height 6
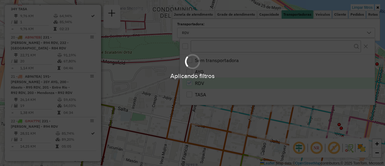
scroll to position [534, 0]
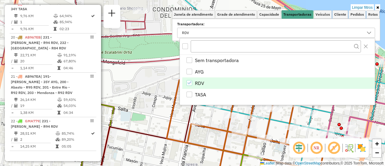
click at [156, 110] on div "Limpar filtros Janela de atendimento Grade de atendimento Capacidade Transporta…" at bounding box center [192, 83] width 385 height 166
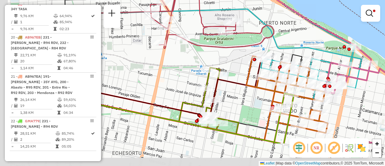
drag, startPoint x: 149, startPoint y: 102, endPoint x: 256, endPoint y: 58, distance: 115.4
click at [256, 58] on div "Limpar filtros Janela de atendimento Grade de atendimento Capacidade Transporta…" at bounding box center [192, 83] width 385 height 166
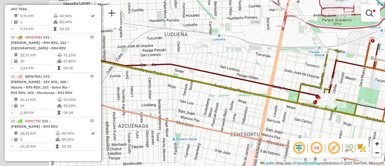
drag, startPoint x: 170, startPoint y: 79, endPoint x: 245, endPoint y: 64, distance: 76.3
click at [282, 63] on div "Limpar filtros Janela de atendimento Grade de atendimento Capacidade Transporta…" at bounding box center [192, 83] width 385 height 166
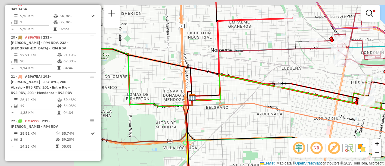
drag, startPoint x: 141, startPoint y: 69, endPoint x: 348, endPoint y: 99, distance: 209.5
click at [351, 104] on div "Limpar filtros Janela de atendimento Grade de atendimento Capacidade Transporta…" at bounding box center [192, 83] width 385 height 166
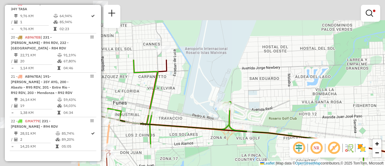
drag, startPoint x: 198, startPoint y: 44, endPoint x: 366, endPoint y: 112, distance: 180.4
click at [381, 125] on div "Limpar filtros Janela de atendimento Grade de atendimento Capacidade Transporta…" at bounding box center [192, 83] width 385 height 166
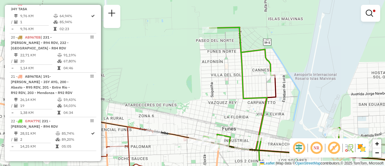
drag, startPoint x: 220, startPoint y: 89, endPoint x: 223, endPoint y: 94, distance: 5.8
click at [223, 94] on div "Limpar filtros Janela de atendimento Grade de atendimento Capacidade Transporta…" at bounding box center [192, 83] width 385 height 166
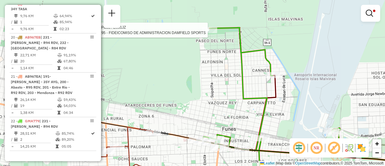
select select "**********"
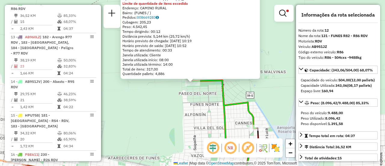
scroll to position [30, 0]
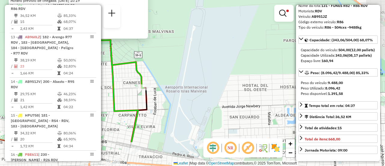
drag, startPoint x: 273, startPoint y: 98, endPoint x: 161, endPoint y: 58, distance: 119.0
click at [161, 58] on div "0000451295 - FIDEICOMISO DE ADMINISTRACION DAMFIELD SPORTS Tipo de cliente: 80 …" at bounding box center [192, 83] width 385 height 166
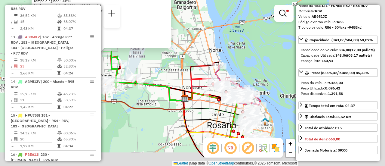
drag, startPoint x: 226, startPoint y: 94, endPoint x: 135, endPoint y: 72, distance: 93.9
click at [110, 63] on div "0000451295 - FIDEICOMISO DE ADMINISTRACION DAMFIELD SPORTS Tipo de cliente: 80 …" at bounding box center [192, 83] width 385 height 166
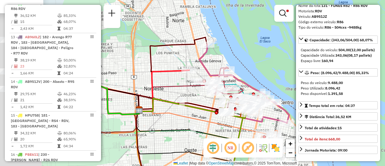
drag, startPoint x: 184, startPoint y: 64, endPoint x: 361, endPoint y: 66, distance: 176.3
click at [360, 66] on hb-router-mapa "Informações da Sessão 1289364 - 07/10/2025 Criação: 06/10/2025 16:13 Depósito: …" at bounding box center [192, 83] width 385 height 166
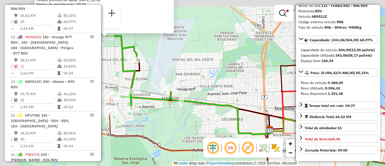
drag, startPoint x: 243, startPoint y: 48, endPoint x: 385, endPoint y: 68, distance: 142.6
click at [385, 71] on div "0000451295 - FIDEICOMISO DE ADMINISTRACION DAMFIELD SPORTS Tipo de cliente: 80 …" at bounding box center [192, 83] width 385 height 166
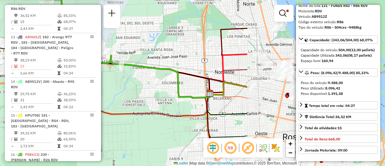
drag, startPoint x: 151, startPoint y: 54, endPoint x: 8, endPoint y: 20, distance: 146.9
click at [0, 19] on div "0000451295 - FIDEICOMISO DE ADMINISTRACION DAMFIELD SPORTS Tipo de cliente: 80 …" at bounding box center [192, 83] width 385 height 166
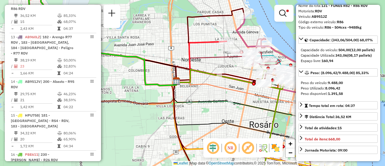
drag, startPoint x: 220, startPoint y: 65, endPoint x: 167, endPoint y: 59, distance: 53.1
click at [167, 59] on div "0000451295 - FIDEICOMISO DE ADMINISTRACION DAMFIELD SPORTS Tipo de cliente: 80 …" at bounding box center [192, 83] width 385 height 166
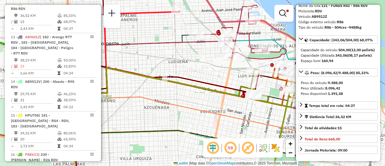
drag, startPoint x: 200, startPoint y: 18, endPoint x: 193, endPoint y: 18, distance: 6.9
click at [193, 18] on div "0000451295 - FIDEICOMISO DE ADMINISTRACION DAMFIELD SPORTS Tipo de cliente: 80 …" at bounding box center [192, 83] width 385 height 166
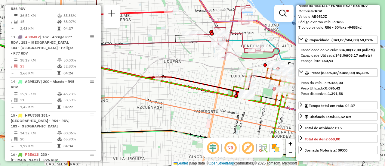
click at [102, 54] on icon at bounding box center [122, 52] width 101 height 82
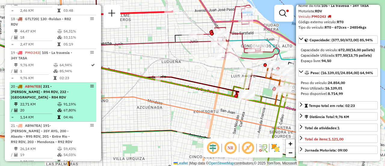
scroll to position [528, 0]
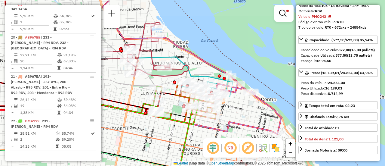
drag, startPoint x: 218, startPoint y: 69, endPoint x: 154, endPoint y: 69, distance: 64.1
click at [126, 79] on div "Limpar filtros Janela de atendimento Grade de atendimento Capacidade Transporta…" at bounding box center [192, 83] width 385 height 166
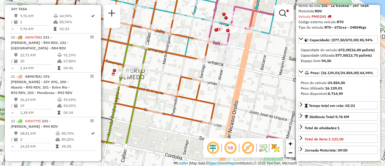
drag, startPoint x: 242, startPoint y: 55, endPoint x: 100, endPoint y: 16, distance: 147.2
click at [100, 16] on hb-router-mapa "Informações da Sessão 1289364 - 07/10/2025 Criação: 06/10/2025 16:13 Depósito: …" at bounding box center [192, 83] width 385 height 166
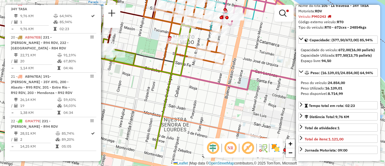
drag, startPoint x: 258, startPoint y: 67, endPoint x: 234, endPoint y: -31, distance: 100.8
click at [234, 0] on html "Aplicando filtros Pop-up bloqueado! Seu navegador bloqueou automáticamente a ab…" at bounding box center [192, 83] width 385 height 166
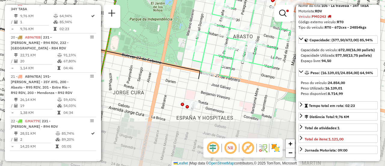
drag, startPoint x: 207, startPoint y: 76, endPoint x: 202, endPoint y: -34, distance: 109.3
click at [202, 0] on html "Aplicando filtros Pop-up bloqueado! Seu navegador bloqueou automáticamente a ab…" at bounding box center [192, 83] width 385 height 166
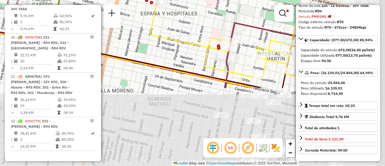
drag, startPoint x: 233, startPoint y: 83, endPoint x: 203, endPoint y: -15, distance: 102.5
click at [203, 0] on html "Aplicando filtros Pop-up bloqueado! Seu navegador bloqueou automáticamente a ab…" at bounding box center [192, 83] width 385 height 166
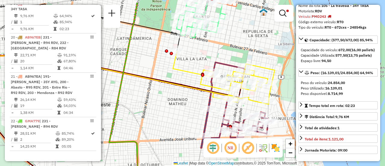
drag, startPoint x: 185, startPoint y: 41, endPoint x: 238, endPoint y: 117, distance: 93.3
click at [231, 117] on div "Limpar filtros Janela de atendimento Grade de atendimento Capacidade Transporta…" at bounding box center [192, 83] width 385 height 166
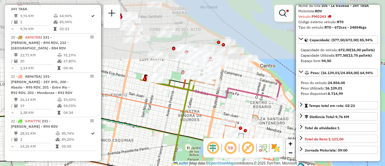
drag, startPoint x: 203, startPoint y: 34, endPoint x: 206, endPoint y: 116, distance: 82.2
click at [205, 125] on div "Limpar filtros Janela de atendimento Grade de atendimento Capacidade Transporta…" at bounding box center [192, 83] width 385 height 166
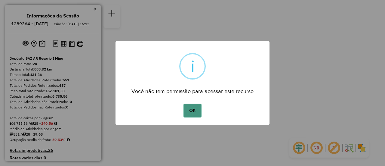
click at [192, 110] on button "OK" at bounding box center [193, 111] width 18 height 14
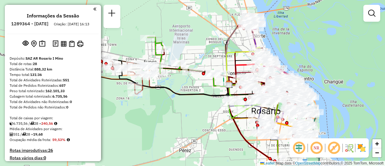
drag, startPoint x: 164, startPoint y: 16, endPoint x: 207, endPoint y: 80, distance: 77.7
click at [210, 85] on div "Janela de atendimento Grade de atendimento Capacidade Transportadoras Veículos …" at bounding box center [192, 83] width 385 height 166
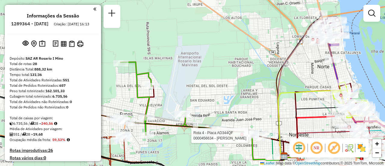
drag, startPoint x: 281, startPoint y: 69, endPoint x: 91, endPoint y: 16, distance: 197.3
click at [94, 17] on hb-router-mapa "Informações da Sessão 1289364 - [DATE] Criação: [DATE] 16:13 Depósito: SAZ AR R…" at bounding box center [192, 83] width 385 height 166
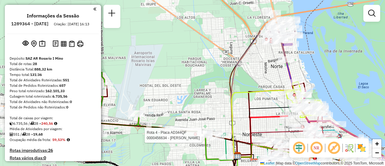
drag, startPoint x: 140, startPoint y: 54, endPoint x: 262, endPoint y: 97, distance: 129.1
click at [265, 101] on div "Rota 4 - Placa AD344QF 0000456634 - [PERSON_NAME] de atendimento Grade de atend…" at bounding box center [192, 83] width 385 height 166
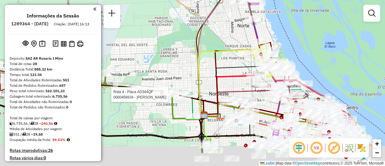
drag, startPoint x: 251, startPoint y: 87, endPoint x: 157, endPoint y: 28, distance: 110.6
click at [204, 66] on icon at bounding box center [233, 90] width 59 height 49
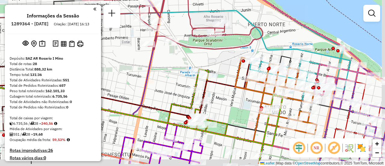
drag, startPoint x: 250, startPoint y: 77, endPoint x: 194, endPoint y: 52, distance: 60.8
click at [194, 52] on div "Rota 4 - Placa AD344QF 0000456634 - [PERSON_NAME] de atendimento Grade de atend…" at bounding box center [192, 83] width 385 height 166
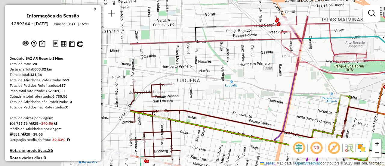
drag, startPoint x: 142, startPoint y: 73, endPoint x: 379, endPoint y: 114, distance: 241.0
click at [379, 114] on div "Rota 4 - Placa AD344QF 0000456634 - [PERSON_NAME] de atendimento Grade de atend…" at bounding box center [192, 83] width 385 height 166
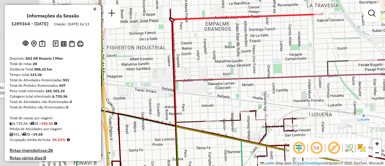
drag, startPoint x: 210, startPoint y: 74, endPoint x: 319, endPoint y: 112, distance: 115.8
click at [319, 114] on div "Rota 4 - Placa AD344QF 0000456634 - [PERSON_NAME] de atendimento Grade de atend…" at bounding box center [192, 83] width 385 height 166
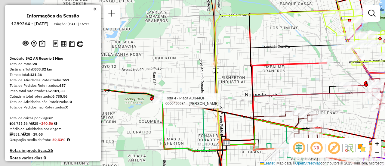
drag, startPoint x: 133, startPoint y: 75, endPoint x: 271, endPoint y: 87, distance: 138.6
click at [269, 87] on div "Rota 4 - Placa AD344QF 0000456634 - ZAVALLO NATALIA Janela de atendimento Grade…" at bounding box center [192, 83] width 385 height 166
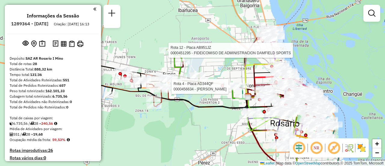
select select "**********"
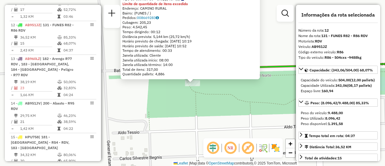
scroll to position [634, 0]
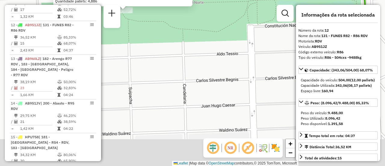
drag, startPoint x: 214, startPoint y: 113, endPoint x: 175, endPoint y: 24, distance: 96.9
click at [156, 13] on div "0000451295 - FIDEICOMISO DE ADMINISTRACION DAMFIELD SPORTS Tipo de cliente: 80 …" at bounding box center [192, 83] width 385 height 166
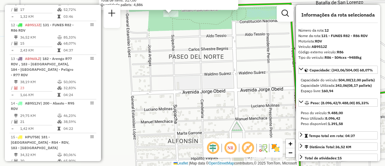
scroll to position [30, 0]
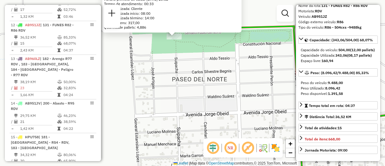
drag, startPoint x: 191, startPoint y: 42, endPoint x: 194, endPoint y: 64, distance: 23.2
click at [194, 64] on div "0000451295 - FIDEICOMISO DE ADMINISTRACION DAMFIELD SPORTS Tipo de cliente: 80 …" at bounding box center [192, 83] width 385 height 166
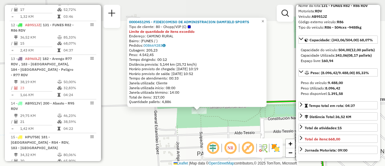
drag, startPoint x: 181, startPoint y: 60, endPoint x: 205, endPoint y: 131, distance: 75.0
click at [206, 133] on div "0000451295 - FIDEICOMISO DE ADMINISTRACION DAMFIELD SPORTS Tipo de cliente: 80 …" at bounding box center [192, 83] width 385 height 166
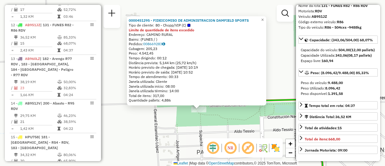
click at [140, 129] on div "0000451295 - FIDEICOMISO DE ADMINISTRACION DAMFIELD SPORTS Tipo de cliente: 80 …" at bounding box center [192, 83] width 385 height 166
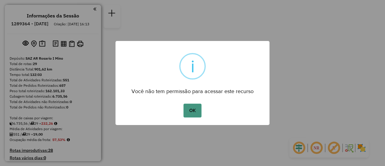
click at [196, 110] on button "OK" at bounding box center [193, 111] width 18 height 14
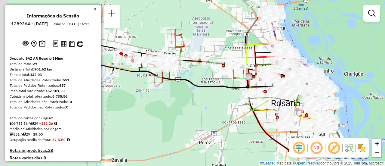
drag, startPoint x: 162, startPoint y: 40, endPoint x: 223, endPoint y: 56, distance: 62.6
click at [223, 56] on div "Rota 4 - Placa AD344QF 0000534680 - [PERSON_NAME] [PERSON_NAME] de atendimento …" at bounding box center [192, 83] width 385 height 166
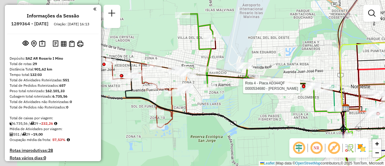
drag, startPoint x: 211, startPoint y: 44, endPoint x: 286, endPoint y: 55, distance: 76.1
click at [286, 55] on div "Rota 4 - Placa AD344QF 0000534680 - [PERSON_NAME] [PERSON_NAME] de atendimento …" at bounding box center [192, 83] width 385 height 166
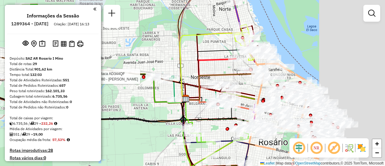
drag, startPoint x: 294, startPoint y: 56, endPoint x: 189, endPoint y: 51, distance: 105.1
click at [119, 45] on div "Rota 4 - Placa AD344QF 0000534680 - [PERSON_NAME] [PERSON_NAME] de atendimento …" at bounding box center [192, 83] width 385 height 166
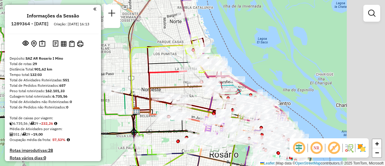
drag, startPoint x: 216, startPoint y: 57, endPoint x: 170, endPoint y: 70, distance: 48.1
click at [170, 71] on icon at bounding box center [161, 91] width 50 height 41
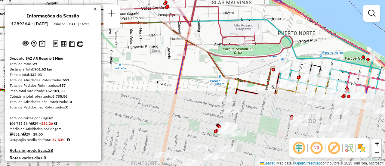
drag, startPoint x: 260, startPoint y: 132, endPoint x: 235, endPoint y: 58, distance: 77.8
click at [235, 59] on icon at bounding box center [202, 4] width 181 height 109
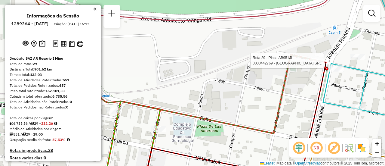
select select "**********"
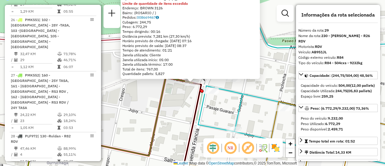
scroll to position [30, 0]
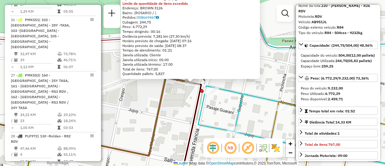
click at [229, 110] on div "0000442769 - [GEOGRAPHIC_DATA] SRL Tipo de cliente: 6 - Recarga (R) Limite de q…" at bounding box center [192, 83] width 385 height 166
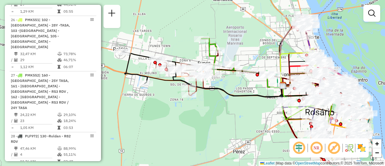
click at [246, 115] on div "Janela de atendimento Grade de atendimento Capacidade Transportadoras Veículos …" at bounding box center [192, 83] width 385 height 166
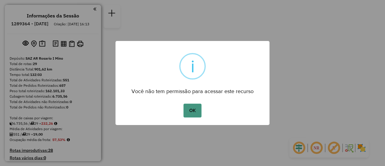
click at [198, 112] on button "OK" at bounding box center [193, 111] width 18 height 14
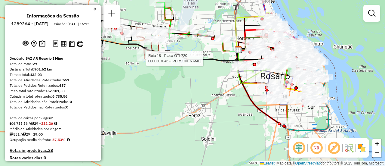
select select "**********"
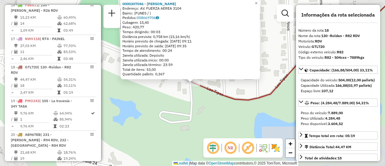
scroll to position [847, 0]
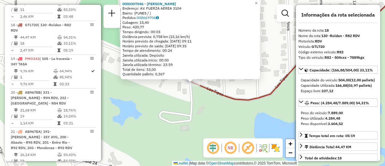
click at [210, 112] on div "0000307046 - MARTINO PABLO FABIAN Endereço: AV. FUERZA AEREA 3104 Bairro: (FUNE…" at bounding box center [192, 83] width 385 height 166
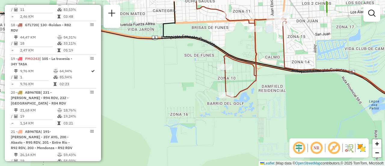
drag, startPoint x: 284, startPoint y: 75, endPoint x: 263, endPoint y: 93, distance: 28.0
click at [216, 135] on div "Janela de atendimento Grade de atendimento Capacidade Transportadoras Veículos …" at bounding box center [192, 83] width 385 height 166
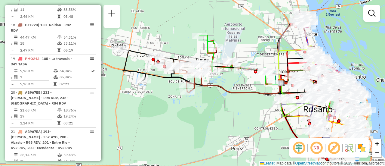
drag, startPoint x: 308, startPoint y: 84, endPoint x: 227, endPoint y: 85, distance: 80.4
click at [227, 85] on div "Janela de atendimento Grade de atendimento Capacidade Transportadoras Veículos …" at bounding box center [192, 83] width 385 height 166
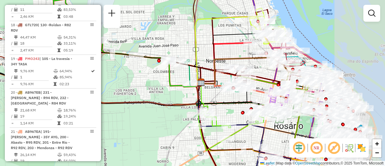
drag, startPoint x: 281, startPoint y: 39, endPoint x: 176, endPoint y: 43, distance: 104.8
click at [176, 43] on div "Janela de atendimento Grade de atendimento Capacidade Transportadoras Veículos …" at bounding box center [192, 83] width 385 height 166
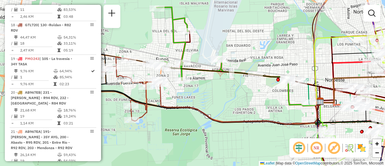
drag, startPoint x: 261, startPoint y: 73, endPoint x: 385, endPoint y: 91, distance: 124.8
click at [385, 91] on div "Rota 16 - Placa PBE611 0000454545 - GONZALEZ MAXIMILIANO JOSE Janela de atendim…" at bounding box center [192, 83] width 385 height 166
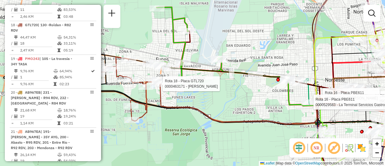
select select "**********"
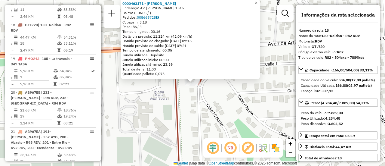
scroll to position [30, 0]
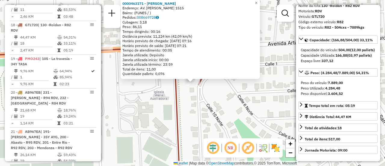
click at [227, 103] on div "0000463171 - Montefeltro Guillermo Javier Endereço: AV. ARTURO ILLIA 1515 Bairr…" at bounding box center [192, 83] width 385 height 166
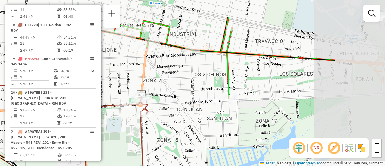
drag, startPoint x: 286, startPoint y: 65, endPoint x: 199, endPoint y: 99, distance: 92.7
click at [199, 99] on div "Janela de atendimento Grade de atendimento Capacidade Transportadoras Veículos …" at bounding box center [192, 83] width 385 height 166
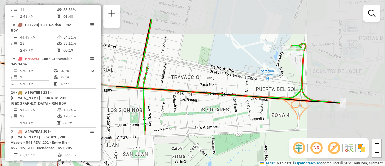
drag, startPoint x: 297, startPoint y: 36, endPoint x: 282, endPoint y: 64, distance: 31.5
click at [202, 78] on div "Janela de atendimento Grade de atendimento Capacidade Transportadoras Veículos …" at bounding box center [192, 83] width 385 height 166
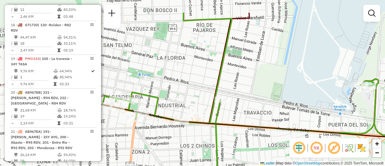
drag, startPoint x: 197, startPoint y: 68, endPoint x: 283, endPoint y: 88, distance: 88.8
click at [294, 100] on div "Janela de atendimento Grade de atendimento Capacidade Transportadoras Veículos …" at bounding box center [192, 83] width 385 height 166
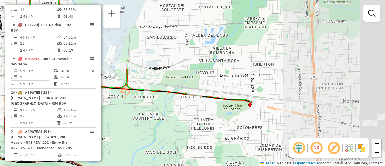
drag, startPoint x: 303, startPoint y: 39, endPoint x: 206, endPoint y: 40, distance: 96.9
click at [134, 31] on div "Janela de atendimento Grade de atendimento Capacidade Transportadoras Veículos …" at bounding box center [192, 83] width 385 height 166
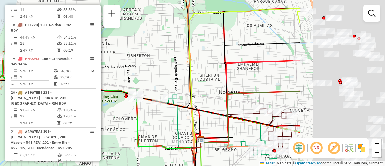
drag, startPoint x: 304, startPoint y: 67, endPoint x: 166, endPoint y: 54, distance: 138.2
click at [105, 46] on div "Janela de atendimento Grade de atendimento Capacidade Transportadoras Veículos …" at bounding box center [192, 83] width 385 height 166
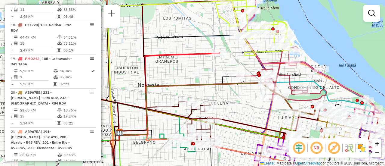
drag, startPoint x: 246, startPoint y: 48, endPoint x: 241, endPoint y: 36, distance: 13.2
click at [242, 46] on div "Janela de atendimento Grade de atendimento Capacidade Transportadoras Veículos …" at bounding box center [192, 83] width 385 height 166
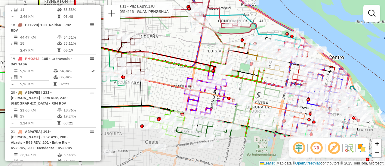
drag, startPoint x: 325, startPoint y: 60, endPoint x: 230, endPoint y: 7, distance: 109.0
click at [231, 7] on div "Rota 11 - Placa AB951JU 0000514116 - GUAN PENGSHUAI Janela de atendimento Grade…" at bounding box center [192, 83] width 385 height 166
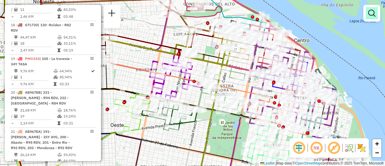
click at [372, 14] on em at bounding box center [371, 13] width 7 height 7
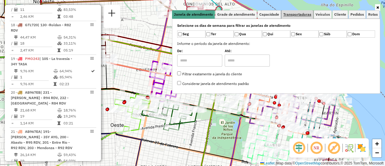
click at [305, 15] on span "Transportadoras" at bounding box center [297, 15] width 28 height 4
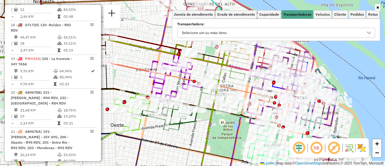
click at [370, 32] on icon at bounding box center [369, 33] width 4 height 2
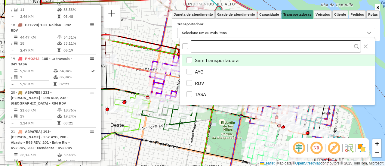
scroll to position [4, 21]
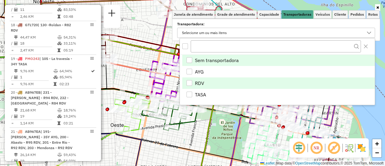
click at [188, 81] on div "RDV" at bounding box center [190, 83] width 6 height 6
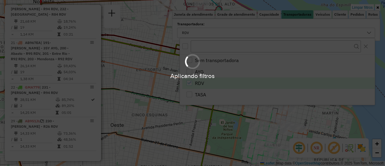
scroll to position [495, 0]
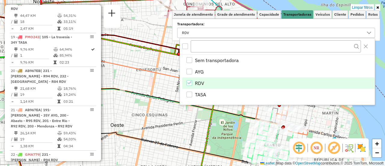
click at [217, 128] on div "Limpar filtros Janela de atendimento Grade de atendimento Capacidade Transporta…" at bounding box center [192, 83] width 385 height 166
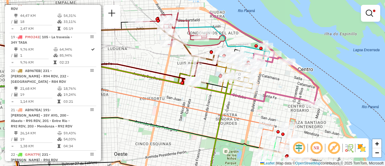
drag, startPoint x: 227, startPoint y: 73, endPoint x: 235, endPoint y: 109, distance: 36.4
click at [234, 110] on div "Limpar filtros Janela de atendimento Grade de atendimento Capacidade Transporta…" at bounding box center [192, 83] width 385 height 166
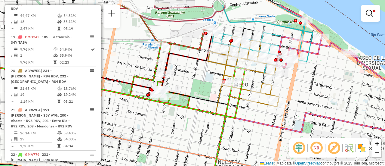
drag, startPoint x: 199, startPoint y: 52, endPoint x: 203, endPoint y: 82, distance: 30.1
click at [203, 82] on div "Limpar filtros Janela de atendimento Grade de atendimento Capacidade Transporta…" at bounding box center [192, 83] width 385 height 166
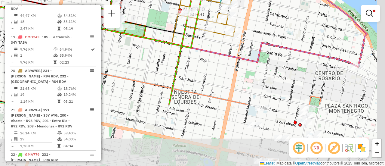
drag, startPoint x: 326, startPoint y: 92, endPoint x: 281, endPoint y: 22, distance: 83.5
click at [281, 21] on div "Limpar filtros Janela de atendimento Grade de atendimento Capacidade Transporta…" at bounding box center [192, 83] width 385 height 166
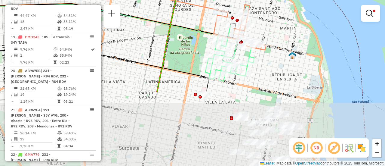
drag, startPoint x: 266, startPoint y: 118, endPoint x: 206, endPoint y: 26, distance: 109.7
click at [204, 26] on div "Limpar filtros Janela de atendimento Grade de atendimento Capacidade Transporta…" at bounding box center [192, 83] width 385 height 166
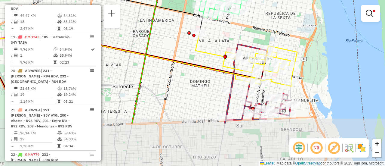
drag, startPoint x: 272, startPoint y: 92, endPoint x: 268, endPoint y: 33, distance: 59.1
click at [268, 33] on div "Limpar filtros Janela de atendimento Grade de atendimento Capacidade Transporta…" at bounding box center [192, 83] width 385 height 166
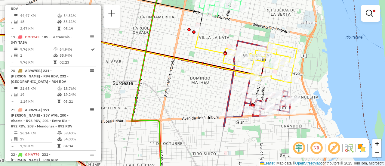
drag, startPoint x: 186, startPoint y: 102, endPoint x: 180, endPoint y: 21, distance: 80.9
click at [179, 21] on div "Limpar filtros Janela de atendimento Grade de atendimento Capacidade Transporta…" at bounding box center [192, 83] width 385 height 166
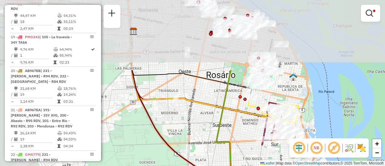
drag, startPoint x: 171, startPoint y: 39, endPoint x: 236, endPoint y: 128, distance: 110.0
click at [235, 128] on div "Limpar filtros Janela de atendimento Grade de atendimento Capacidade Transporta…" at bounding box center [192, 83] width 385 height 166
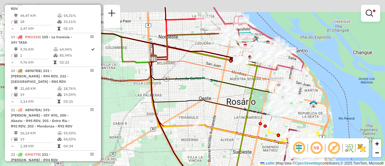
drag, startPoint x: 188, startPoint y: 72, endPoint x: 244, endPoint y: 132, distance: 82.2
click at [240, 132] on div "Limpar filtros Janela de atendimento Grade de atendimento Capacidade Transporta…" at bounding box center [192, 83] width 385 height 166
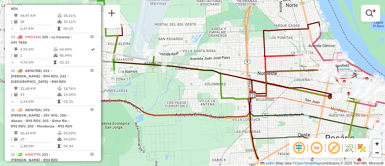
drag, startPoint x: 200, startPoint y: 54, endPoint x: 244, endPoint y: 31, distance: 50.3
click at [244, 31] on div "Limpar filtros Janela de atendimento Grade de atendimento Capacidade Transporta…" at bounding box center [192, 83] width 385 height 166
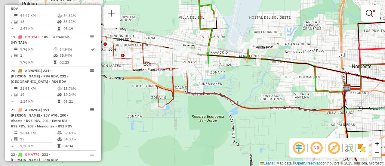
drag, startPoint x: 175, startPoint y: 45, endPoint x: 270, endPoint y: 39, distance: 95.9
click at [270, 39] on div "Limpar filtros Janela de atendimento Grade de atendimento Capacidade Transporta…" at bounding box center [192, 83] width 385 height 166
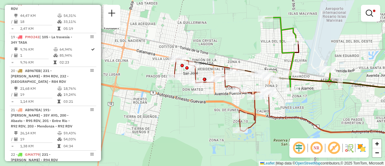
drag, startPoint x: 192, startPoint y: 33, endPoint x: 272, endPoint y: 57, distance: 84.0
click at [272, 57] on div "Limpar filtros Janela de atendimento Grade de atendimento Capacidade Transporta…" at bounding box center [192, 83] width 385 height 166
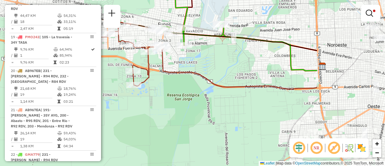
drag, startPoint x: 252, startPoint y: 54, endPoint x: 140, endPoint y: 8, distance: 121.3
click at [140, 8] on div "Limpar filtros Janela de atendimento Grade de atendimento Capacidade Transporta…" at bounding box center [192, 83] width 385 height 166
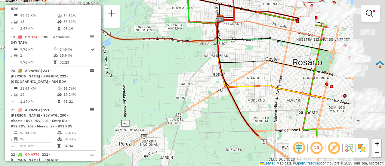
drag, startPoint x: 257, startPoint y: 64, endPoint x: 162, endPoint y: 18, distance: 105.8
click at [160, 18] on div "Limpar filtros Janela de atendimento Grade de atendimento Capacidade Transporta…" at bounding box center [192, 83] width 385 height 166
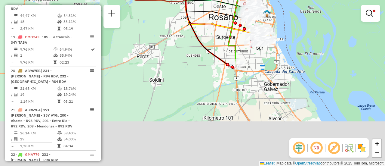
drag, startPoint x: 239, startPoint y: 105, endPoint x: 192, endPoint y: 45, distance: 76.0
click at [169, 32] on div "Limpar filtros Janela de atendimento Grade de atendimento Capacidade Transporta…" at bounding box center [192, 83] width 385 height 166
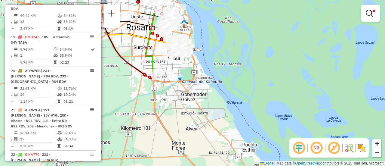
drag, startPoint x: 206, startPoint y: 61, endPoint x: 139, endPoint y: 90, distance: 73.0
click at [139, 90] on div "Limpar filtros Janela de atendimento Grade de atendimento Capacidade Transporta…" at bounding box center [192, 83] width 385 height 166
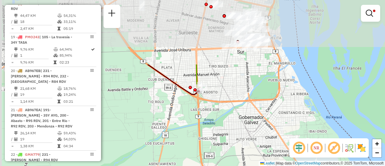
drag, startPoint x: 254, startPoint y: 56, endPoint x: 330, endPoint y: 138, distance: 111.4
click at [329, 138] on hb-router-mapa "Informações da Sessão 1289364 - 07/10/2025 Criação: 06/10/2025 16:13 Depósito: …" at bounding box center [192, 83] width 385 height 166
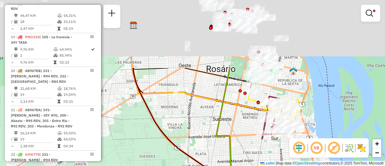
drag, startPoint x: 315, startPoint y: 152, endPoint x: 341, endPoint y: 159, distance: 26.2
click at [349, 166] on html "Aplicando filtros Pop-up bloqueado! Seu navegador bloqueou automáticamente a ab…" at bounding box center [192, 83] width 385 height 166
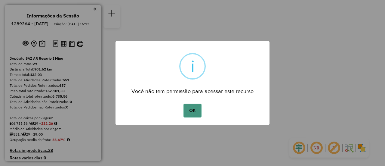
click at [192, 107] on button "OK" at bounding box center [193, 111] width 18 height 14
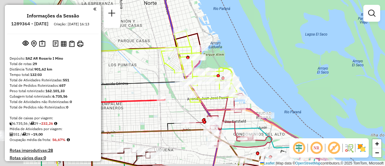
drag, startPoint x: 209, startPoint y: 73, endPoint x: 368, endPoint y: 50, distance: 160.6
click at [367, 49] on div "Janela de atendimento Grade de atendimento Capacidade Transportadoras Veículos …" at bounding box center [192, 83] width 385 height 166
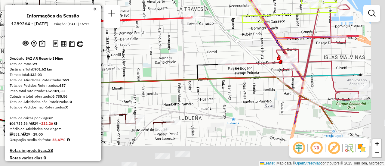
drag, startPoint x: 299, startPoint y: 93, endPoint x: 222, endPoint y: 28, distance: 100.8
click at [213, 25] on div "Janela de atendimento Grade de atendimento Capacidade Transportadoras Veículos …" at bounding box center [192, 83] width 385 height 166
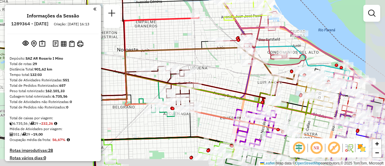
drag, startPoint x: 292, startPoint y: 83, endPoint x: 289, endPoint y: 75, distance: 8.6
click at [256, 70] on div "Janela de atendimento Grade de atendimento Capacidade Transportadoras Veículos …" at bounding box center [192, 83] width 385 height 166
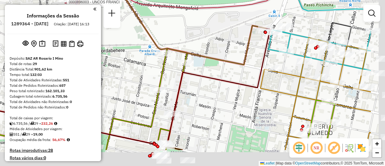
drag, startPoint x: 294, startPoint y: 79, endPoint x: 203, endPoint y: 37, distance: 99.9
click at [203, 38] on icon at bounding box center [89, 87] width 361 height 118
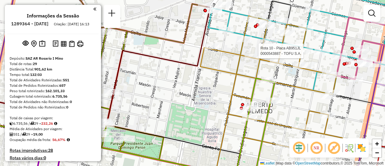
select select "**********"
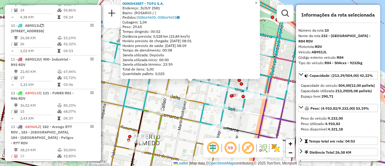
scroll to position [60, 0]
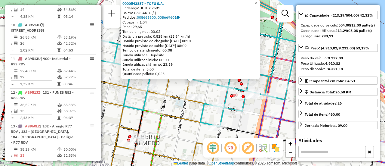
click at [185, 114] on div "0000543887 - TOFU S.A. Endereço: JUJUY 2581 Bairro: (ROSARIO / ) Pedidos: 00866…" at bounding box center [192, 83] width 385 height 166
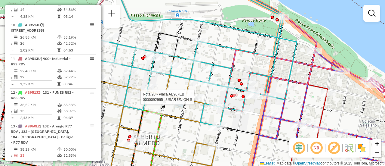
select select "**********"
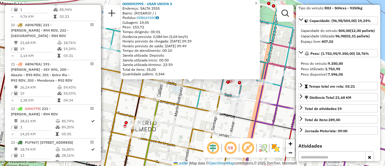
click at [192, 101] on div "0000092995 - USAR UNION S Endereço: SALTA 2555 Bairro: (ROSARIO / ) Pedidos: 00…" at bounding box center [192, 83] width 385 height 166
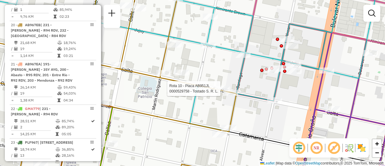
select select "**********"
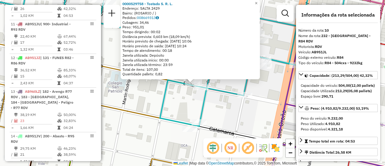
scroll to position [566, 0]
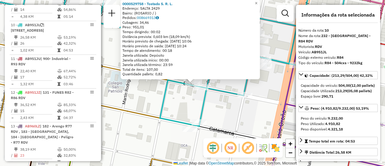
click at [177, 95] on div "0000529758 - Tostado S. R. L. Endereço: SALTA 2429 Bairro: (ROSARIO / ) Pedidos…" at bounding box center [192, 83] width 385 height 166
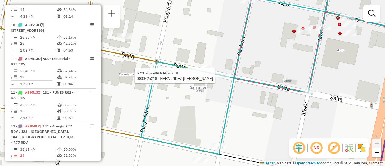
select select "**********"
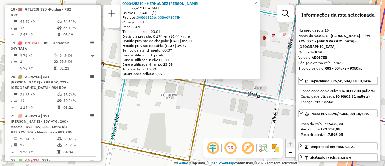
scroll to position [914, 0]
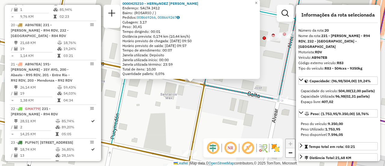
click at [202, 110] on icon at bounding box center [82, 72] width 243 height 178
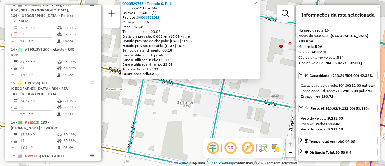
scroll to position [566, 0]
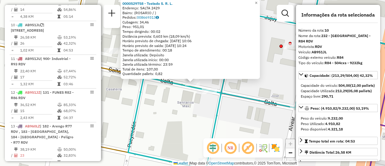
click at [172, 95] on div "0000529758 - Tostado S. R. L. Endereço: SALTA 2429 Bairro: (ROSARIO / ) Pedidos…" at bounding box center [192, 83] width 385 height 166
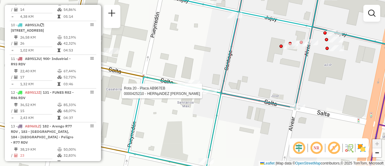
select select "**********"
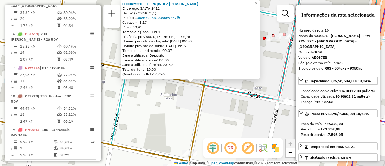
scroll to position [914, 0]
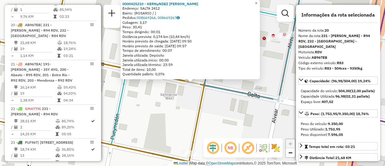
click at [175, 109] on div "0000425210 - HERNµNDEZ PATRICIA GABRIELA Endereço: SALTA 2412 Bairro: (ROSARIO …" at bounding box center [192, 83] width 385 height 166
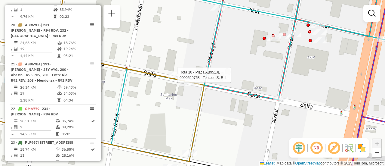
select select "**********"
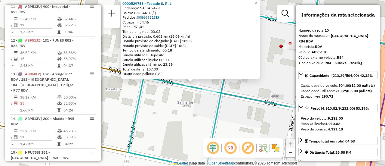
scroll to position [566, 0]
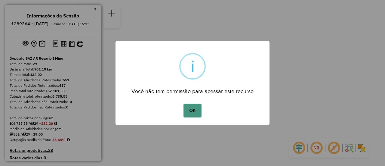
click at [192, 108] on button "OK" at bounding box center [193, 111] width 18 height 14
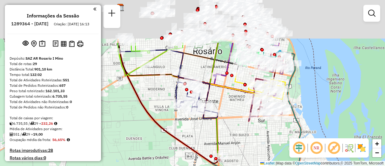
drag, startPoint x: 208, startPoint y: 37, endPoint x: 182, endPoint y: 104, distance: 71.8
click at [176, 118] on icon at bounding box center [197, 95] width 42 height 46
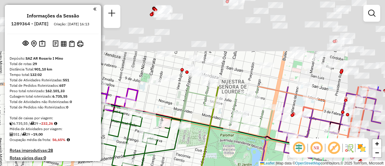
drag, startPoint x: 249, startPoint y: 15, endPoint x: 208, endPoint y: 129, distance: 120.9
click at [205, 128] on div "Rota 24 - Placa PLF968 0000114915 - [PERSON_NAME] 24 - Placa PLF968 0000360281 …" at bounding box center [192, 83] width 385 height 166
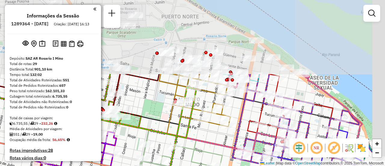
drag, startPoint x: 243, startPoint y: 60, endPoint x: 205, endPoint y: 141, distance: 89.5
click at [205, 141] on icon at bounding box center [131, 118] width 443 height 78
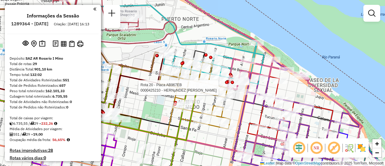
select select "**********"
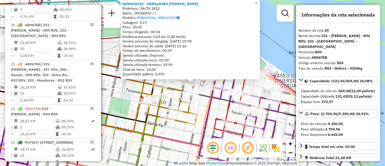
scroll to position [60, 0]
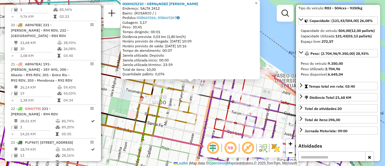
click at [212, 106] on icon at bounding box center [190, 82] width 353 height 199
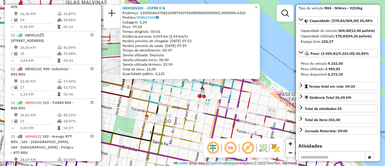
scroll to position [566, 0]
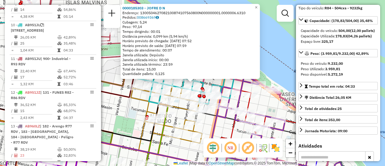
click at [205, 122] on div "0000185303 - JOFRE D N Endereço: 1300504627082100874107560800N000000001.0000006…" at bounding box center [192, 83] width 385 height 166
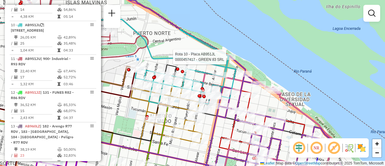
select select "**********"
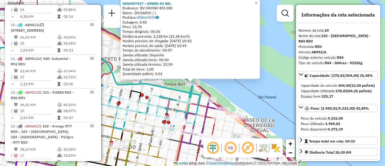
click at [200, 107] on icon at bounding box center [80, 84] width 239 height 79
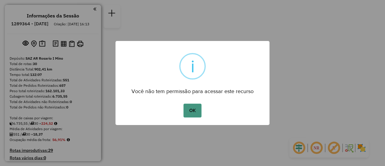
click at [190, 108] on button "OK" at bounding box center [193, 111] width 18 height 14
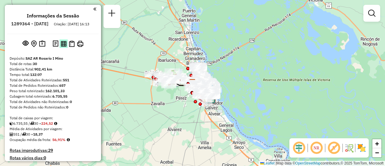
click at [63, 47] on img at bounding box center [64, 44] width 6 height 6
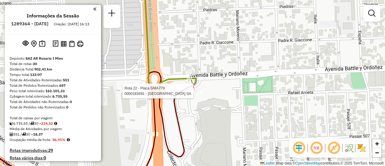
select select "**********"
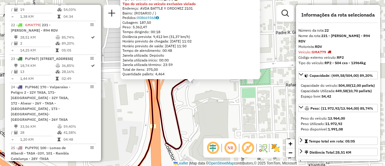
scroll to position [30, 0]
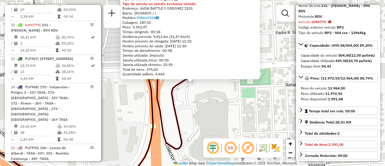
click at [239, 112] on div "0000183491 - CASINO DE ROSARIO SA Tipo de cliente: 6 - Recarga (R) Tipo do veíc…" at bounding box center [192, 83] width 385 height 166
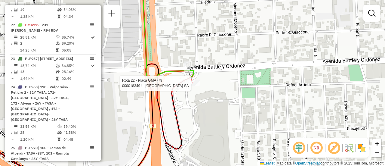
select select "**********"
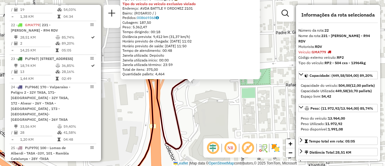
click at [208, 108] on div "0000183491 - CASINO DE ROSARIO SA Tipo de cliente: 6 - Recarga (R) Tipo do veíc…" at bounding box center [192, 83] width 385 height 166
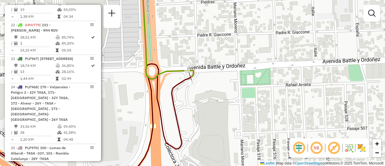
click at [268, 90] on div "Janela de atendimento Grade de atendimento Capacidade Transportadoras Veículos …" at bounding box center [192, 83] width 385 height 166
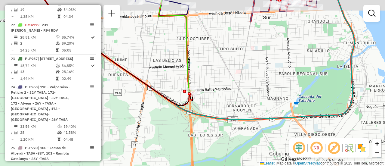
drag, startPoint x: 205, startPoint y: 70, endPoint x: 246, endPoint y: 154, distance: 92.7
click at [257, 166] on html "Aguarde... Pop-up bloqueado! Seu navegador bloqueou automáticamente a abertura …" at bounding box center [192, 83] width 385 height 166
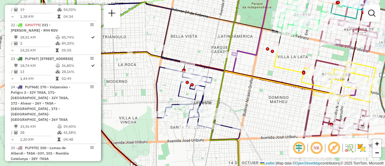
drag, startPoint x: 238, startPoint y: 101, endPoint x: 225, endPoint y: 141, distance: 42.3
click at [207, 166] on html "Aguarde... Pop-up bloqueado! Seu navegador bloqueou automáticamente a abertura …" at bounding box center [192, 83] width 385 height 166
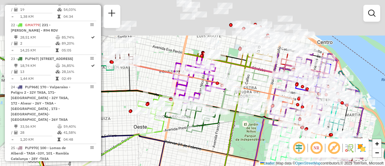
drag, startPoint x: 204, startPoint y: 86, endPoint x: 239, endPoint y: 165, distance: 86.1
click at [238, 166] on html "Aguarde... Pop-up bloqueado! Seu navegador bloqueou automáticamente a abertura …" at bounding box center [192, 83] width 385 height 166
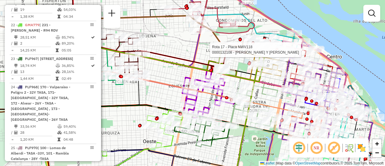
select select "**********"
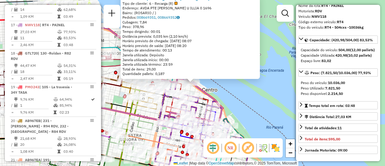
click at [250, 107] on div "0000132108 - RITAGLIATI PEDRO Y GONZALEZ SERGIO SH Tipo de cliente: 6 - Recarga…" at bounding box center [192, 83] width 385 height 166
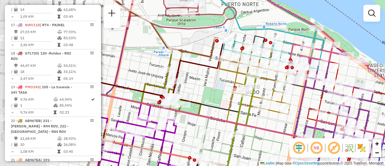
drag, startPoint x: 144, startPoint y: 74, endPoint x: 272, endPoint y: 81, distance: 127.5
click at [271, 81] on icon at bounding box center [254, 78] width 71 height 71
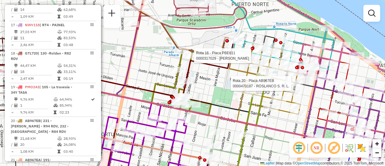
select select "**********"
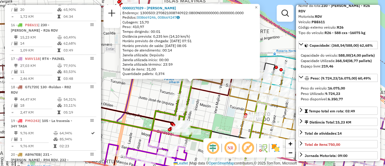
click at [213, 113] on div "0000317029 - BUSSO GABRIEL G Endereço: 1300503:270821008740922:0800N000000000.0…" at bounding box center [192, 83] width 385 height 166
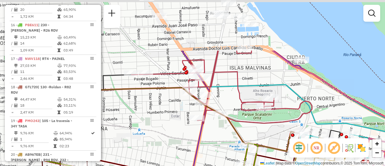
drag, startPoint x: 155, startPoint y: 24, endPoint x: 221, endPoint y: 91, distance: 93.6
click at [221, 91] on div "Janela de atendimento Grade de atendimento Capacidade Transportadoras Veículos …" at bounding box center [192, 83] width 385 height 166
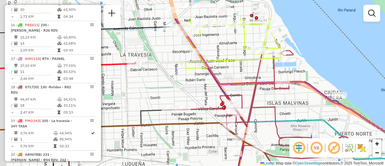
drag, startPoint x: 162, startPoint y: 40, endPoint x: 269, endPoint y: 123, distance: 135.3
click at [270, 129] on div "Janela de atendimento Grade de atendimento Capacidade Transportadoras Veículos …" at bounding box center [192, 83] width 385 height 166
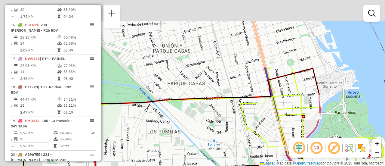
drag, startPoint x: 222, startPoint y: 107, endPoint x: 261, endPoint y: 149, distance: 57.5
click at [262, 151] on div "Janela de atendimento Grade de atendimento Capacidade Transportadoras Veículos …" at bounding box center [192, 83] width 385 height 166
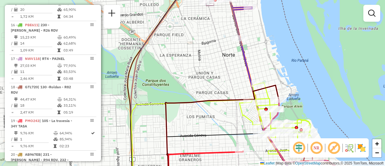
drag, startPoint x: 226, startPoint y: 120, endPoint x: 195, endPoint y: 57, distance: 70.2
click at [193, 55] on div "Janela de atendimento Grade de atendimento Capacidade Transportadoras Veículos …" at bounding box center [192, 83] width 385 height 166
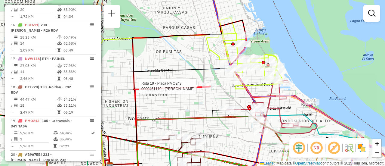
select select "**********"
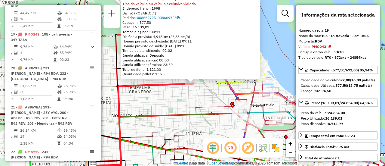
scroll to position [880, 0]
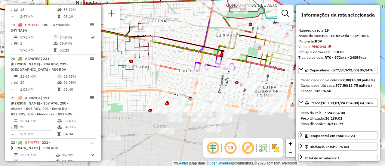
drag, startPoint x: 211, startPoint y: 124, endPoint x: 175, endPoint y: 11, distance: 118.0
click at [175, 11] on div "Rota 11 - Placa AB951JU 0000459236 - SCHIAVO FACUNDO SEBASTIAN 0000461110 - Gon…" at bounding box center [192, 83] width 385 height 166
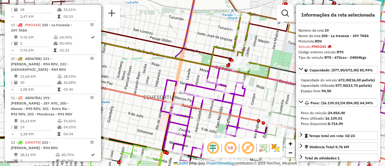
drag, startPoint x: 227, startPoint y: 33, endPoint x: 234, endPoint y: 38, distance: 8.9
click at [216, 39] on div "Rota 11 - Placa AB951JU 0000459236 - SCHIAVO FACUNDO SEBASTIAN 0000461110 - Gon…" at bounding box center [192, 83] width 385 height 166
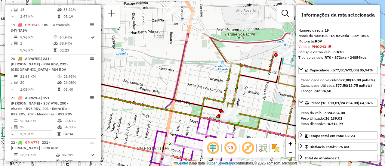
drag, startPoint x: 256, startPoint y: 35, endPoint x: 246, endPoint y: 74, distance: 40.5
click at [248, 84] on div "Rota 11 - Placa AB951JU 0000459236 - SCHIAVO FACUNDO SEBASTIAN 0000461110 - Gon…" at bounding box center [192, 83] width 385 height 166
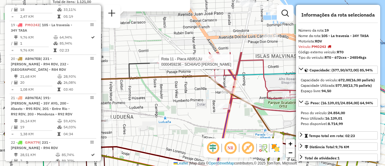
drag, startPoint x: 161, startPoint y: 43, endPoint x: 204, endPoint y: 110, distance: 80.1
click at [204, 110] on div "Rota 11 - Placa AB951JU 0000459236 - SCHIAVO FACUNDO SEBASTIAN 0000461110 - Gon…" at bounding box center [192, 83] width 385 height 166
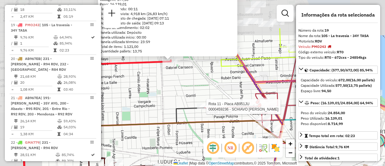
drag, startPoint x: 147, startPoint y: 38, endPoint x: 199, endPoint y: 85, distance: 70.9
click at [199, 87] on div "Rota 11 - Placa AB951JU 0000459236 - SCHIAVO FACUNDO SEBASTIAN 0000461110 - Gon…" at bounding box center [192, 83] width 385 height 166
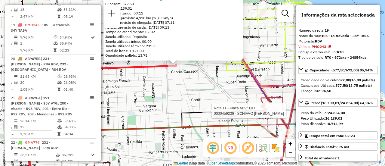
click at [222, 88] on div "Rota 11 - Placa AB951JU 0000459236 - SCHIAVO FACUNDO SEBASTIAN 0000461110 - Gon…" at bounding box center [192, 83] width 385 height 166
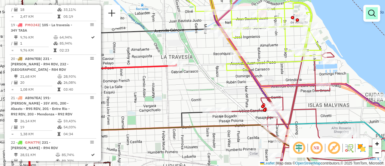
click at [372, 12] on em at bounding box center [371, 13] width 7 height 7
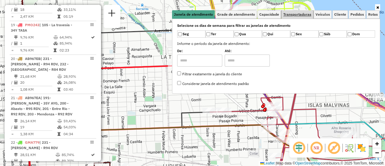
drag, startPoint x: 308, startPoint y: 11, endPoint x: 309, endPoint y: 16, distance: 5.2
click at [307, 13] on link "Transportadoras" at bounding box center [298, 14] width 32 height 8
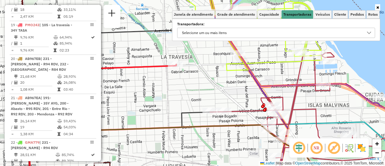
click at [368, 33] on icon at bounding box center [369, 32] width 5 height 5
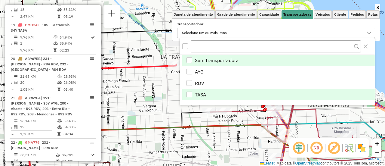
click at [189, 92] on div "TASA" at bounding box center [190, 94] width 6 height 6
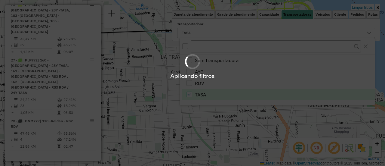
scroll to position [63, 0]
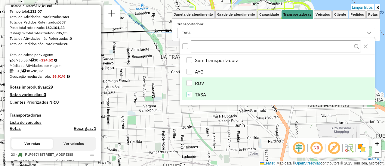
click at [190, 83] on div "RDV" at bounding box center [190, 83] width 6 height 6
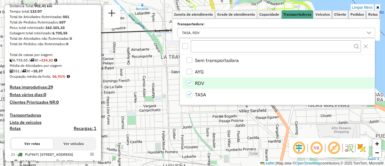
click at [190, 70] on div "AYG" at bounding box center [190, 72] width 6 height 6
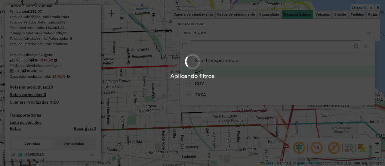
scroll to position [528, 0]
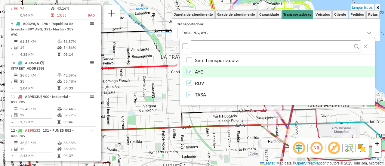
click at [0, 0] on div "Aplicando filtros" at bounding box center [0, 0] width 0 height 0
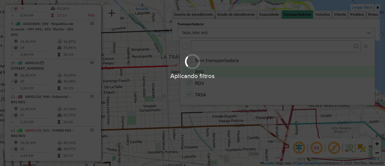
scroll to position [880, 0]
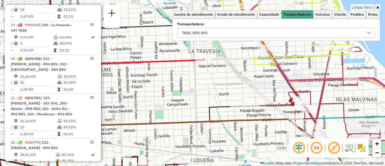
drag, startPoint x: 212, startPoint y: 90, endPoint x: 267, endPoint y: 84, distance: 54.7
click at [267, 85] on div "Limpar filtros Janela de atendimento Grade de atendimento Capacidade Transporta…" at bounding box center [192, 83] width 385 height 166
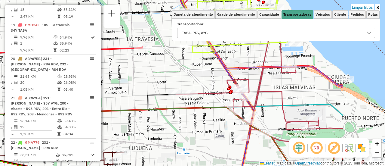
drag, startPoint x: 265, startPoint y: 84, endPoint x: 184, endPoint y: 76, distance: 80.8
click at [184, 76] on div "Limpar filtros Janela de atendimento Grade de atendimento Capacidade Transporta…" at bounding box center [192, 83] width 385 height 166
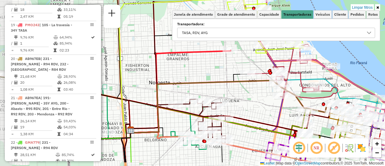
drag, startPoint x: 226, startPoint y: 84, endPoint x: 249, endPoint y: 64, distance: 30.5
click at [249, 64] on div "Limpar filtros Janela de atendimento Grade de atendimento Capacidade Transporta…" at bounding box center [192, 83] width 385 height 166
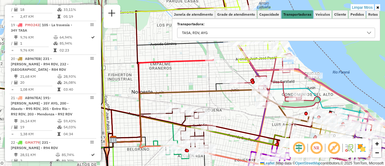
drag, startPoint x: 218, startPoint y: 72, endPoint x: 200, endPoint y: 81, distance: 19.8
click at [200, 81] on div "Limpar filtros Janela de atendimento Grade de atendimento Capacidade Transporta…" at bounding box center [192, 83] width 385 height 166
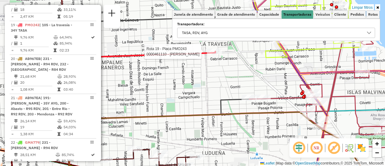
select select "**********"
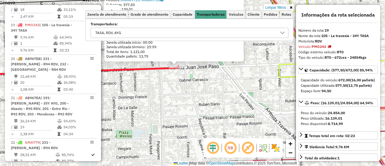
click at [205, 90] on div "0000461110 - Gonzales Emanuel - RDV Tipo do veículo ou veículo exclusivo violad…" at bounding box center [192, 83] width 385 height 166
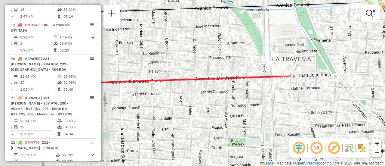
drag, startPoint x: 178, startPoint y: 85, endPoint x: 290, endPoint y: 93, distance: 112.5
click at [290, 93] on div "Limpar filtros Janela de atendimento Grade de atendimento Capacidade Transporta…" at bounding box center [192, 83] width 385 height 166
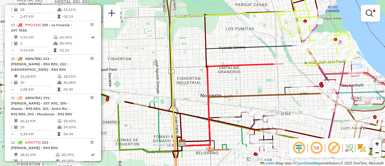
drag, startPoint x: 243, startPoint y: 107, endPoint x: 239, endPoint y: 39, distance: 69.0
click at [238, 36] on div "Limpar filtros Janela de atendimento Grade de atendimento Capacidade Transporta…" at bounding box center [192, 83] width 385 height 166
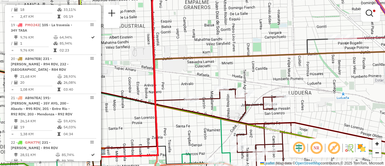
drag, startPoint x: 276, startPoint y: 25, endPoint x: 232, endPoint y: 91, distance: 79.5
click at [232, 91] on div "Limpar filtros Janela de atendimento Grade de atendimento Capacidade Transporta…" at bounding box center [192, 83] width 385 height 166
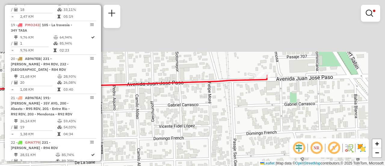
drag, startPoint x: 274, startPoint y: 66, endPoint x: 258, endPoint y: 116, distance: 52.8
click at [258, 119] on div "Limpar filtros Janela de atendimento Grade de atendimento Capacidade Transporta…" at bounding box center [192, 83] width 385 height 166
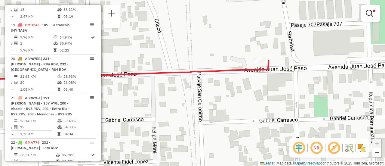
click at [288, 79] on div "Limpar filtros Janela de atendimento Grade de atendimento Capacidade Transporta…" at bounding box center [192, 83] width 385 height 166
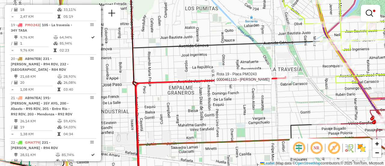
select select "**********"
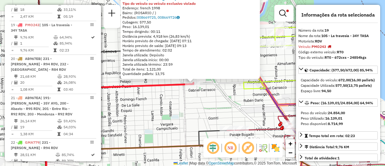
click at [217, 109] on div "0000461110 - Gonzales Emanuel - RDV Tipo do veículo ou veículo exclusivo violad…" at bounding box center [192, 83] width 385 height 166
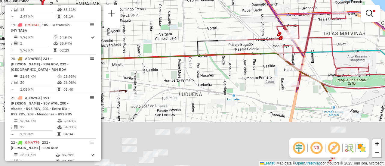
drag, startPoint x: 196, startPoint y: 124, endPoint x: 195, endPoint y: 32, distance: 91.2
click at [195, 33] on div "Limpar filtros Janela de atendimento Grade de atendimento Capacidade Transporta…" at bounding box center [192, 83] width 385 height 166
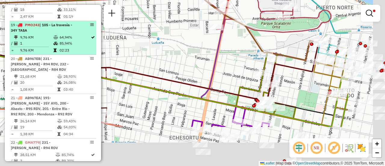
drag, startPoint x: 188, startPoint y: 74, endPoint x: 48, endPoint y: 27, distance: 147.7
click at [19, 22] on hb-router-mapa "Informações da Sessão 1289364 - 07/10/2025 Criação: 06/10/2025 16:13 Depósito: …" at bounding box center [192, 83] width 385 height 166
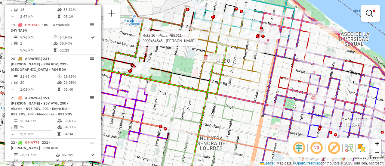
select select "**********"
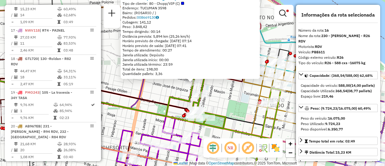
scroll to position [785, 0]
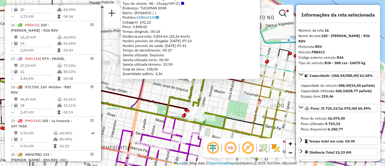
click at [225, 101] on div "0000454545 - GONZALEZ MAXIMILIANO JOSE Tipo de cliente: 80 - Chopp/VIP (C) Ende…" at bounding box center [192, 83] width 385 height 166
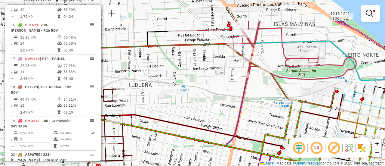
drag, startPoint x: 176, startPoint y: 75, endPoint x: 279, endPoint y: 112, distance: 109.8
click at [273, 112] on div "Limpar filtros Janela de atendimento Grade de atendimento Capacidade Transporta…" at bounding box center [192, 83] width 385 height 166
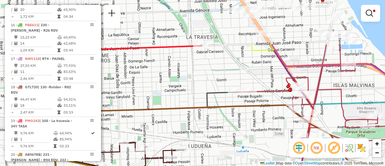
drag, startPoint x: 190, startPoint y: 72, endPoint x: 247, endPoint y: 133, distance: 83.7
click at [247, 133] on div "Limpar filtros Janela de atendimento Grade de atendimento Capacidade Transporta…" at bounding box center [192, 83] width 385 height 166
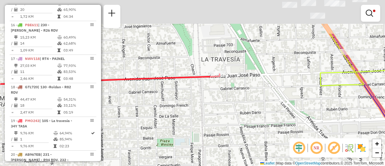
drag, startPoint x: 175, startPoint y: 58, endPoint x: 218, endPoint y: 114, distance: 71.2
click at [218, 114] on div "Limpar filtros Janela de atendimento Grade de atendimento Capacidade Transporta…" at bounding box center [192, 83] width 385 height 166
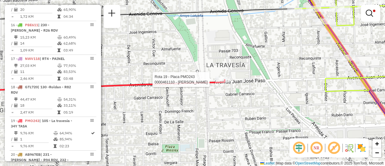
select select "**********"
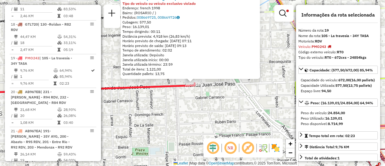
scroll to position [880, 0]
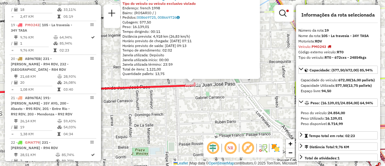
click at [187, 107] on div "0000461110 - Gonzales Emanuel - RDV Tipo do veículo ou veículo exclusivo violad…" at bounding box center [192, 83] width 385 height 166
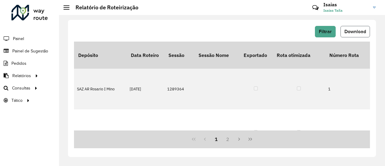
click at [352, 30] on span "Download" at bounding box center [356, 31] width 22 height 5
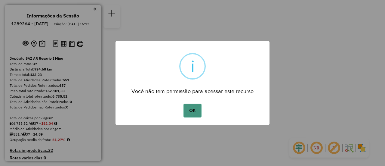
click at [196, 108] on button "OK" at bounding box center [193, 111] width 18 height 14
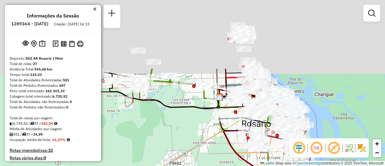
drag, startPoint x: 196, startPoint y: 53, endPoint x: 194, endPoint y: 105, distance: 51.8
click at [179, 138] on div "Janela de atendimento Grade de atendimento Capacidade Transportadoras Veículos …" at bounding box center [192, 83] width 385 height 166
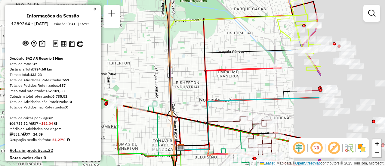
drag, startPoint x: 273, startPoint y: 92, endPoint x: 115, endPoint y: 71, distance: 159.1
click at [99, 69] on hb-router-mapa "Informações da Sessão 1289364 - [DATE] Criação: [DATE] 16:13 Depósito: SAZ AR R…" at bounding box center [192, 83] width 385 height 166
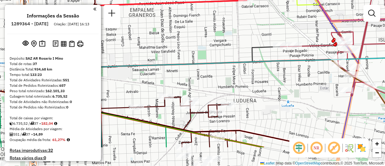
drag, startPoint x: 246, startPoint y: 119, endPoint x: 267, endPoint y: 84, distance: 40.6
click at [267, 84] on div "Janela de atendimento Grade de atendimento Capacidade Transportadoras Veículos …" at bounding box center [192, 83] width 385 height 166
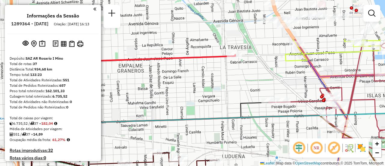
drag, startPoint x: 249, startPoint y: 47, endPoint x: 237, endPoint y: 112, distance: 66.1
click at [237, 112] on icon at bounding box center [151, 158] width 235 height 112
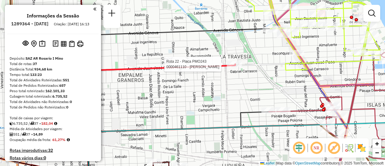
select select "**********"
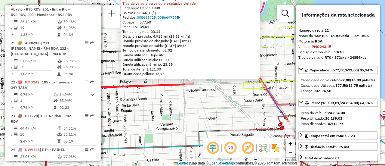
scroll to position [1036, 0]
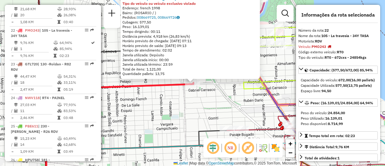
click at [209, 102] on div "0000461110 - [PERSON_NAME] - RDV Tipo do veículo ou veículo exclusivo violado E…" at bounding box center [192, 83] width 385 height 166
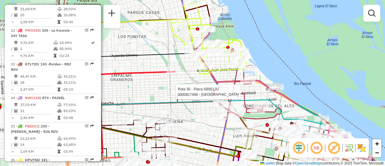
drag, startPoint x: 239, startPoint y: 110, endPoint x: 166, endPoint y: 79, distance: 79.3
click at [212, 90] on div at bounding box center [213, 91] width 3 height 3
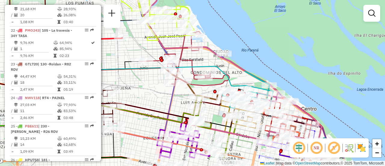
drag, startPoint x: 172, startPoint y: 131, endPoint x: 167, endPoint y: 107, distance: 24.6
click at [167, 107] on icon at bounding box center [175, 58] width 95 height 199
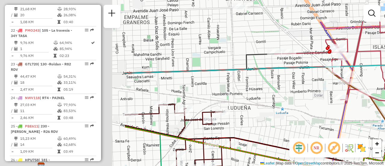
drag, startPoint x: 152, startPoint y: 83, endPoint x: 330, endPoint y: 115, distance: 180.4
click at [330, 115] on div "Janela de atendimento Grade de atendimento Capacidade Transportadoras Veículos …" at bounding box center [192, 83] width 385 height 166
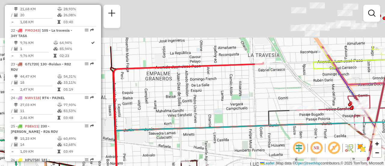
drag, startPoint x: 250, startPoint y: 26, endPoint x: 258, endPoint y: 89, distance: 63.3
click at [258, 89] on div "Janela de atendimento Grade de atendimento Capacidade Transportadoras Veículos …" at bounding box center [192, 83] width 385 height 166
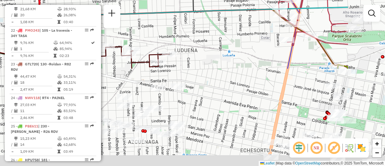
drag, startPoint x: 196, startPoint y: -23, endPoint x: 139, endPoint y: -36, distance: 59.1
click at [139, 0] on html "Aguarde... Pop-up bloqueado! Seu navegador bloqueou automáticamente a abertura …" at bounding box center [192, 83] width 385 height 166
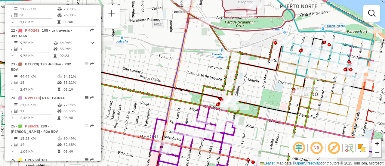
drag, startPoint x: 303, startPoint y: 79, endPoint x: 217, endPoint y: 84, distance: 86.8
click at [217, 84] on div "Janela de atendimento Grade de atendimento Capacidade Transportadoras Veículos …" at bounding box center [192, 83] width 385 height 166
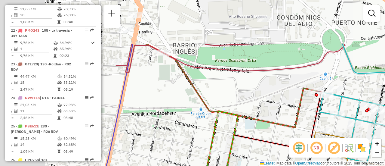
drag, startPoint x: 175, startPoint y: 36, endPoint x: 237, endPoint y: 96, distance: 86.8
click at [237, 96] on div "Janela de atendimento Grade de atendimento Capacidade Transportadoras Veículos …" at bounding box center [192, 83] width 385 height 166
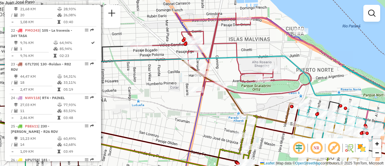
drag, startPoint x: 136, startPoint y: 54, endPoint x: 233, endPoint y: 108, distance: 110.6
click at [234, 113] on div "Janela de atendimento Grade de atendimento Capacidade Transportadoras Veículos …" at bounding box center [192, 83] width 385 height 166
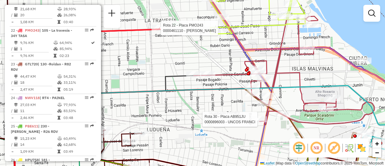
select select "**********"
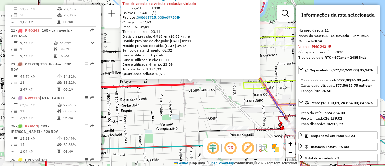
click at [206, 106] on div "0000461110 - [PERSON_NAME] - RDV Tipo do veículo ou veículo exclusivo violado E…" at bounding box center [192, 83] width 385 height 166
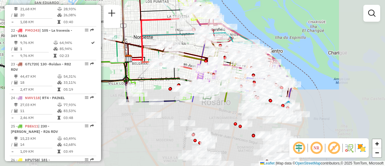
drag, startPoint x: 203, startPoint y: 93, endPoint x: 170, endPoint y: 15, distance: 84.5
click at [153, 12] on icon at bounding box center [157, 34] width 59 height 49
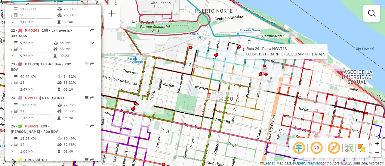
select select "**********"
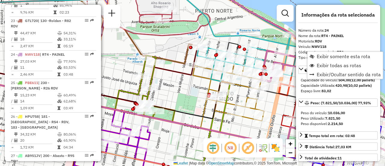
scroll to position [1103, 0]
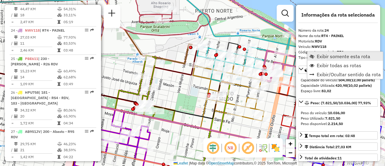
click at [328, 56] on span "Exibir somente esta rota" at bounding box center [344, 56] width 54 height 5
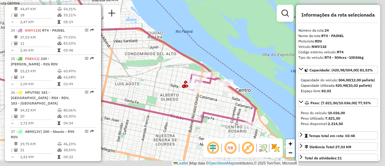
drag, startPoint x: 212, startPoint y: 97, endPoint x: 109, endPoint y: 73, distance: 106.6
click at [102, 73] on div "Janela de atendimento Grade de atendimento Capacidade Transportadoras Veículos …" at bounding box center [192, 83] width 385 height 166
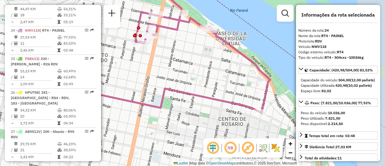
drag, startPoint x: 252, startPoint y: 109, endPoint x: 207, endPoint y: 78, distance: 54.1
click at [173, 63] on div "Janela de atendimento Grade de atendimento Capacidade Transportadoras Veículos …" at bounding box center [192, 83] width 385 height 166
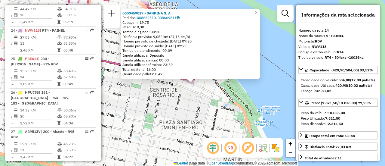
click at [167, 107] on div "0000459827 - SANPINA S. A. Pedidos: 008669510, 008669511 Cubagem: 19,75 Peso: 4…" at bounding box center [192, 83] width 385 height 166
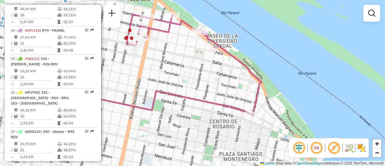
drag, startPoint x: 149, startPoint y: 48, endPoint x: 201, endPoint y: 79, distance: 60.5
click at [201, 79] on div "Janela de atendimento Grade de atendimento Capacidade Transportadoras Veículos …" at bounding box center [192, 83] width 385 height 166
select select "**********"
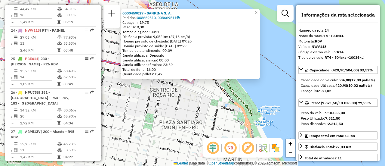
scroll to position [30, 0]
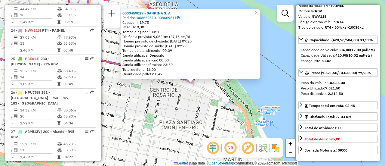
click at [189, 101] on div "0000459827 - SANPINA S. A. Pedidos: 008669510, 008669511 Cubagem: 19,75 Peso: 4…" at bounding box center [192, 83] width 385 height 166
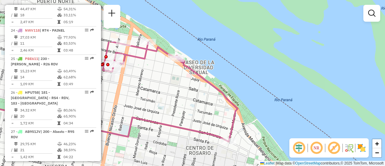
drag, startPoint x: 162, startPoint y: 57, endPoint x: 237, endPoint y: 141, distance: 112.6
click at [232, 141] on div "Janela de atendimento Grade de atendimento Capacidade Transportadoras Veículos …" at bounding box center [192, 83] width 385 height 166
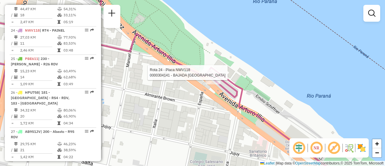
select select "**********"
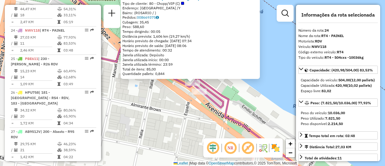
click at [167, 105] on div "0000304141 - BAJADA [GEOGRAPHIC_DATA] Tipo de cliente: 80 - Chopp/VIP (C) Ender…" at bounding box center [192, 83] width 385 height 166
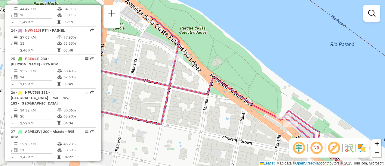
drag, startPoint x: 140, startPoint y: 86, endPoint x: 234, endPoint y: 119, distance: 99.8
click at [231, 119] on div "Janela de atendimento Grade de atendimento Capacidade Transportadoras Veículos …" at bounding box center [192, 83] width 385 height 166
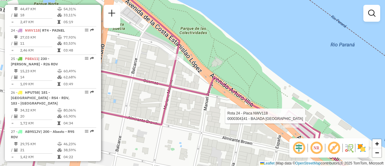
select select "**********"
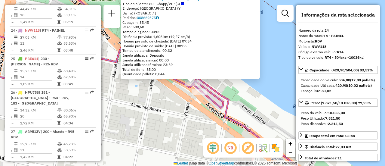
click at [154, 107] on div "0000304141 - BAJADA [GEOGRAPHIC_DATA] Tipo de cliente: 80 - Chopp/VIP (C) Ender…" at bounding box center [192, 83] width 385 height 166
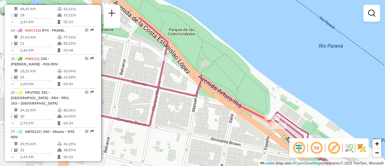
drag, startPoint x: 139, startPoint y: 89, endPoint x: 258, endPoint y: 134, distance: 127.0
click at [253, 134] on div "Janela de atendimento Grade de atendimento Capacidade Transportadoras Veículos …" at bounding box center [192, 83] width 385 height 166
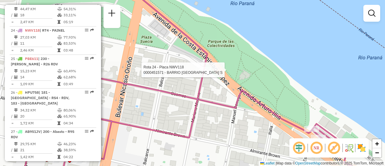
select select "**********"
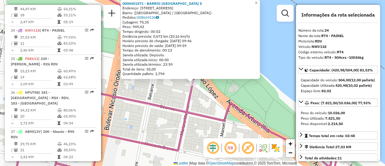
click at [159, 93] on div "0000451571 - BARRIO [GEOGRAPHIC_DATA] S Endereço: [STREET_ADDRESS]) Pedidos: 00…" at bounding box center [192, 83] width 385 height 166
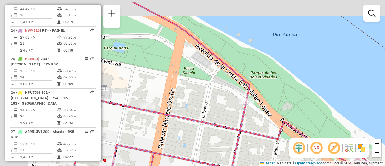
drag, startPoint x: 159, startPoint y: 93, endPoint x: 284, endPoint y: 122, distance: 127.9
click at [277, 122] on div "Janela de atendimento Grade de atendimento Capacidade Transportadoras Veículos …" at bounding box center [192, 83] width 385 height 166
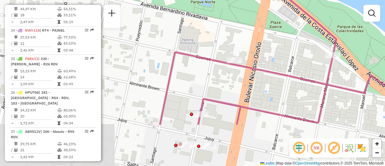
drag, startPoint x: 260, startPoint y: 111, endPoint x: 263, endPoint y: 53, distance: 57.5
click at [263, 53] on div "Janela de atendimento Grade de atendimento Capacidade Transportadoras Veículos …" at bounding box center [192, 83] width 385 height 166
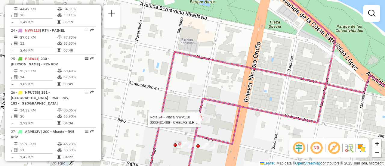
select select "**********"
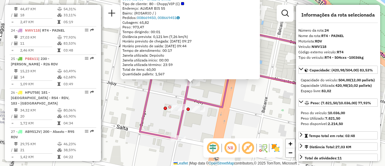
click at [157, 101] on div "0000431486 - CHELAS S.R.L. Tipo de cliente: 80 - Chopp/VIP (C) Endereço: ALVEAR…" at bounding box center [192, 83] width 385 height 166
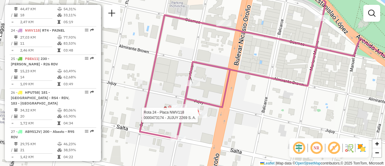
select select "**********"
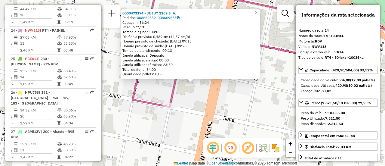
click at [188, 106] on div "0000473174 - JUJUY 2269 S. A. Pedidos: 008669552, 008669553 Cubagem: 36,24 Peso…" at bounding box center [192, 83] width 385 height 166
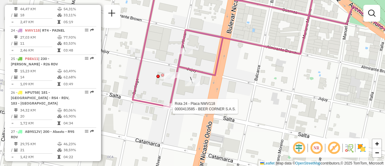
select select "**********"
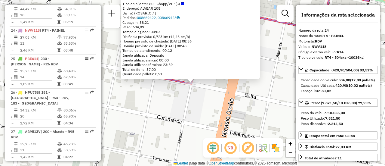
click at [175, 97] on div "0000413585 - BEER CORNER S.A.S. Tipo de cliente: 80 - Chopp/VIP (C) Endereço: A…" at bounding box center [192, 83] width 385 height 166
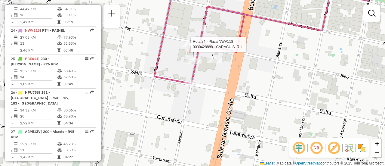
select select "**********"
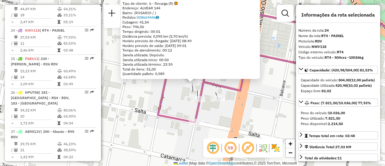
click at [146, 99] on div "0000428888 - CARACU S. R. L. Tipo de cliente: 6 - Recarga (R) Endereço: ALVEAR …" at bounding box center [192, 83] width 385 height 166
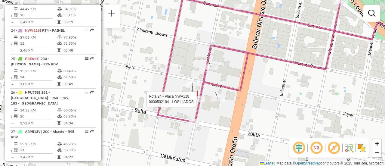
select select "**********"
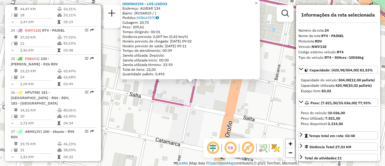
drag, startPoint x: 147, startPoint y: 111, endPoint x: 158, endPoint y: 112, distance: 10.6
click at [149, 111] on div "0000502194 - LOS LIADOS Endereço: ALVEAR 134 Bairro: ([GEOGRAPHIC_DATA] / ) Ped…" at bounding box center [192, 83] width 385 height 166
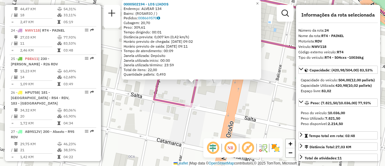
click at [249, 99] on div "0000502194 - LOS LIADOS Endereço: ALVEAR 134 Bairro: ([GEOGRAPHIC_DATA] / ) Ped…" at bounding box center [192, 83] width 385 height 166
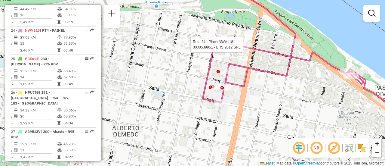
select select "**********"
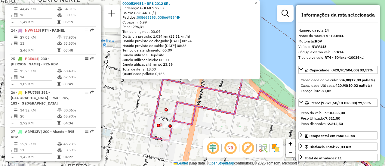
click at [142, 101] on div "0000539951 - BRS 2012 SRL Endereço: GUEMES 2238 Bairro: ([GEOGRAPHIC_DATA] / ) …" at bounding box center [192, 83] width 385 height 166
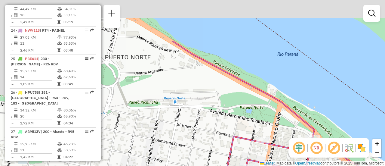
drag, startPoint x: 162, startPoint y: 65, endPoint x: 250, endPoint y: 128, distance: 108.8
click at [272, 135] on div "Janela de atendimento Grade de atendimento Capacidade Transportadoras Veículos …" at bounding box center [192, 83] width 385 height 166
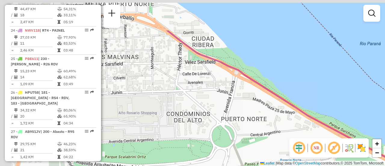
drag, startPoint x: 118, startPoint y: 88, endPoint x: 230, endPoint y: 144, distance: 125.4
click at [230, 146] on div "Janela de atendimento Grade de atendimento Capacidade Transportadoras Veículos …" at bounding box center [192, 83] width 385 height 166
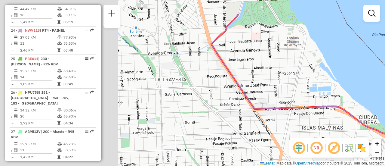
drag, startPoint x: 159, startPoint y: 70, endPoint x: 315, endPoint y: 110, distance: 160.7
click at [315, 110] on div "Janela de atendimento Grade de atendimento Capacidade Transportadoras Veículos …" at bounding box center [192, 83] width 385 height 166
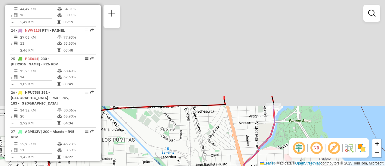
drag, startPoint x: 251, startPoint y: 138, endPoint x: 274, endPoint y: 180, distance: 47.9
click at [274, 166] on html "Aguarde... Pop-up bloqueado! Seu navegador bloqueou automáticamente a abertura …" at bounding box center [192, 83] width 385 height 166
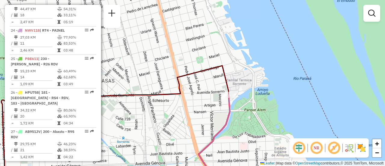
drag, startPoint x: 240, startPoint y: 129, endPoint x: 192, endPoint y: 121, distance: 48.7
click at [192, 121] on div "Janela de atendimento Grade de atendimento Capacidade Transportadoras Veículos …" at bounding box center [192, 83] width 385 height 166
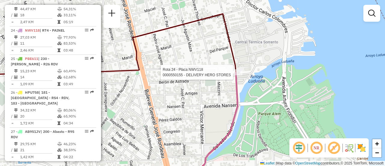
select select "**********"
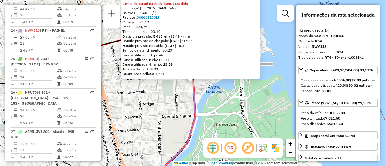
click at [176, 98] on div "0000550155 - DELIVERY HERO STORES Limite de quantidade de itens excedido Endere…" at bounding box center [192, 83] width 385 height 166
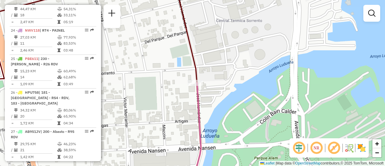
drag, startPoint x: 182, startPoint y: 48, endPoint x: 171, endPoint y: 59, distance: 14.9
click at [171, 59] on div "Janela de atendimento Grade de atendimento Capacidade Transportadoras Veículos …" at bounding box center [192, 83] width 385 height 166
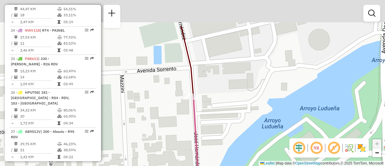
drag, startPoint x: 175, startPoint y: 87, endPoint x: 177, endPoint y: 129, distance: 42.5
click at [177, 129] on div "Janela de atendimento Grade de atendimento Capacidade Transportadoras Veículos …" at bounding box center [192, 83] width 385 height 166
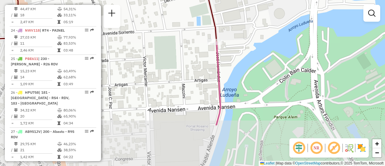
drag, startPoint x: 200, startPoint y: 120, endPoint x: 235, endPoint y: 57, distance: 72.1
click at [235, 57] on div "Janela de atendimento Grade de atendimento Capacidade Transportadoras Veículos …" at bounding box center [192, 83] width 385 height 166
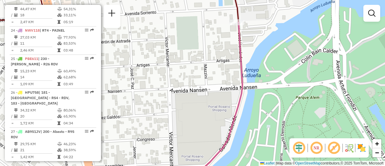
drag, startPoint x: 209, startPoint y: 48, endPoint x: 226, endPoint y: 24, distance: 29.7
click at [226, 24] on div "Janela de atendimento Grade de atendimento Capacidade Transportadoras Veículos …" at bounding box center [192, 83] width 385 height 166
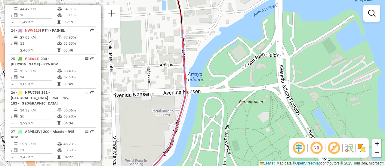
drag, startPoint x: 262, startPoint y: 105, endPoint x: 215, endPoint y: 127, distance: 51.7
click at [215, 127] on div "Janela de atendimento Grade de atendimento Capacidade Transportadoras Veículos …" at bounding box center [192, 83] width 385 height 166
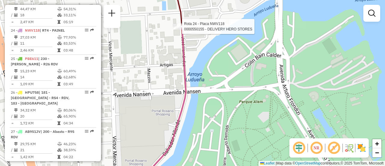
select select "**********"
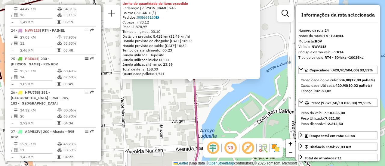
click at [174, 96] on div "0000550155 - DELIVERY HERO STORES Limite de quantidade de itens excedido Endere…" at bounding box center [192, 83] width 385 height 166
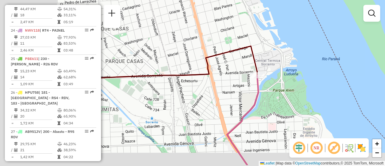
drag, startPoint x: 157, startPoint y: 84, endPoint x: 252, endPoint y: 62, distance: 97.1
click at [250, 62] on div "Janela de atendimento Grade de atendimento Capacidade Transportadoras Veículos …" at bounding box center [192, 83] width 385 height 166
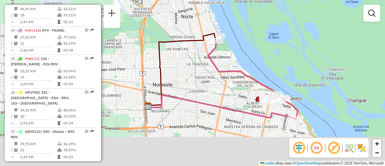
drag, startPoint x: 189, startPoint y: 101, endPoint x: 169, endPoint y: 35, distance: 69.0
click at [169, 35] on div "Janela de atendimento Grade de atendimento Capacidade Transportadoras Veículos …" at bounding box center [192, 83] width 385 height 166
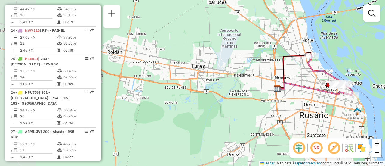
drag, startPoint x: 164, startPoint y: 102, endPoint x: 207, endPoint y: 100, distance: 42.8
click at [265, 112] on div "Janela de atendimento Grade de atendimento Capacidade Transportadoras Veículos …" at bounding box center [192, 83] width 385 height 166
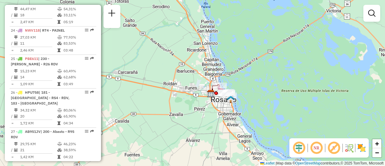
click at [371, 12] on em at bounding box center [371, 13] width 7 height 7
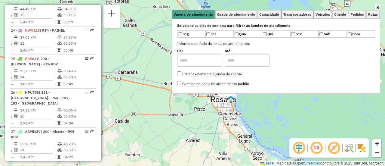
drag, startPoint x: 302, startPoint y: 13, endPoint x: 344, endPoint y: 27, distance: 44.3
click at [303, 13] on span "Transportadoras" at bounding box center [297, 15] width 28 height 4
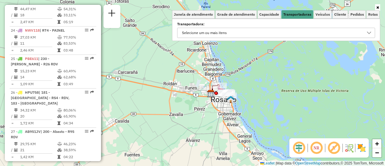
click at [369, 31] on icon at bounding box center [369, 32] width 5 height 5
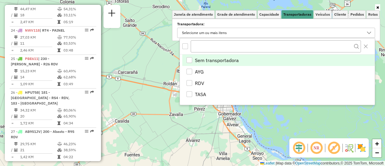
scroll to position [4, 21]
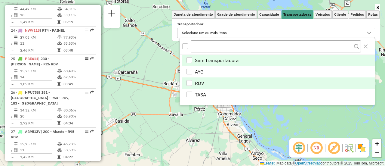
click at [190, 82] on div "RDV" at bounding box center [190, 83] width 6 height 6
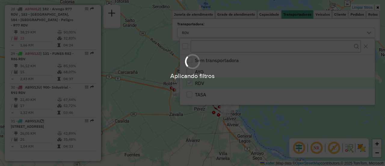
scroll to position [433, 0]
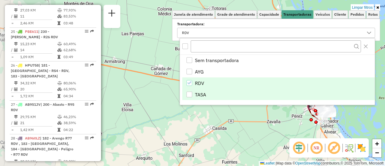
drag, startPoint x: 146, startPoint y: 88, endPoint x: 246, endPoint y: 96, distance: 100.5
click at [246, 96] on body "Aplicando filtros Pop-up bloqueado! Seu navegador bloqueou automáticamente a ab…" at bounding box center [192, 83] width 385 height 166
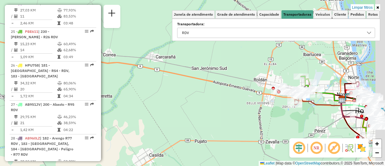
drag, startPoint x: 265, startPoint y: 86, endPoint x: 228, endPoint y: 84, distance: 36.5
click at [227, 84] on div "Limpar filtros Janela de atendimento Grade de atendimento Capacidade Transporta…" at bounding box center [192, 83] width 385 height 166
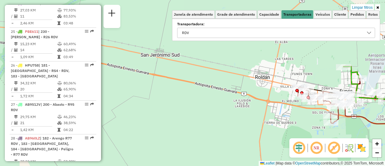
click at [370, 32] on icon at bounding box center [369, 32] width 5 height 5
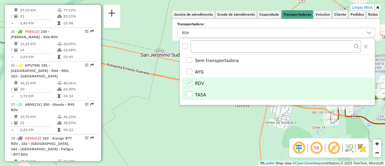
click at [189, 93] on div "TASA" at bounding box center [190, 94] width 6 height 6
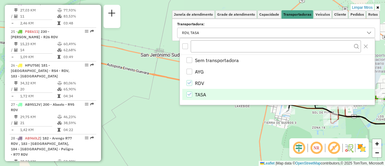
click at [299, 121] on div "Limpar filtros Janela de atendimento Grade de atendimento Capacidade Transporta…" at bounding box center [192, 83] width 385 height 166
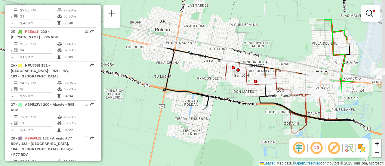
drag, startPoint x: 311, startPoint y: 101, endPoint x: 241, endPoint y: 99, distance: 69.5
click at [241, 99] on icon at bounding box center [274, 107] width 160 height 28
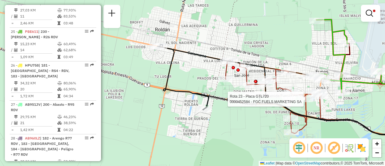
select select "**********"
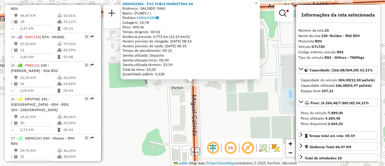
scroll to position [60, 0]
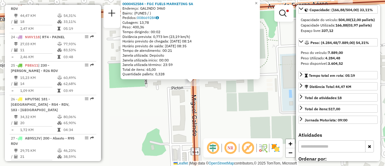
click at [168, 111] on div "0000452584 - FGC FUELS MARKETING SA Endereço: GALINDO 3460 Bairro: (FUNES / ) P…" at bounding box center [192, 83] width 385 height 166
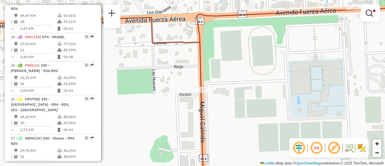
drag, startPoint x: 158, startPoint y: 90, endPoint x: 258, endPoint y: 115, distance: 102.5
click at [258, 117] on div "Limpar filtros Janela de atendimento Grade de atendimento Capacidade Transporta…" at bounding box center [192, 83] width 385 height 166
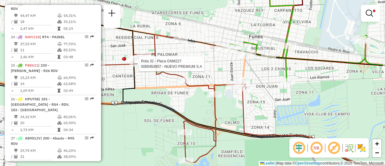
select select "**********"
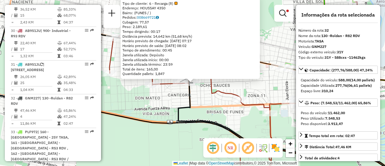
scroll to position [713, 0]
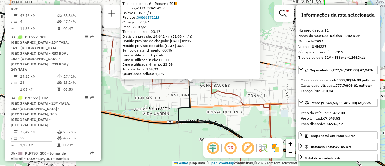
click at [166, 101] on div "0000453957 - NUEVO PREMIUM S.A Tipo de cliente: 6 - Recarga (R) Endereço: HOUSS…" at bounding box center [192, 83] width 385 height 166
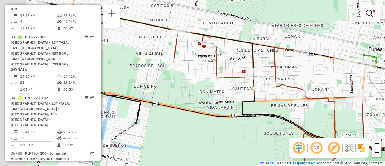
drag, startPoint x: 204, startPoint y: 104, endPoint x: 285, endPoint y: 96, distance: 81.0
click at [284, 96] on div "Limpar filtros Janela de atendimento Grade de atendimento Capacidade Transporta…" at bounding box center [192, 83] width 385 height 166
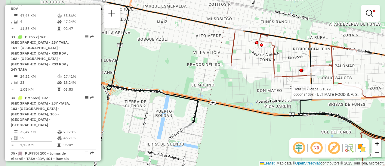
drag, startPoint x: 190, startPoint y: 95, endPoint x: 233, endPoint y: 95, distance: 43.0
click at [233, 95] on div "Rota 23 - Placa GTL720 0000474693 - ULTIMATE FOOD S. A. S. Limpar filtros Janel…" at bounding box center [192, 83] width 385 height 166
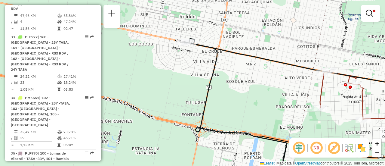
drag, startPoint x: 171, startPoint y: 73, endPoint x: 258, endPoint y: 115, distance: 96.6
click at [258, 115] on div "Rota 23 - Placa GTL720 0000474693 - ULTIMATE FOOD S. A. S. Limpar filtros Janel…" at bounding box center [192, 83] width 385 height 166
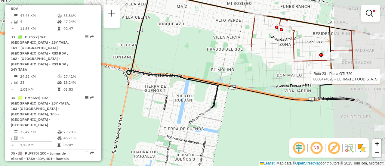
drag, startPoint x: 283, startPoint y: 119, endPoint x: 207, endPoint y: 61, distance: 95.5
click at [210, 61] on div "Rota 23 - Placa GTL720 0000474693 - ULTIMATE FOOD S. A. S. Limpar filtros Janel…" at bounding box center [192, 83] width 385 height 166
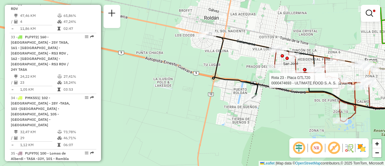
click at [298, 112] on div "Rota 23 - Placa GTL720 0000474693 - ULTIMATE FOOD S. A. S. Limpar filtros Janel…" at bounding box center [192, 83] width 385 height 166
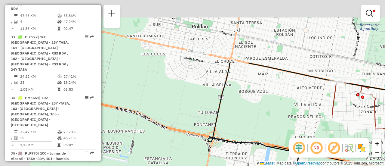
drag, startPoint x: 188, startPoint y: 33, endPoint x: 255, endPoint y: 113, distance: 104.0
click at [255, 113] on div "Limpar filtros Janela de atendimento Grade de atendimento Capacidade Transporta…" at bounding box center [192, 83] width 385 height 166
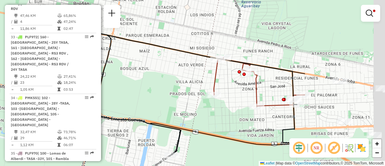
drag, startPoint x: 300, startPoint y: 102, endPoint x: 193, endPoint y: 78, distance: 109.7
click at [178, 77] on div "Limpar filtros Janela de atendimento Grade de atendimento Capacidade Transporta…" at bounding box center [192, 83] width 385 height 166
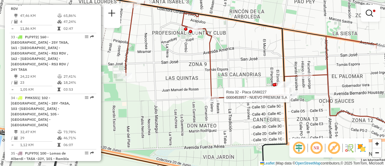
select select "**********"
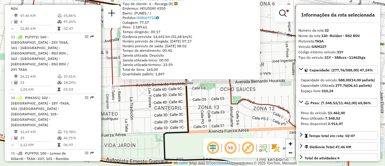
click at [225, 122] on div "0000453957 - NUEVO PREMIUM S.A Tipo de cliente: 6 - Recarga (R) Endereço: HOUSS…" at bounding box center [192, 83] width 385 height 166
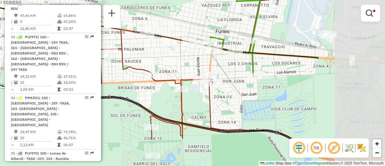
drag, startPoint x: 256, startPoint y: 98, endPoint x: 161, endPoint y: 61, distance: 102.0
click at [161, 61] on div "Limpar filtros Janela de atendimento Grade de atendimento Capacidade Transporta…" at bounding box center [192, 83] width 385 height 166
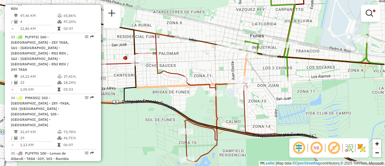
drag, startPoint x: 146, startPoint y: 65, endPoint x: 219, endPoint y: 75, distance: 73.8
click at [218, 75] on div "Limpar filtros Janela de atendimento Grade de atendimento Capacidade Transporta…" at bounding box center [192, 83] width 385 height 166
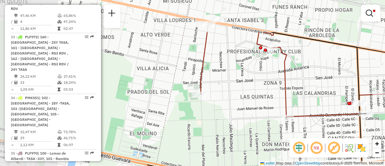
drag, startPoint x: 126, startPoint y: 49, endPoint x: 312, endPoint y: 97, distance: 192.0
click at [312, 97] on div "Limpar filtros Janela de atendimento Grade de atendimento Capacidade Transporta…" at bounding box center [192, 83] width 385 height 166
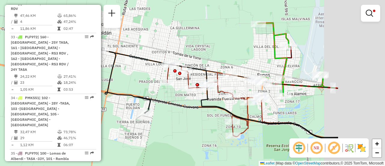
drag, startPoint x: 311, startPoint y: 94, endPoint x: 156, endPoint y: 89, distance: 155.0
click at [167, 89] on icon at bounding box center [215, 100] width 96 height 73
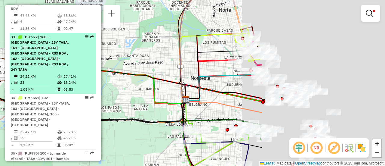
drag, startPoint x: 223, startPoint y: 92, endPoint x: 70, endPoint y: 75, distance: 154.5
click at [46, 75] on hb-router-mapa "Informações da Sessão 1289364 - [DATE] Criação: [DATE] 16:13 Depósito: SAZ AR R…" at bounding box center [192, 83] width 385 height 166
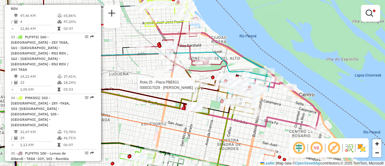
select select "**********"
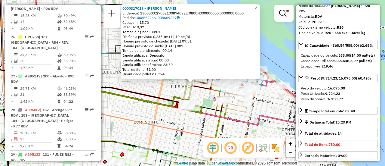
scroll to position [60, 0]
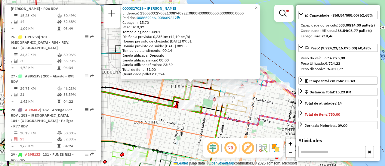
click at [199, 123] on div "0000317029 - BUSSO [PERSON_NAME]: 1300503:270821008740922:0800N000000000.000000…" at bounding box center [192, 83] width 385 height 166
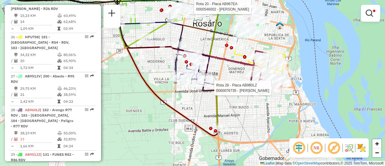
select select "**********"
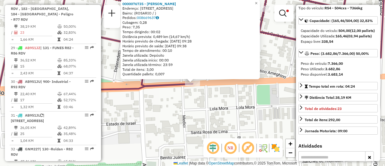
click at [226, 97] on div "0000076735 - ZAPATA [PERSON_NAME]: AVDA URIBURU 702 Bairro: ([GEOGRAPHIC_DATA] …" at bounding box center [192, 83] width 385 height 166
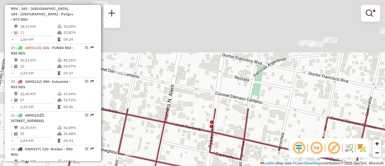
drag, startPoint x: 243, startPoint y: 49, endPoint x: 300, endPoint y: 143, distance: 109.6
click at [311, 166] on html "Aplicando filtros Pop-up bloqueado! Seu navegador bloqueou automáticamente a ab…" at bounding box center [192, 83] width 385 height 166
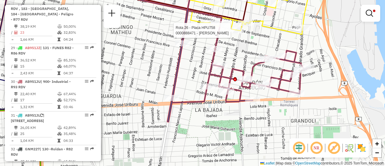
select select "**********"
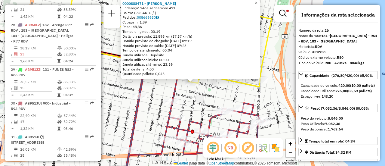
scroll to position [495, 0]
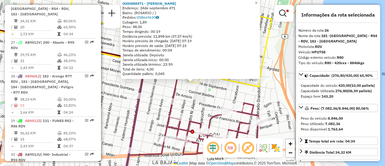
click at [251, 95] on div "0000888471 - [PERSON_NAME]: 24de septiembre 471 Bairro: ([GEOGRAPHIC_DATA] / ) …" at bounding box center [192, 83] width 385 height 166
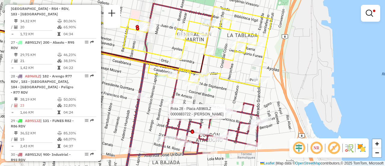
select select "**********"
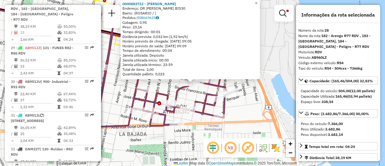
scroll to position [60, 0]
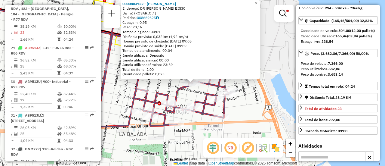
click at [241, 100] on div "0000883722 - [PERSON_NAME]: DR [PERSON_NAME] BIS30 Bairro: ([GEOGRAPHIC_DATA] /…" at bounding box center [192, 83] width 385 height 166
